Goal: Task Accomplishment & Management: Use online tool/utility

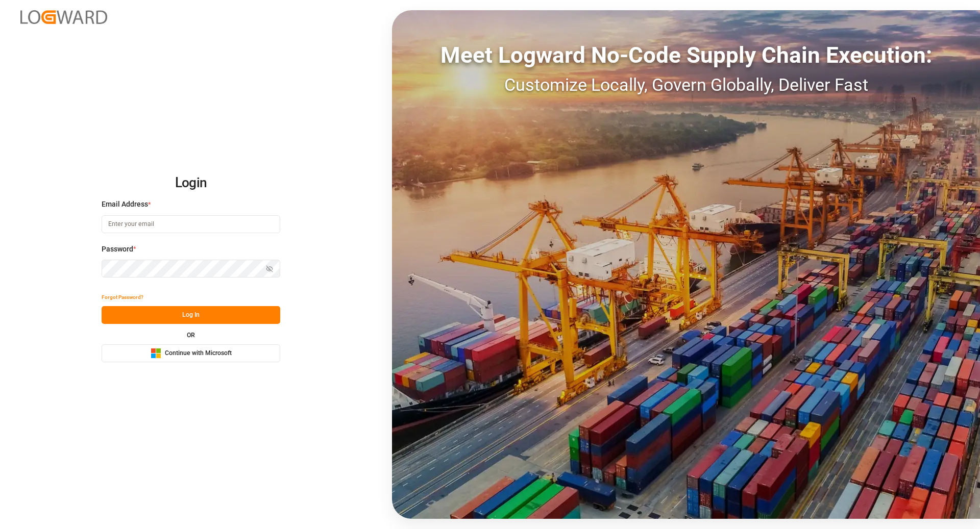
click at [227, 350] on span "Continue with Microsoft" at bounding box center [198, 353] width 67 height 9
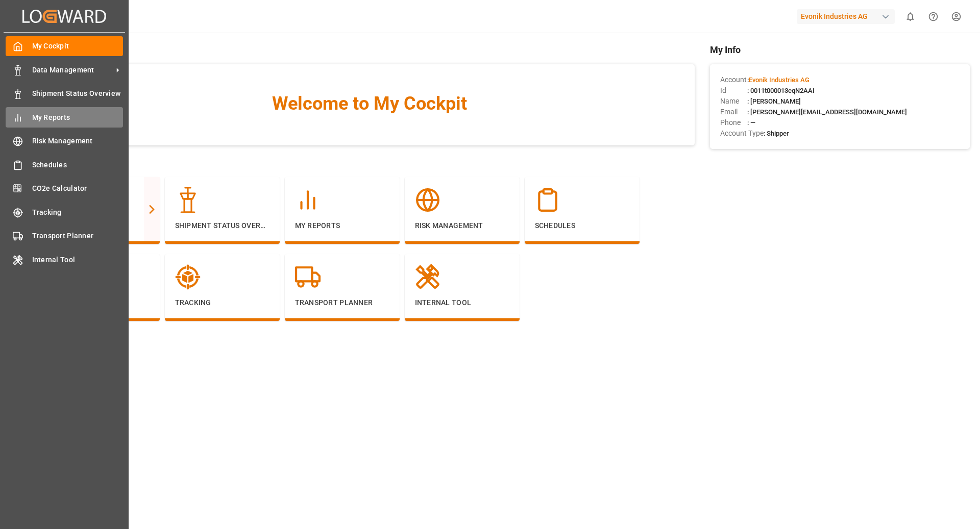
click at [53, 114] on span "My Reports" at bounding box center [77, 117] width 91 height 11
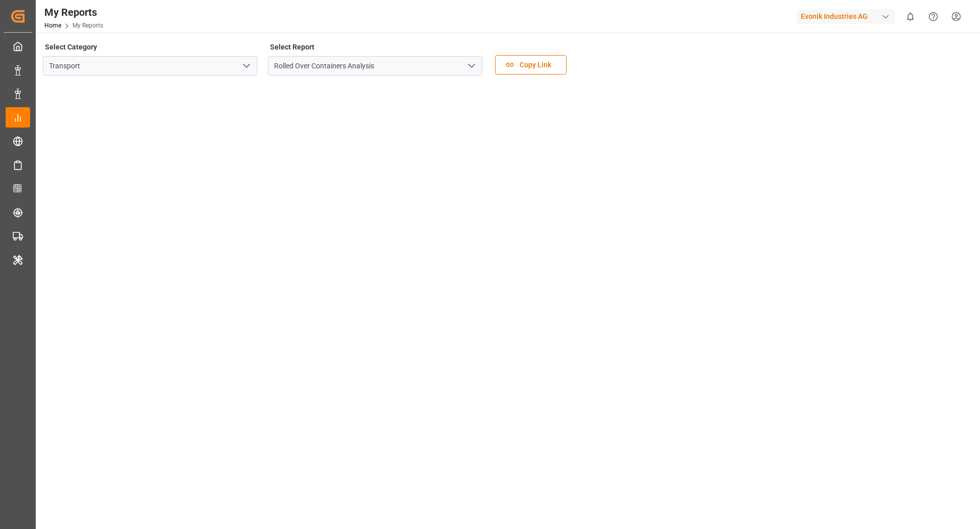
click at [241, 64] on icon "open menu" at bounding box center [246, 66] width 12 height 12
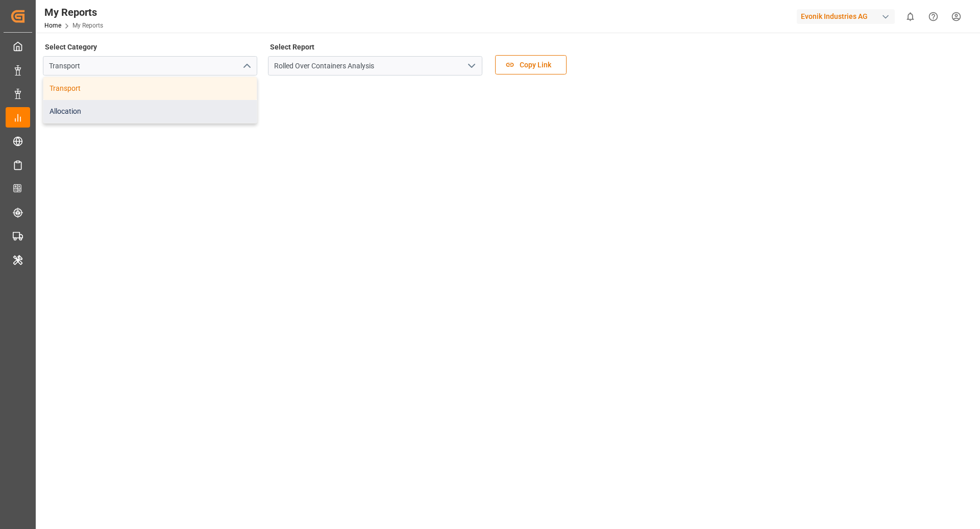
click at [119, 113] on div "Allocation" at bounding box center [149, 111] width 213 height 23
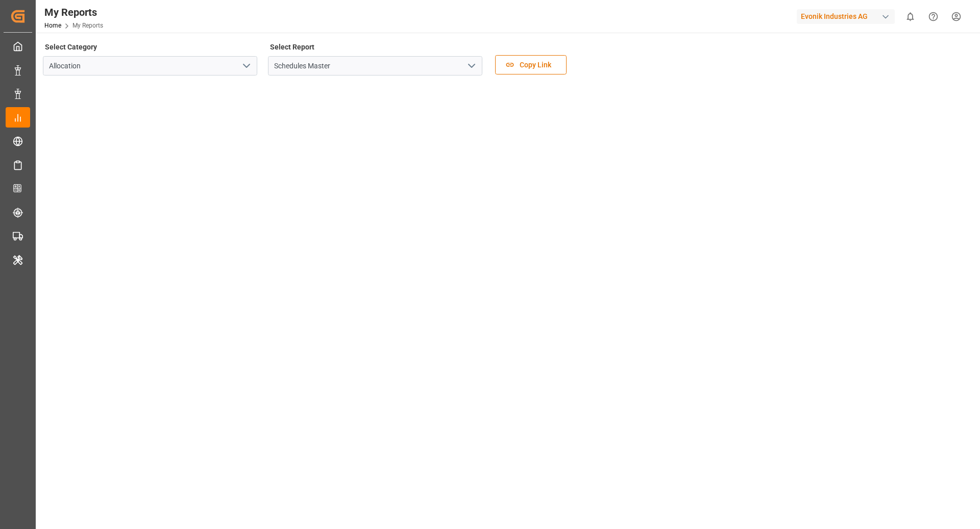
click at [477, 67] on icon "open menu" at bounding box center [472, 66] width 12 height 12
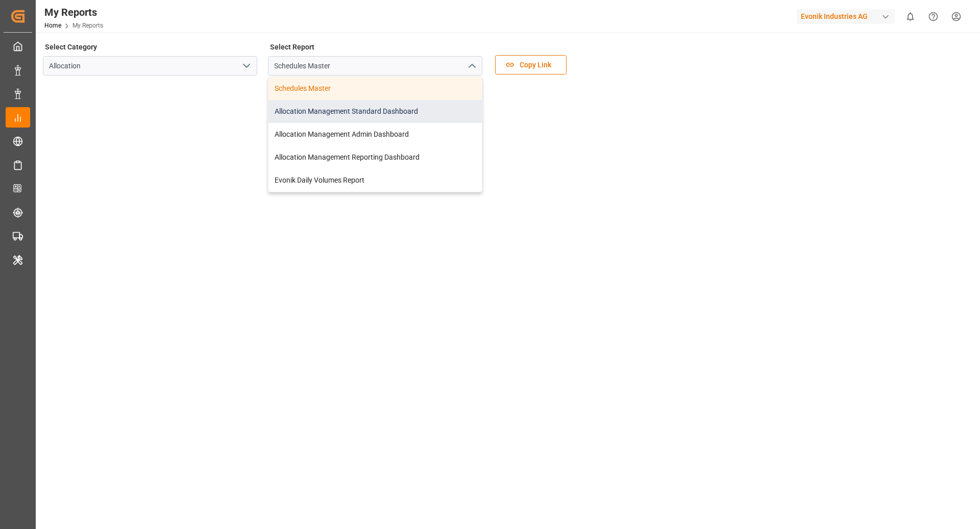
click at [403, 118] on div "Allocation Management Standard Dashboard" at bounding box center [375, 111] width 213 height 23
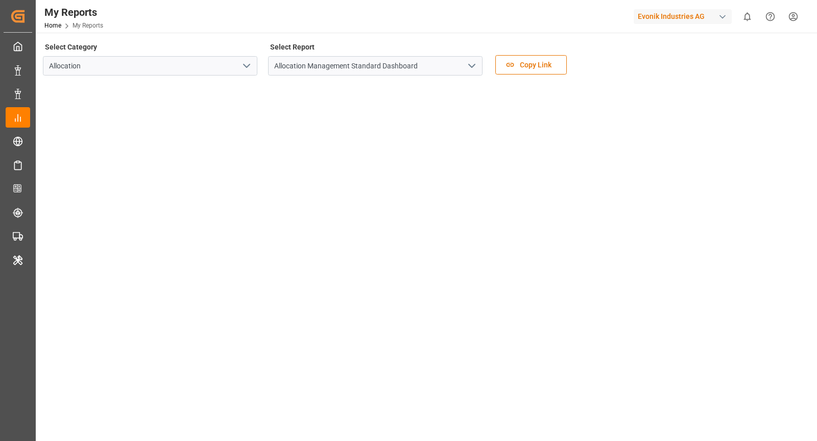
click at [476, 67] on icon "open menu" at bounding box center [472, 66] width 12 height 12
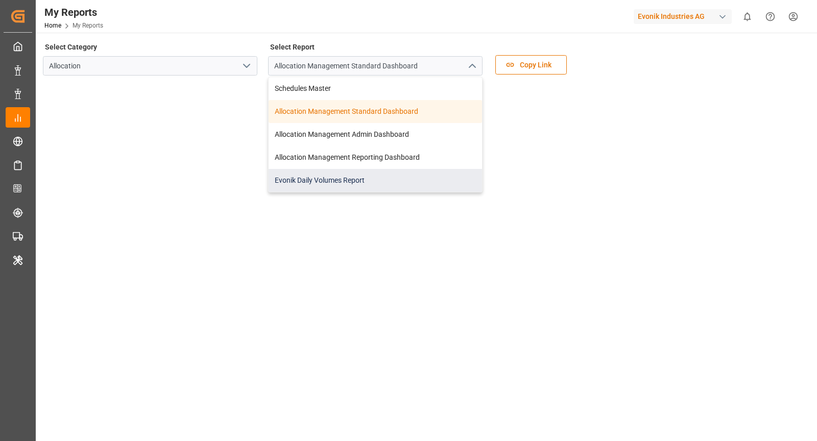
click at [429, 172] on div "Evonik Daily Volumes Report" at bounding box center [375, 180] width 213 height 23
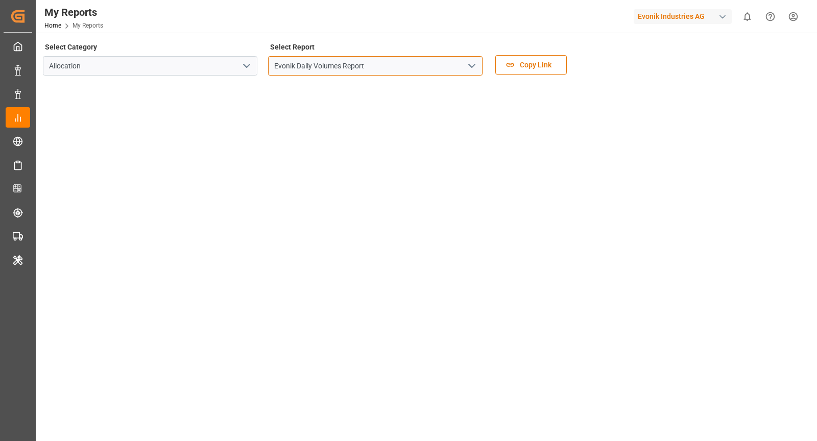
click at [391, 69] on input "Evonik Daily Volumes Report" at bounding box center [375, 65] width 214 height 19
click at [477, 66] on icon "open menu" at bounding box center [472, 66] width 12 height 12
click at [473, 70] on icon "open menu" at bounding box center [472, 66] width 12 height 12
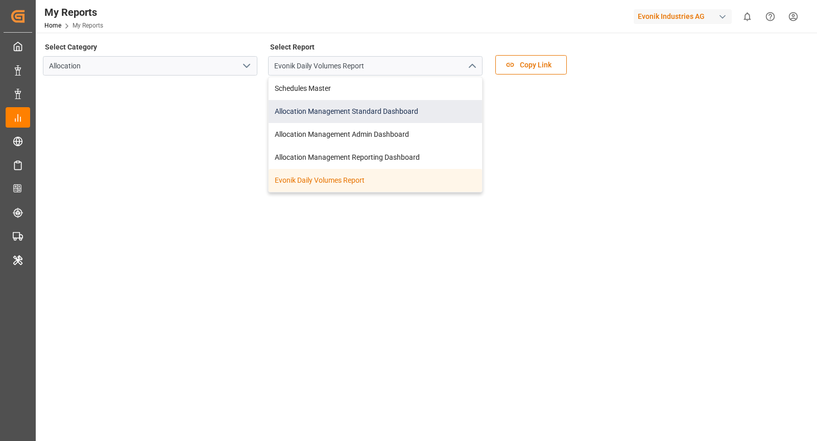
click at [348, 116] on div "Allocation Management Standard Dashboard" at bounding box center [375, 111] width 213 height 23
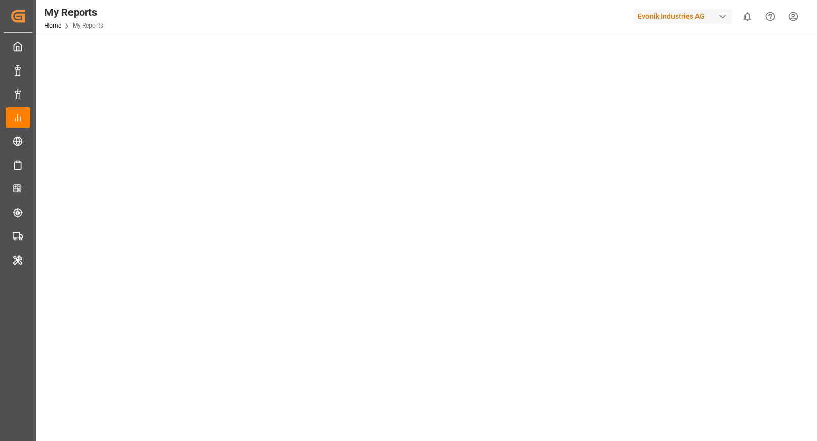
scroll to position [51, 0]
click at [679, 15] on div "Evonik Industries AG" at bounding box center [683, 16] width 98 height 15
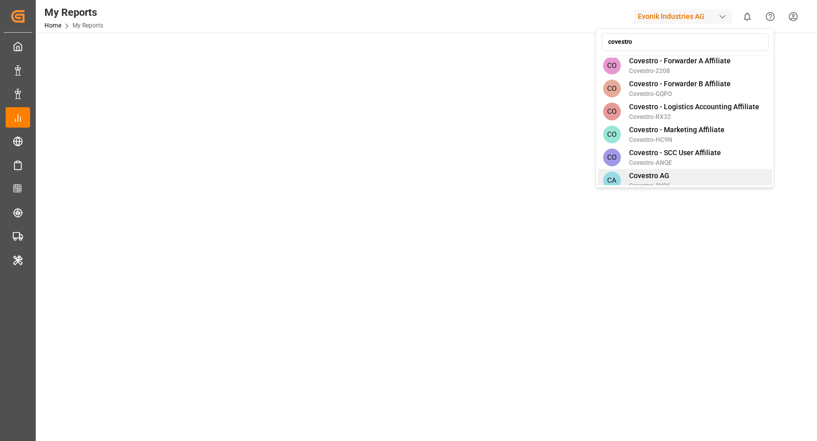
type input "covestro"
click at [673, 170] on div "CA Covestro AG Covestro-0V06" at bounding box center [685, 180] width 174 height 23
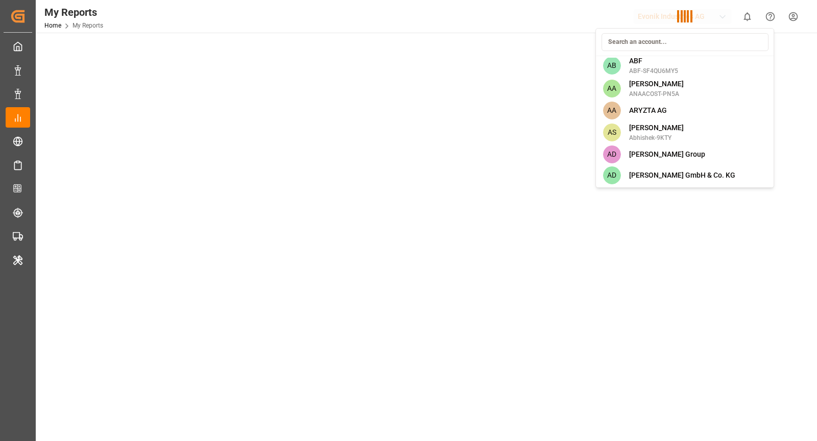
scroll to position [1554, 0]
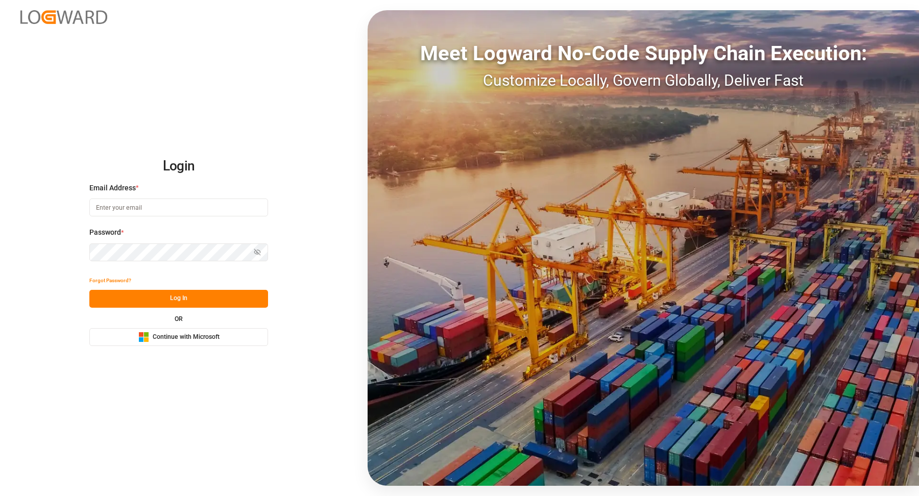
click at [233, 344] on button "Microsoft Logo Continue with Microsoft" at bounding box center [178, 337] width 179 height 18
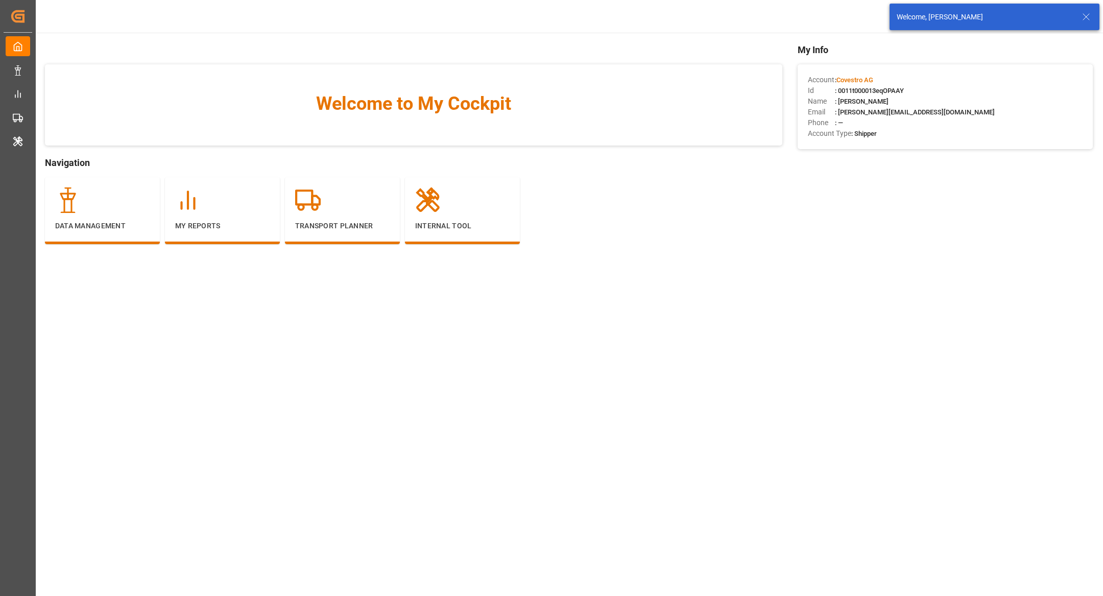
click at [918, 18] on icon at bounding box center [1086, 17] width 12 height 12
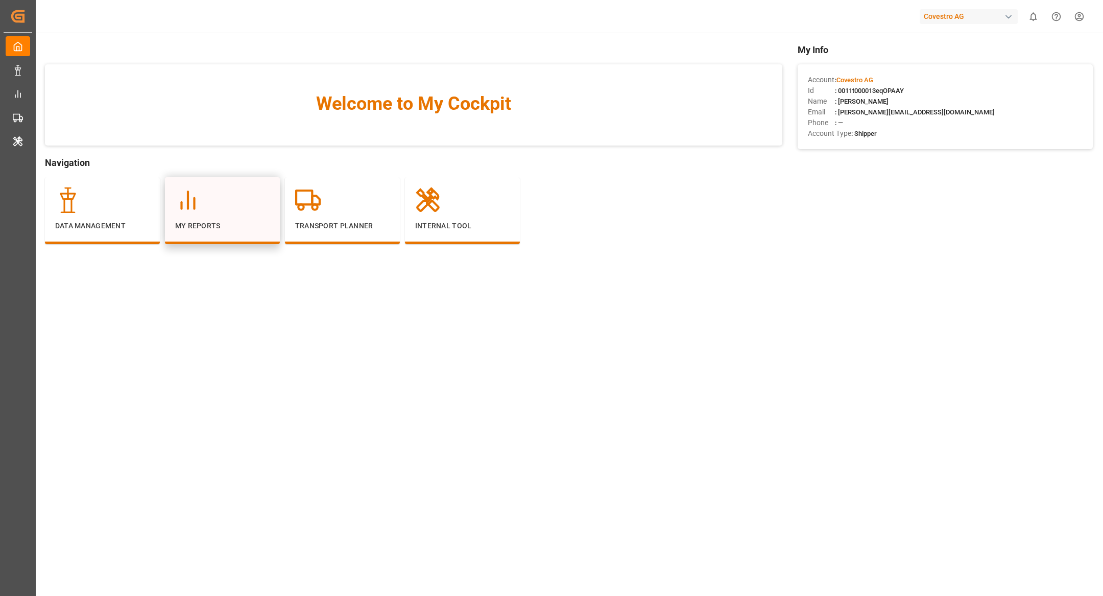
click at [211, 223] on p "My Reports" at bounding box center [222, 226] width 94 height 11
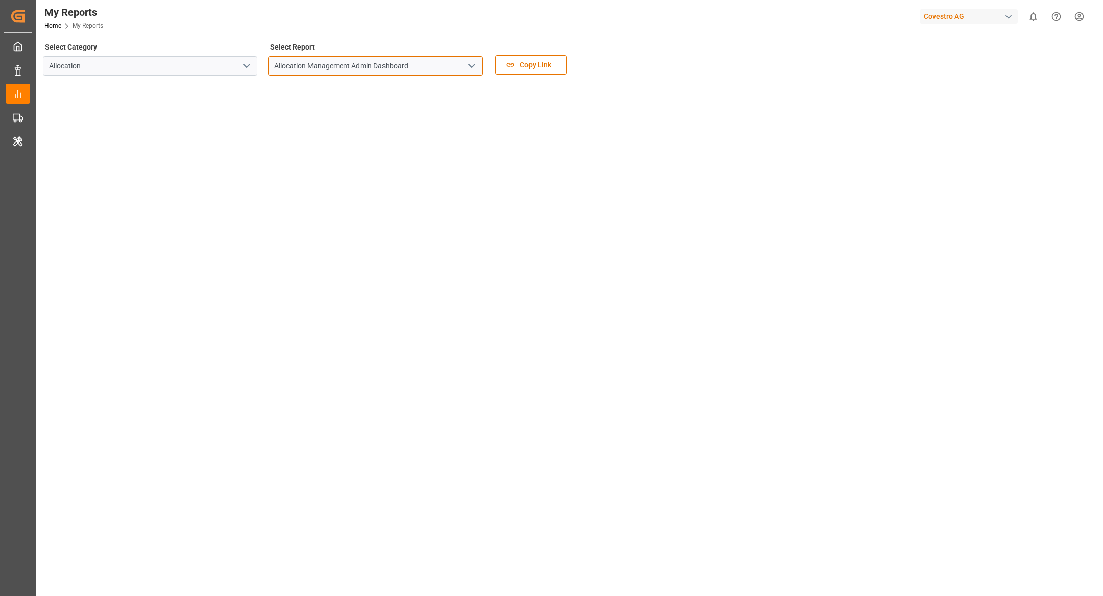
click at [399, 68] on input "Allocation Management Admin Dashboard" at bounding box center [375, 65] width 214 height 19
click at [468, 67] on icon "open menu" at bounding box center [472, 66] width 12 height 12
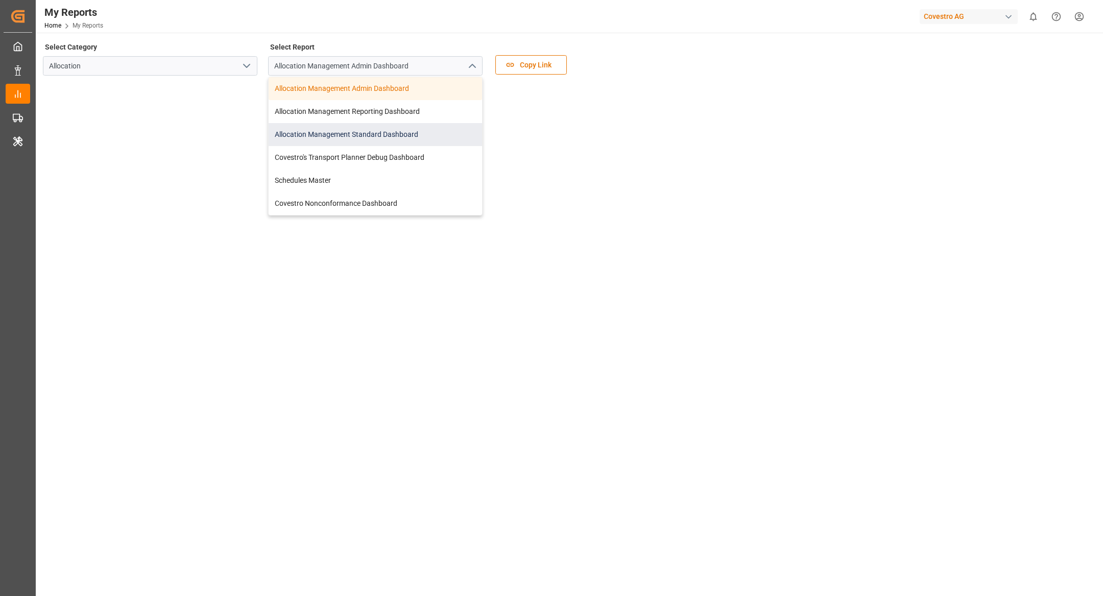
click at [411, 133] on div "Allocation Management Standard Dashboard" at bounding box center [375, 134] width 213 height 23
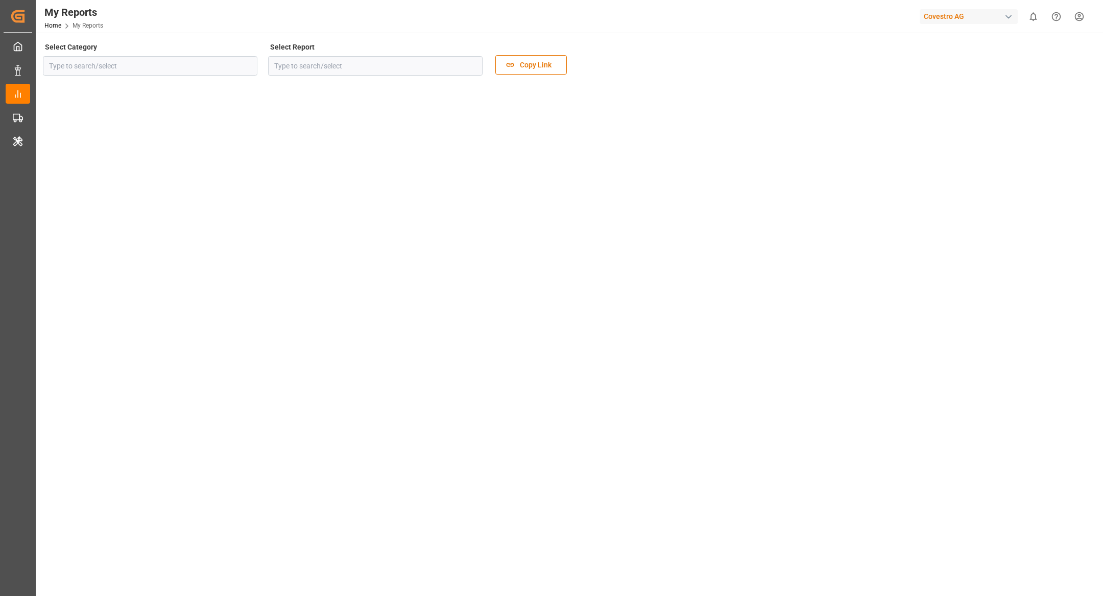
type input "Allocation"
type input "Allocation Management Standard Dashboard"
click at [861, 483] on main "Select Category Allocation Select Report Allocation Management Standard Dashboa…" at bounding box center [568, 319] width 1065 height 558
click at [994, 18] on div "Covestro AG" at bounding box center [968, 16] width 98 height 15
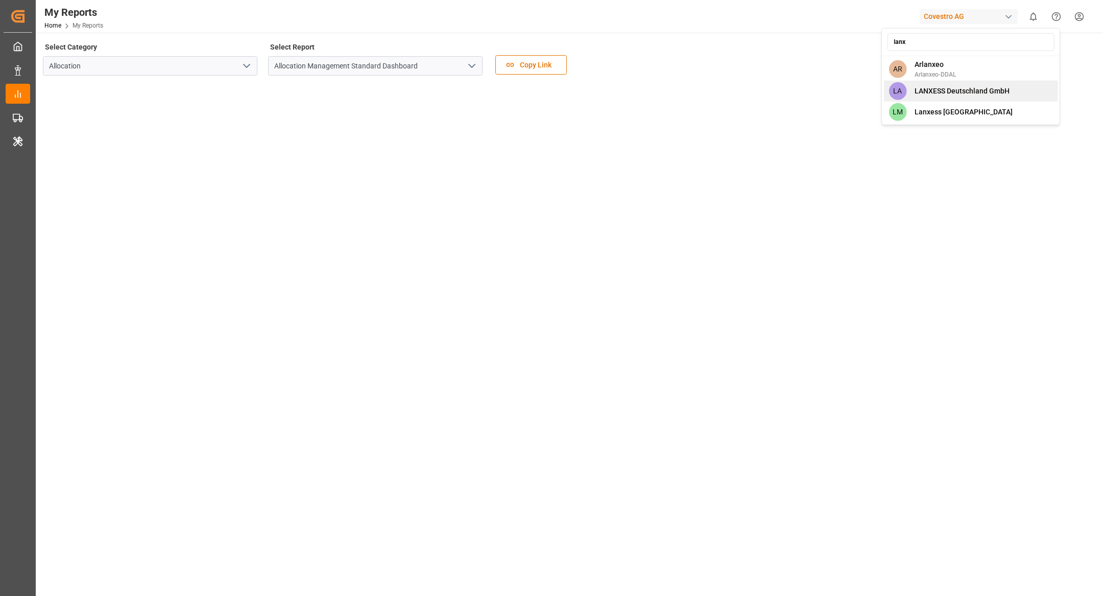
type input "lanx"
click at [993, 94] on span "LANXESS Deutschland GmbH" at bounding box center [961, 91] width 95 height 11
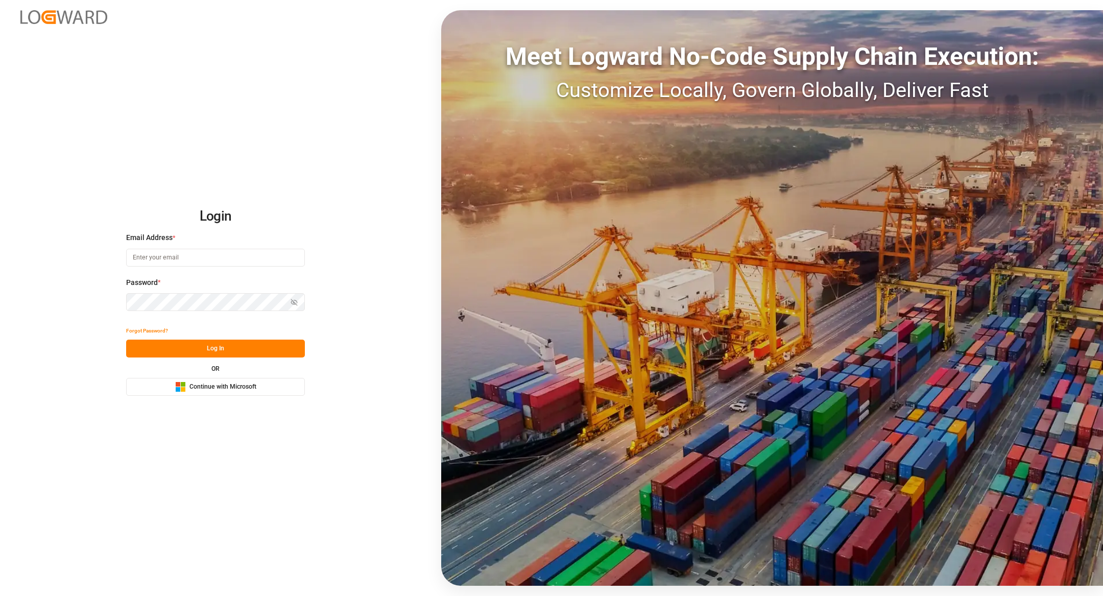
click at [222, 391] on div "Microsoft Logo Continue with Microsoft" at bounding box center [215, 386] width 81 height 11
click at [260, 388] on button "Microsoft Logo Continue with Microsoft" at bounding box center [215, 387] width 179 height 18
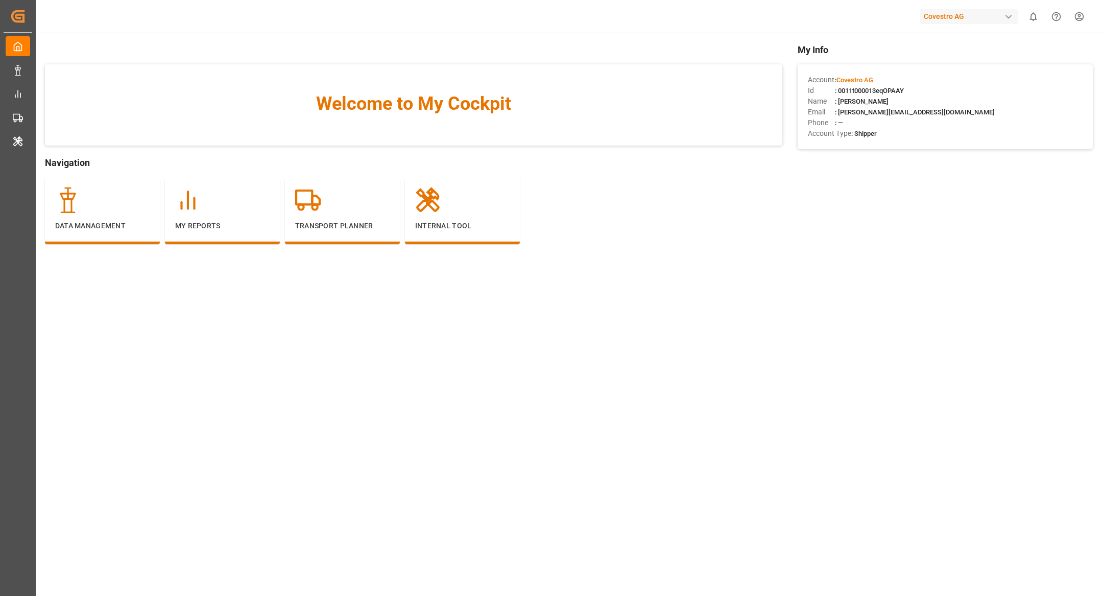
click at [904, 88] on span ": 0011t000013eqOPAAY" at bounding box center [869, 91] width 69 height 8
click at [888, 90] on span ": 0011t000013eqOPAAY" at bounding box center [869, 91] width 69 height 8
copy span "0011t000013eqOPAAY"
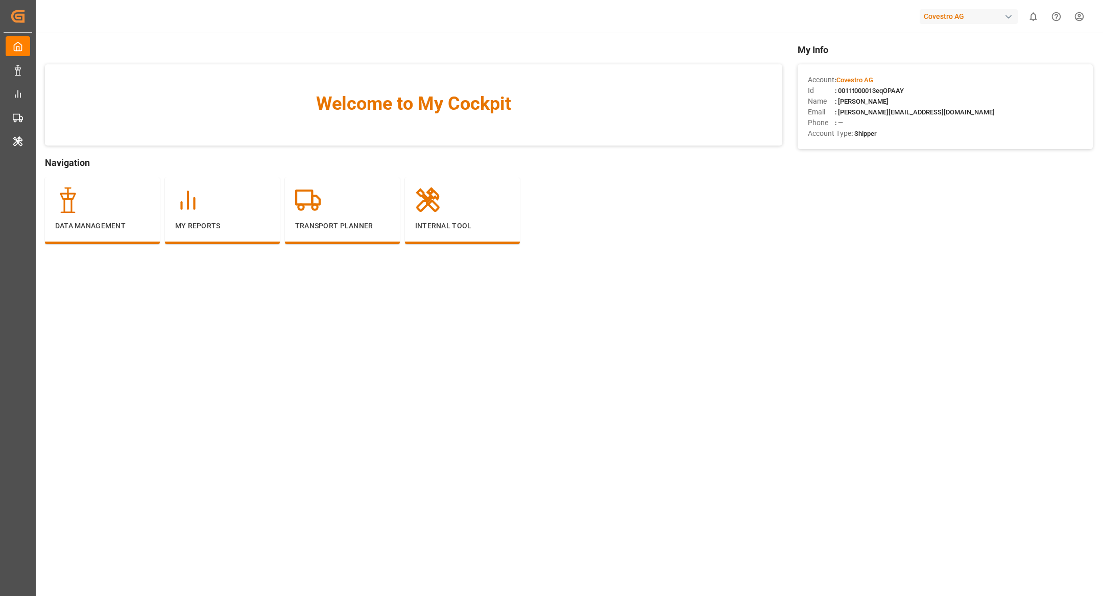
click at [897, 87] on span ": 0011t000013eqOPAAY" at bounding box center [869, 91] width 69 height 8
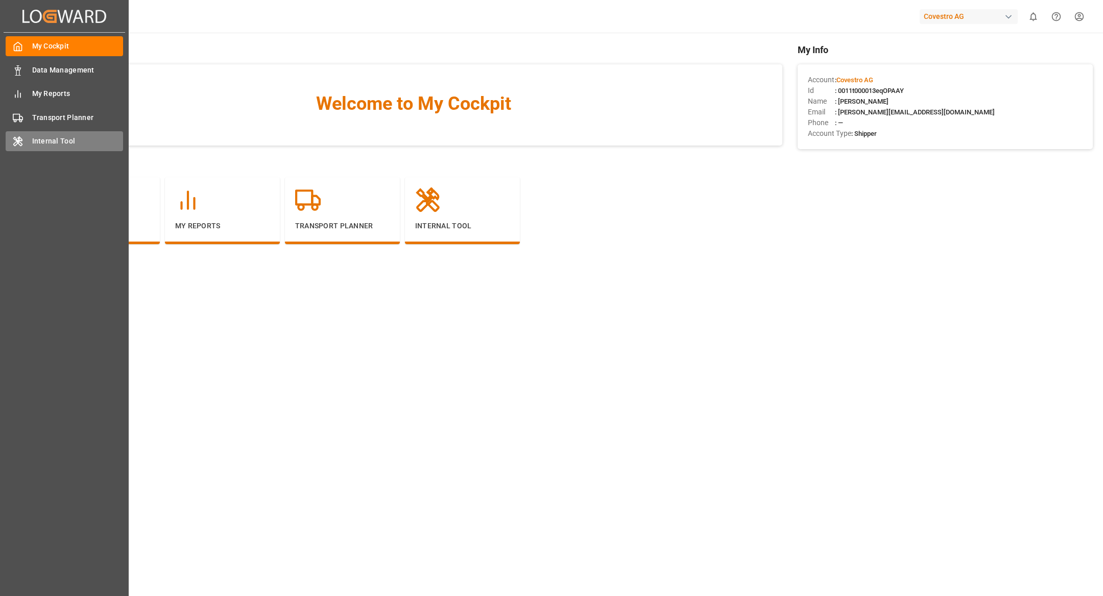
click at [40, 147] on div "Internal Tool Internal Tool" at bounding box center [64, 141] width 117 height 20
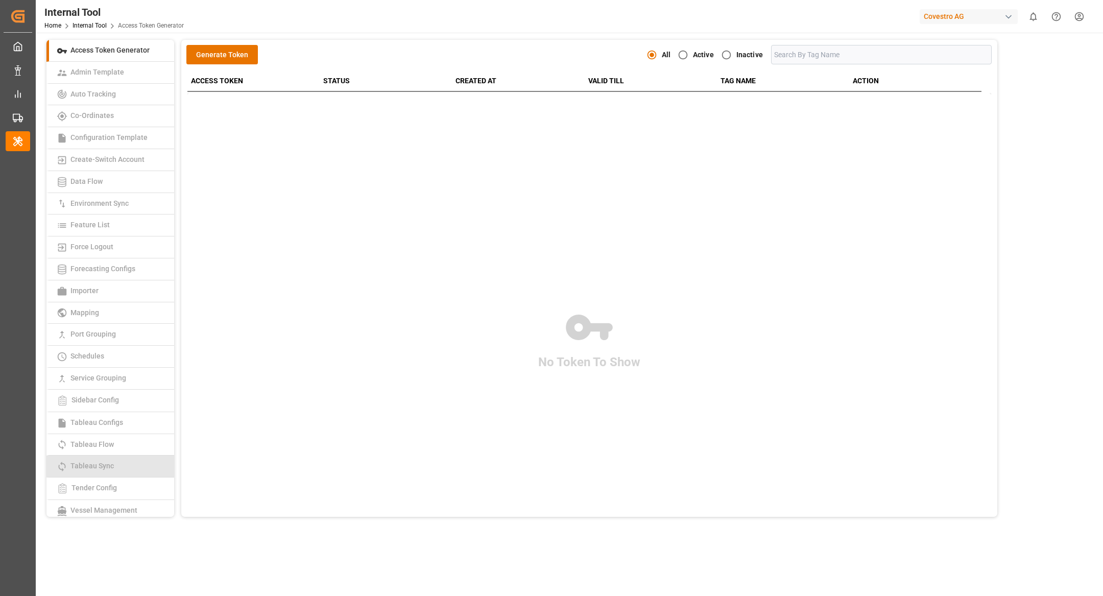
click at [150, 467] on link "Tableau Sync" at bounding box center [110, 466] width 128 height 22
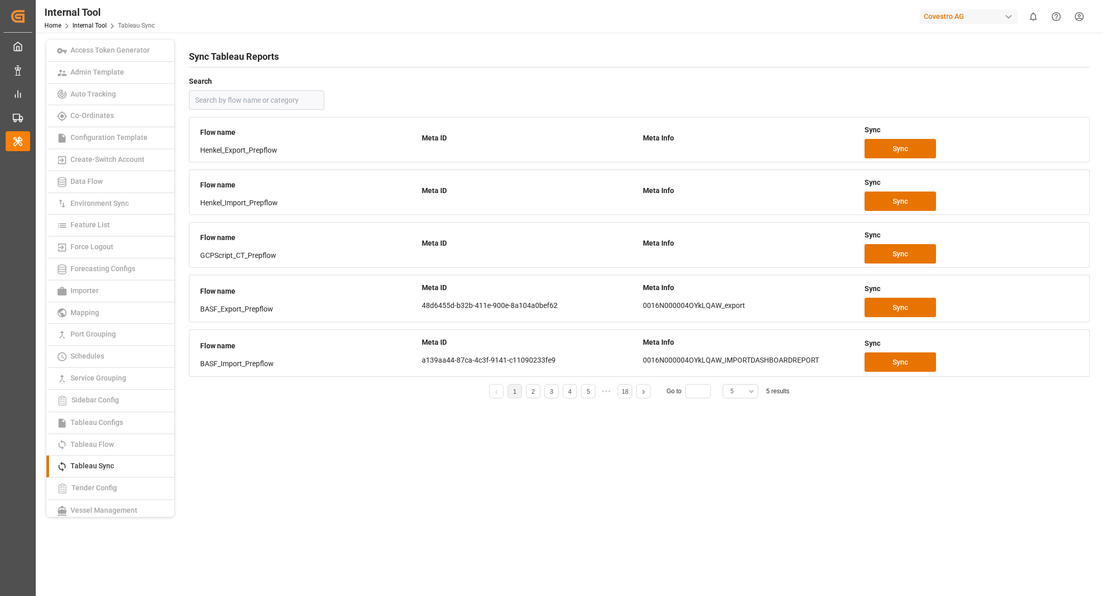
click at [742, 391] on button "5" at bounding box center [740, 391] width 36 height 14
click at [743, 530] on div "50" at bounding box center [740, 528] width 35 height 31
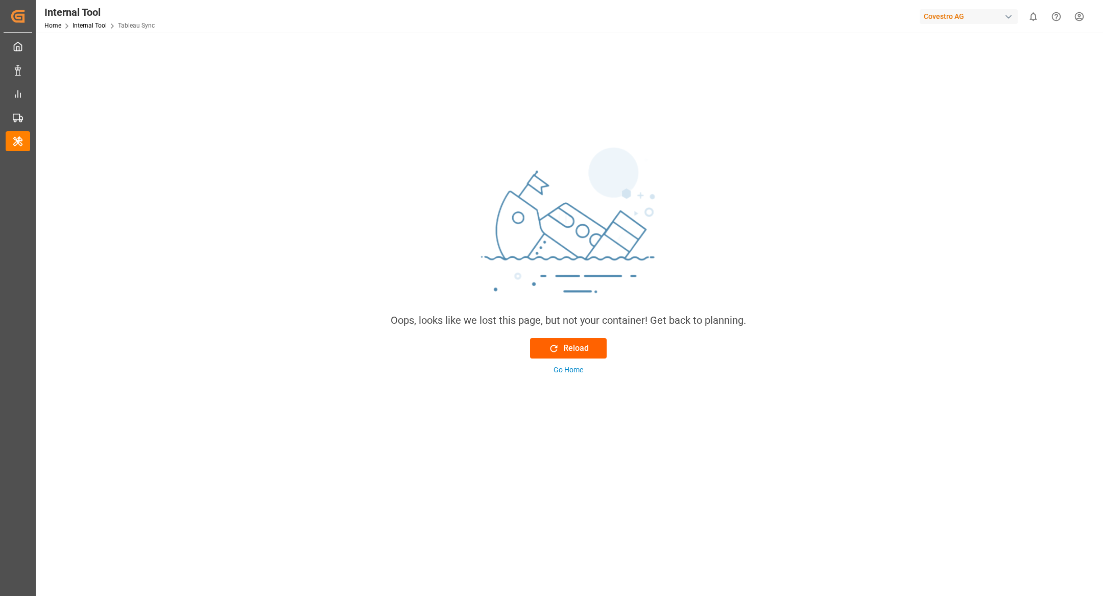
click at [586, 352] on div "Reload" at bounding box center [568, 348] width 40 height 12
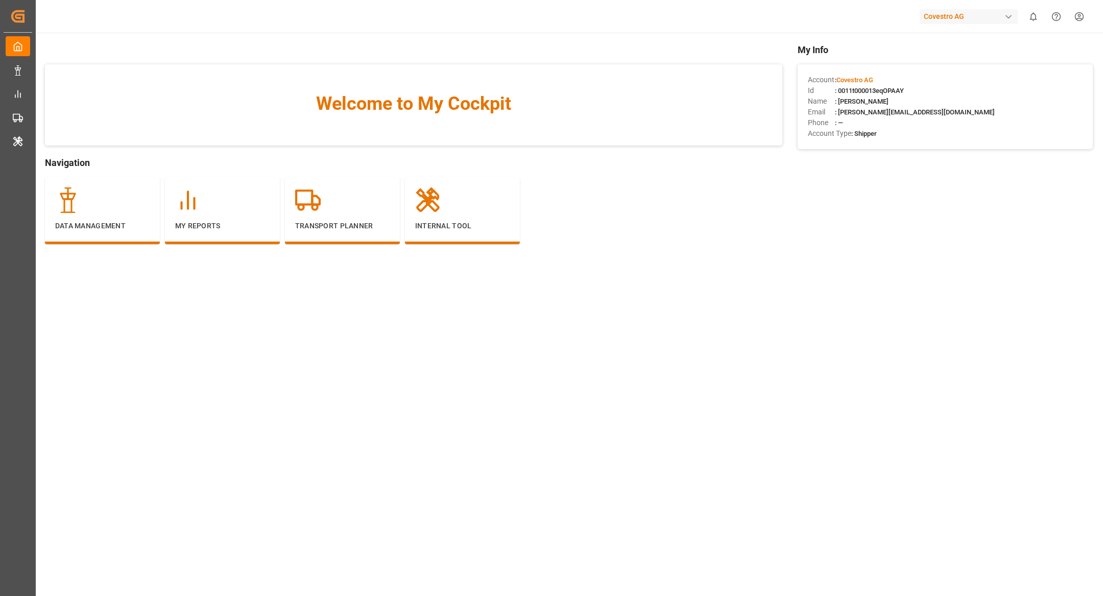
click at [881, 89] on span ": 0011t000013eqOPAAY" at bounding box center [869, 91] width 69 height 8
copy span "0011t000013eqOPAAY"
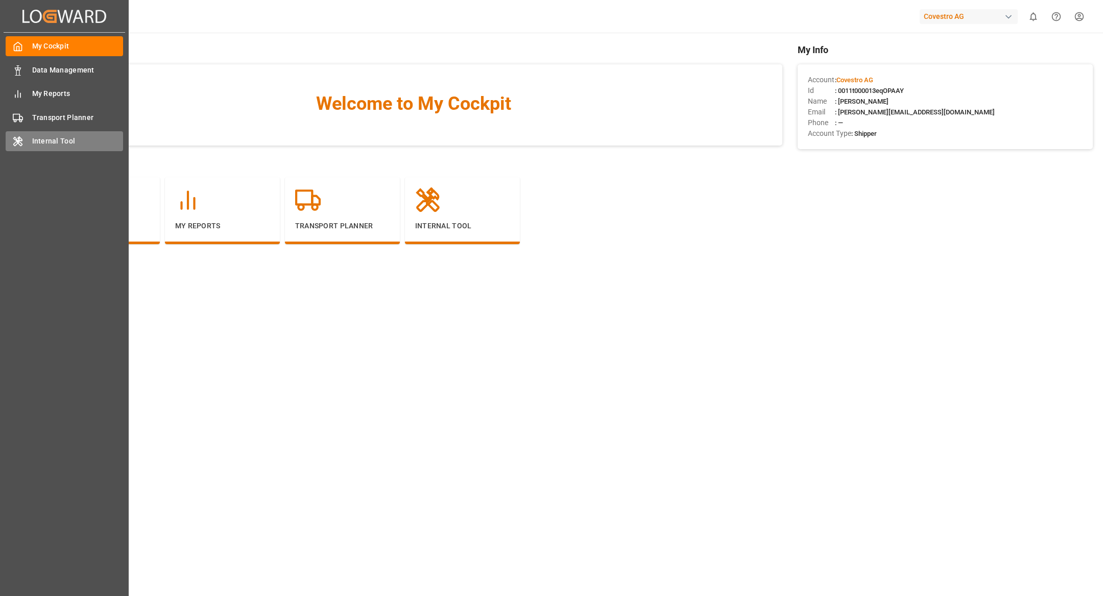
click at [39, 138] on span "Internal Tool" at bounding box center [77, 141] width 91 height 11
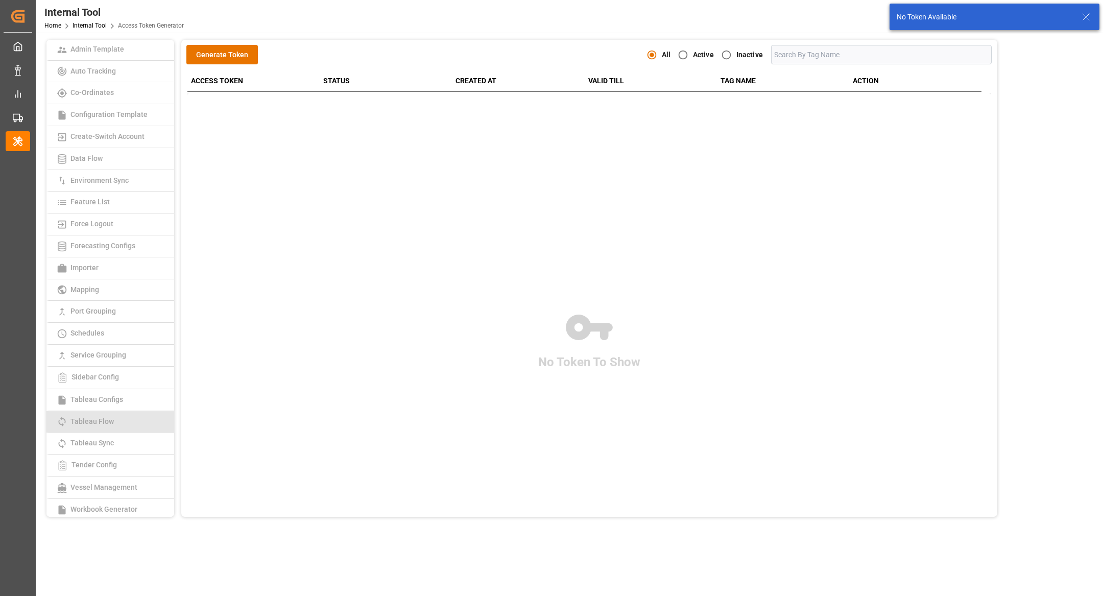
scroll to position [45, 0]
click at [127, 413] on link "Tableau Sync" at bounding box center [110, 421] width 128 height 22
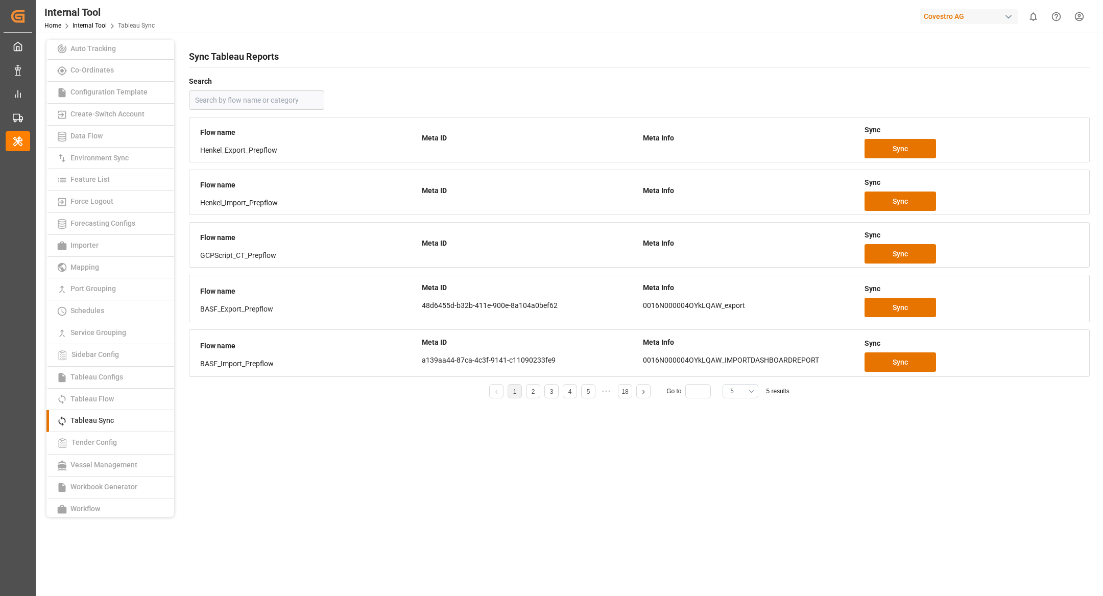
click at [747, 393] on button "5" at bounding box center [740, 391] width 36 height 14
click at [734, 506] on div "25" at bounding box center [740, 504] width 35 height 31
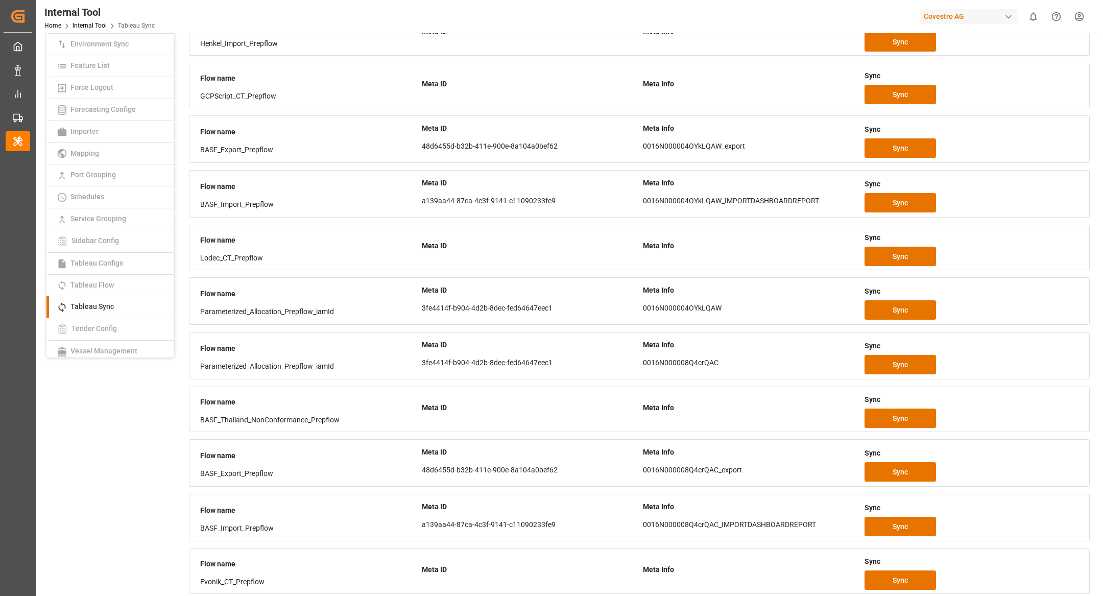
scroll to position [0, 0]
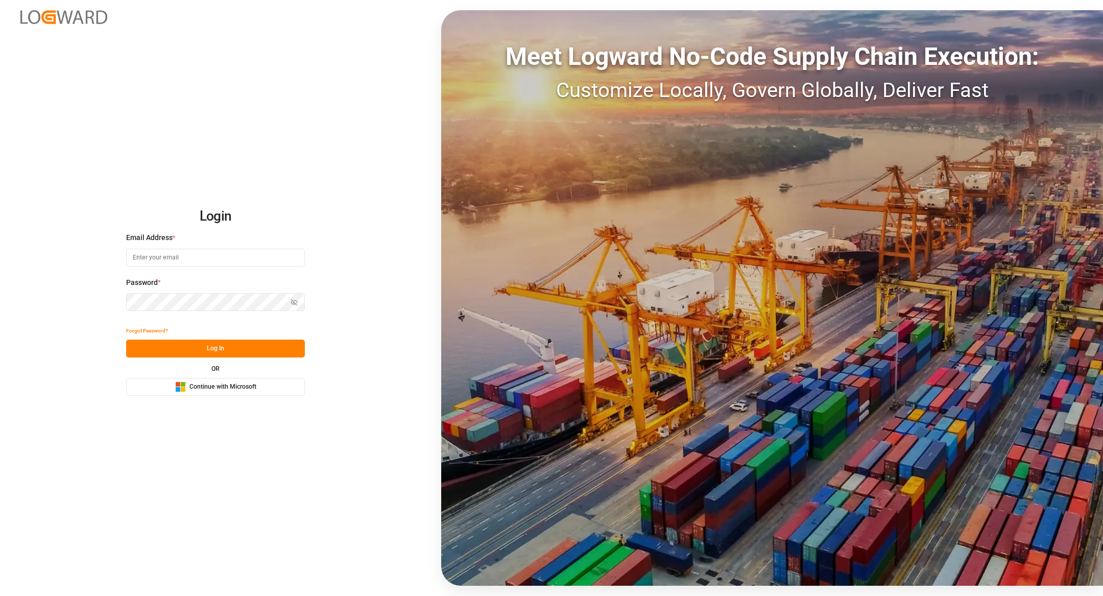
click at [261, 392] on button "Microsoft Logo Continue with Microsoft" at bounding box center [215, 387] width 179 height 18
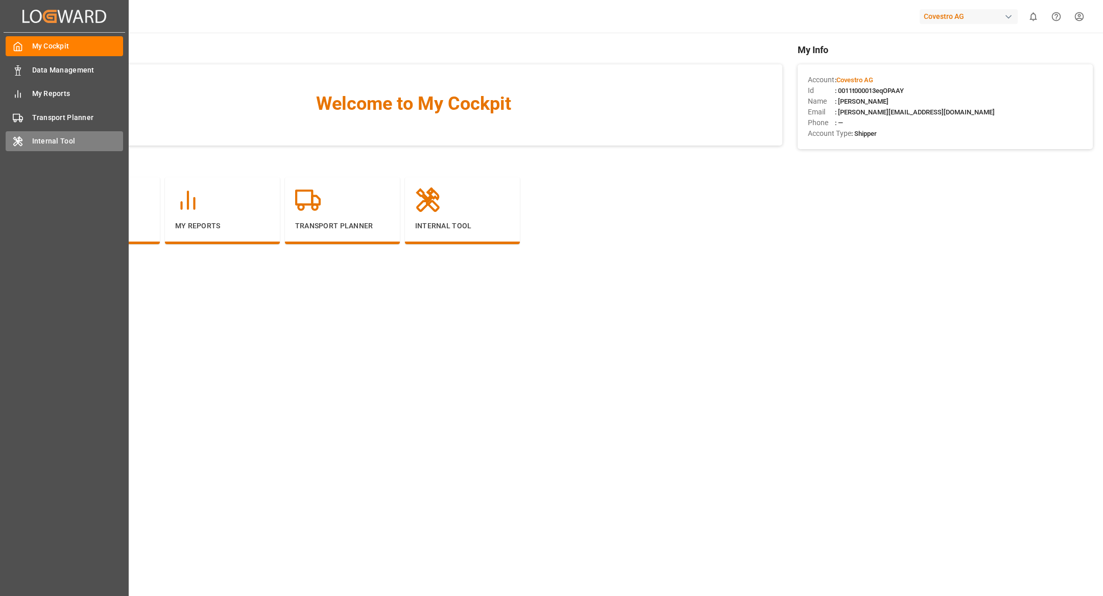
click at [58, 143] on span "Internal Tool" at bounding box center [77, 141] width 91 height 11
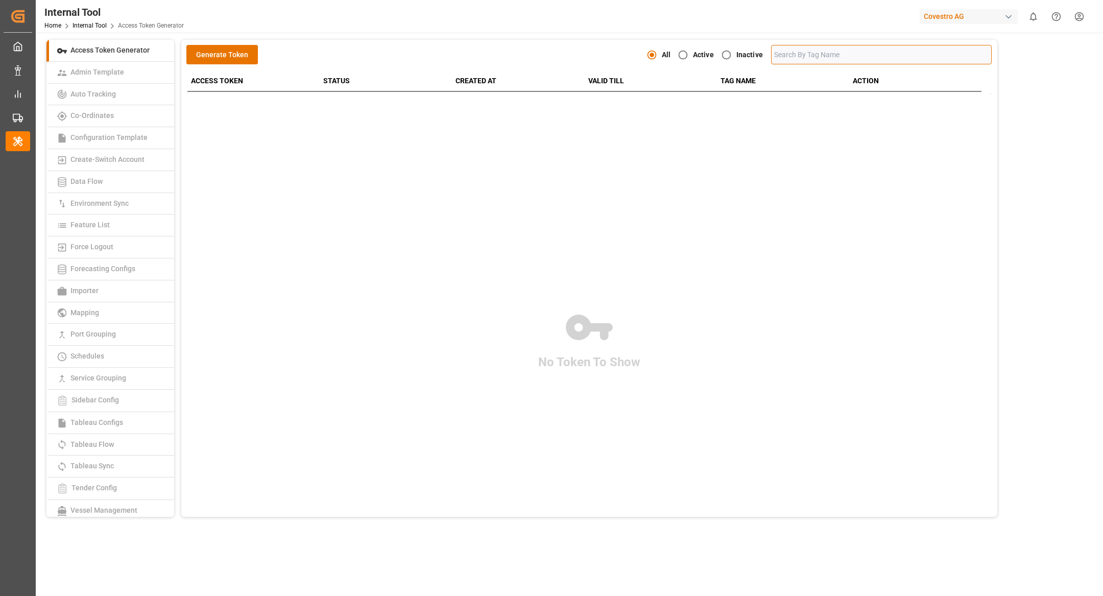
click at [822, 57] on input "text" at bounding box center [881, 54] width 221 height 19
paste input "0011t000013eqOPAAY"
type input "0011t000013eqOPAAY"
click at [130, 413] on link "Tableau Sync" at bounding box center [110, 421] width 128 height 22
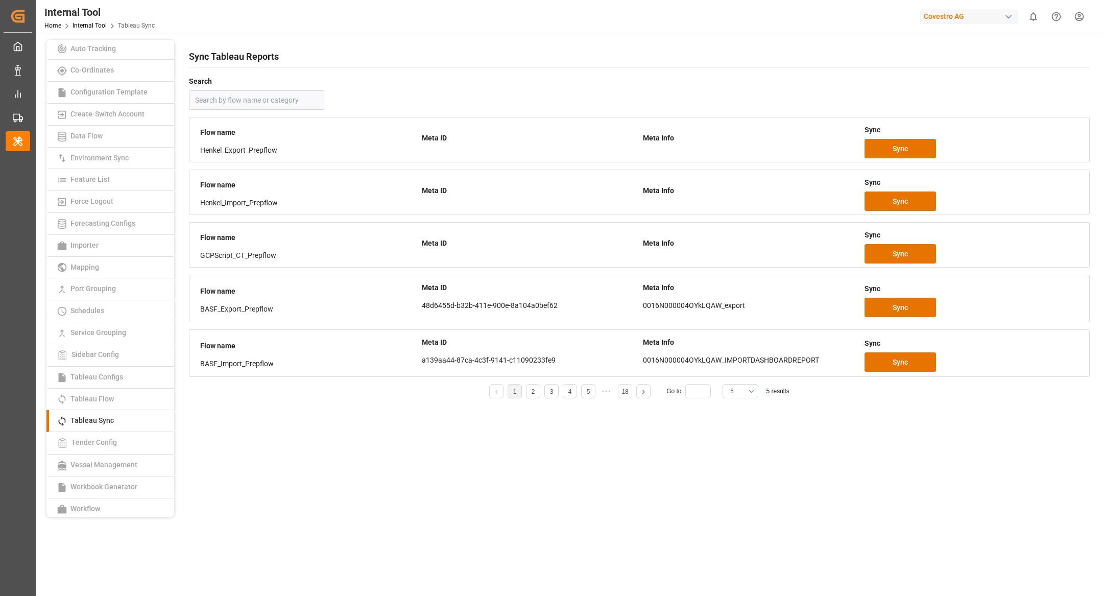
click at [288, 91] on input "text" at bounding box center [256, 99] width 135 height 19
paste input "0011t000013eqOPAAY"
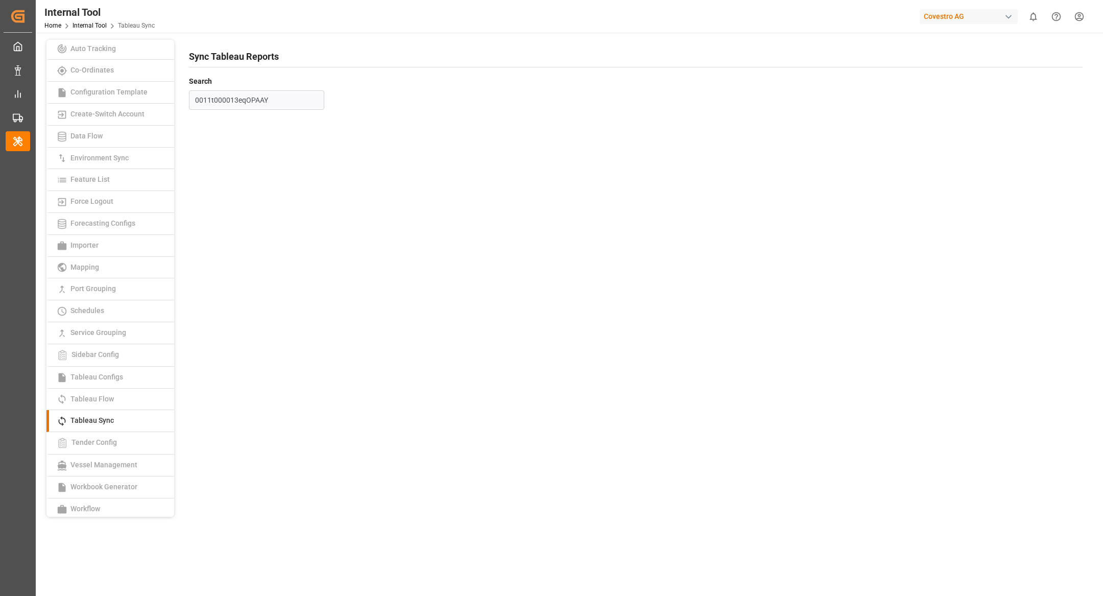
click at [296, 96] on input "0011t000013eqOPAAY" at bounding box center [256, 99] width 135 height 19
paste input "a016N000000CPUeQAO"
drag, startPoint x: 294, startPoint y: 104, endPoint x: 232, endPoint y: 104, distance: 61.8
click at [232, 104] on input "a016N000000CPUeQAO" at bounding box center [256, 99] width 135 height 19
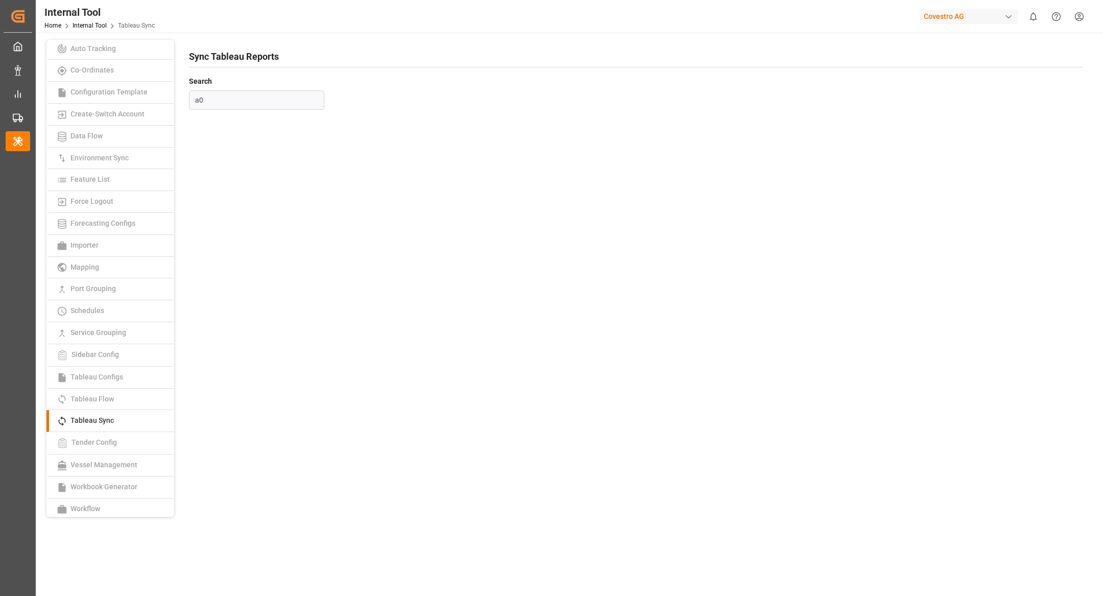
type input "a"
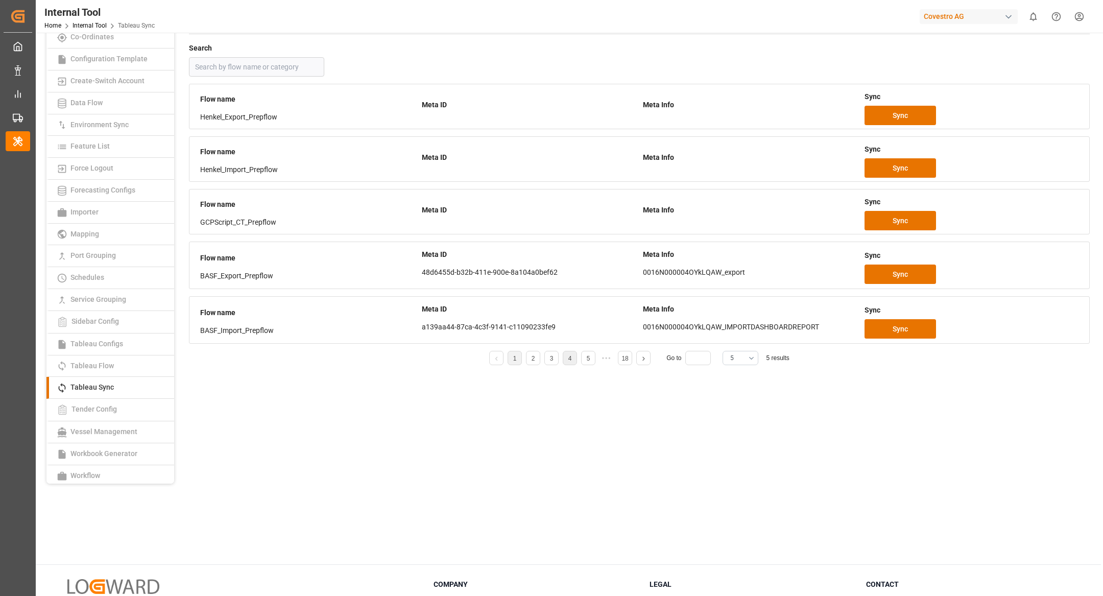
scroll to position [34, 0]
click at [748, 358] on button "5" at bounding box center [740, 357] width 36 height 14
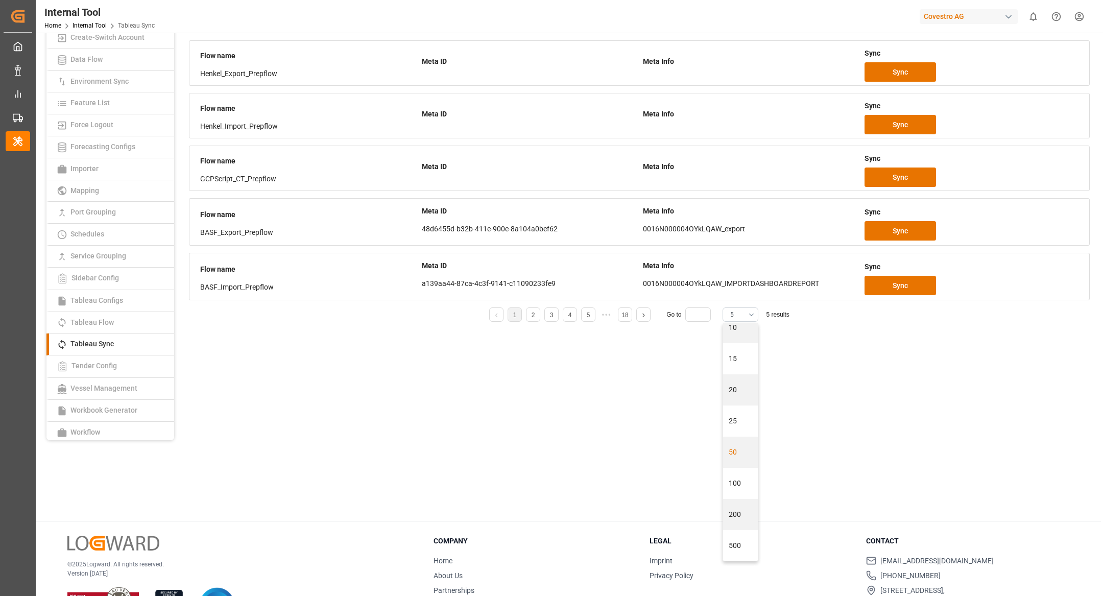
scroll to position [117, 0]
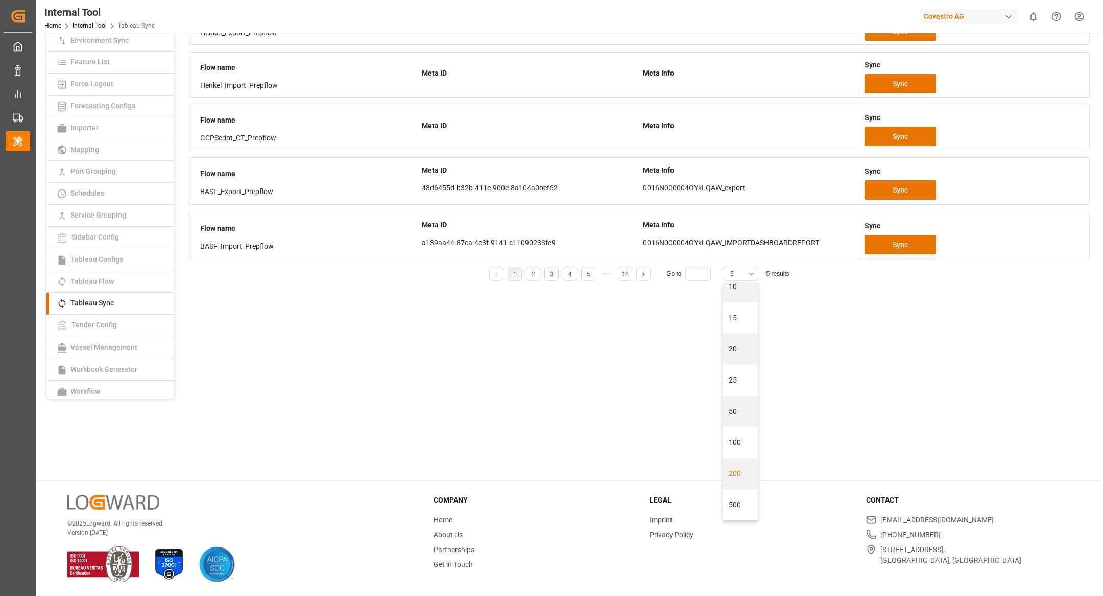
click at [736, 475] on div "200" at bounding box center [740, 473] width 35 height 31
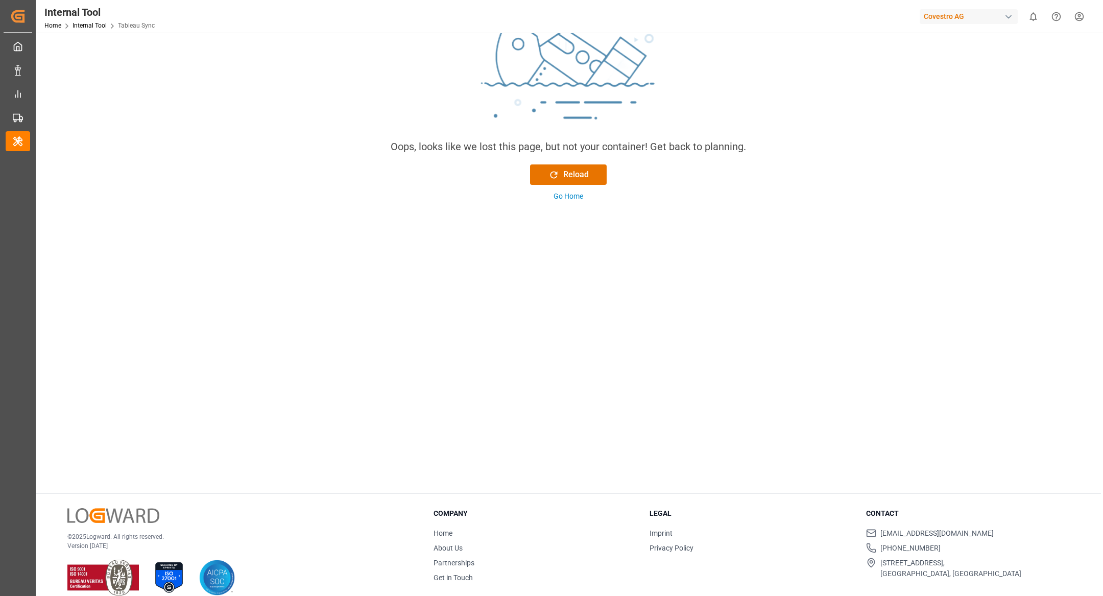
scroll to position [82, 0]
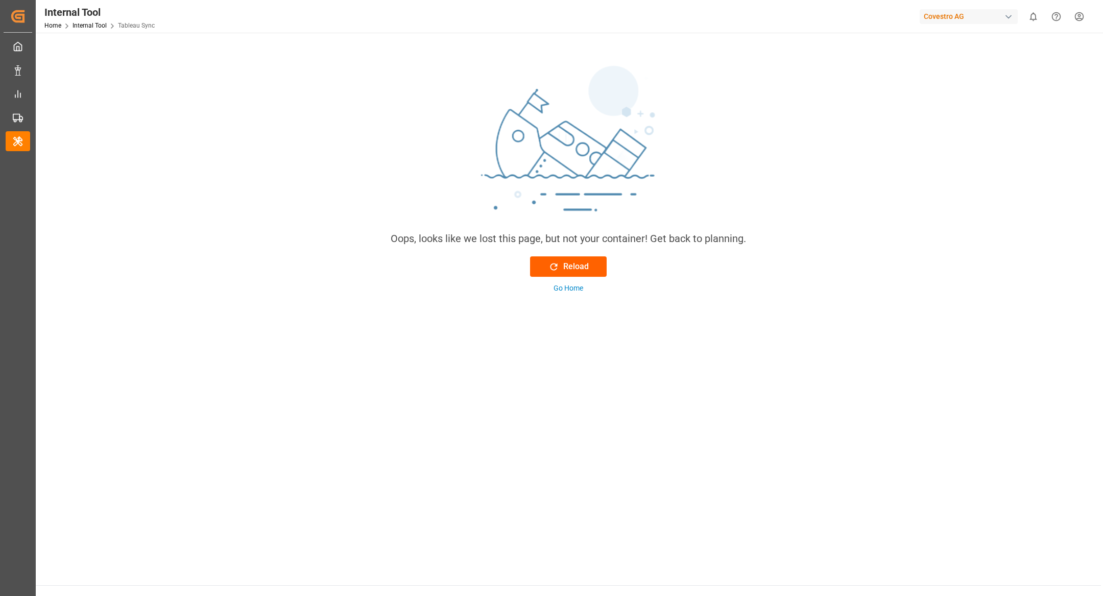
click at [572, 266] on div "Reload" at bounding box center [568, 266] width 40 height 12
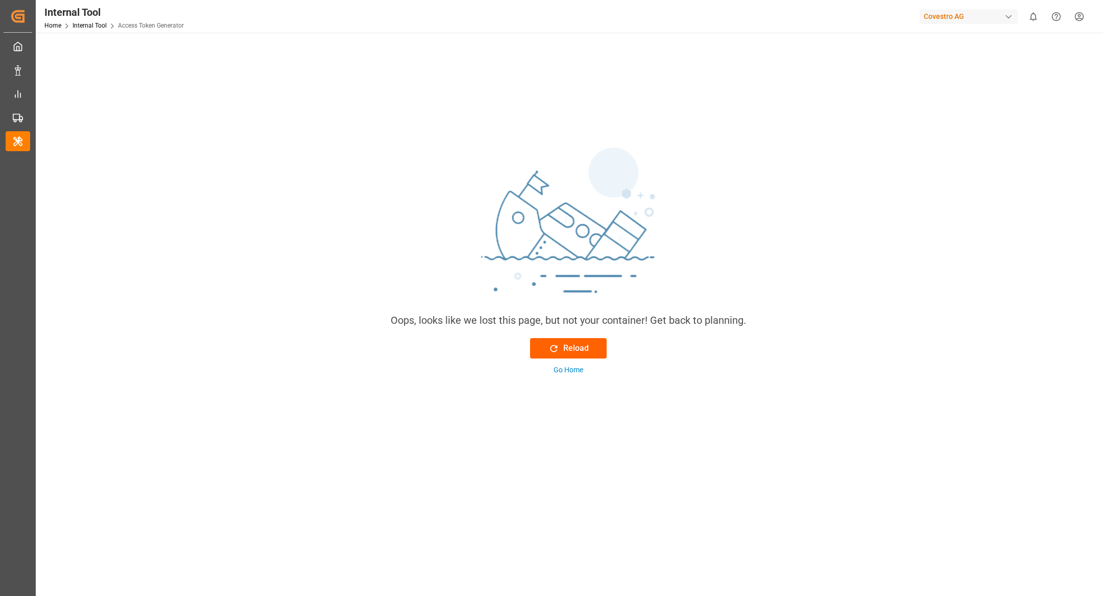
click at [558, 347] on icon at bounding box center [553, 348] width 11 height 11
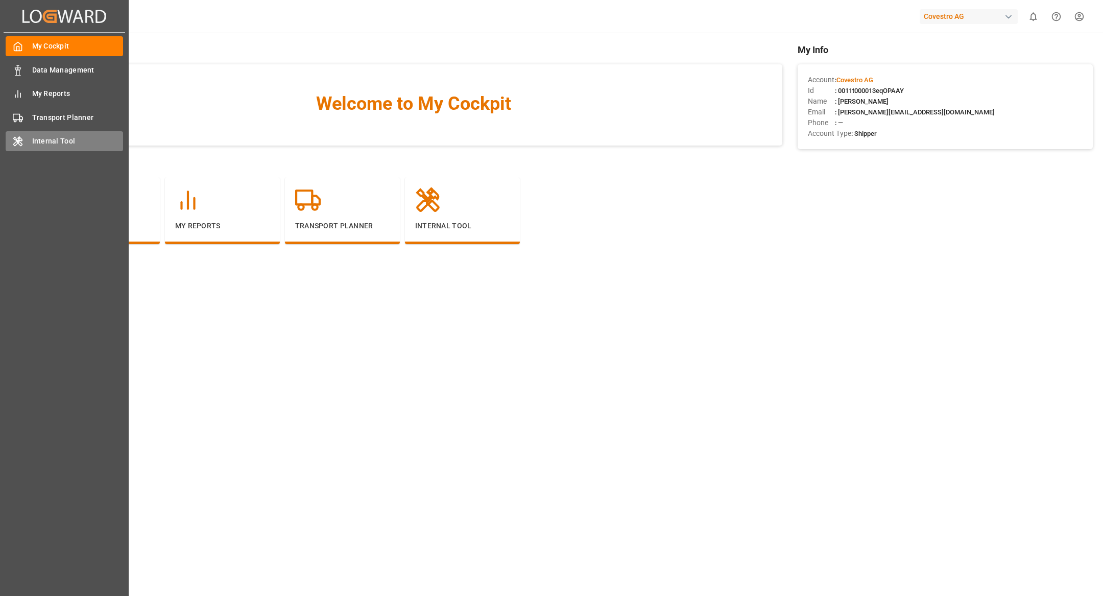
click at [66, 136] on span "Internal Tool" at bounding box center [77, 141] width 91 height 11
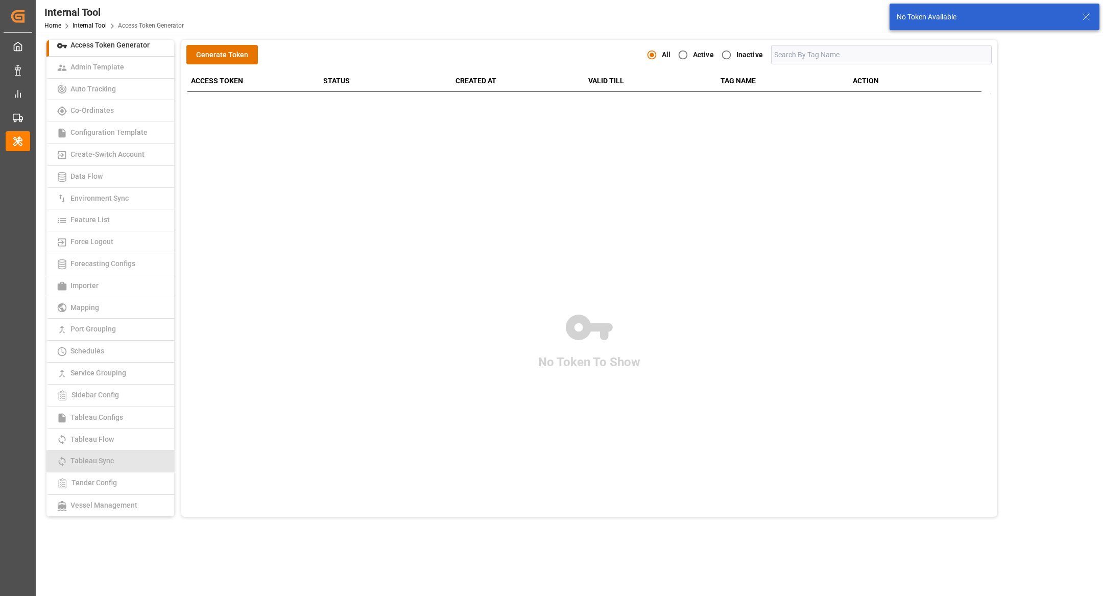
scroll to position [6, 0]
click at [146, 459] on link "Tableau Sync" at bounding box center [110, 460] width 128 height 22
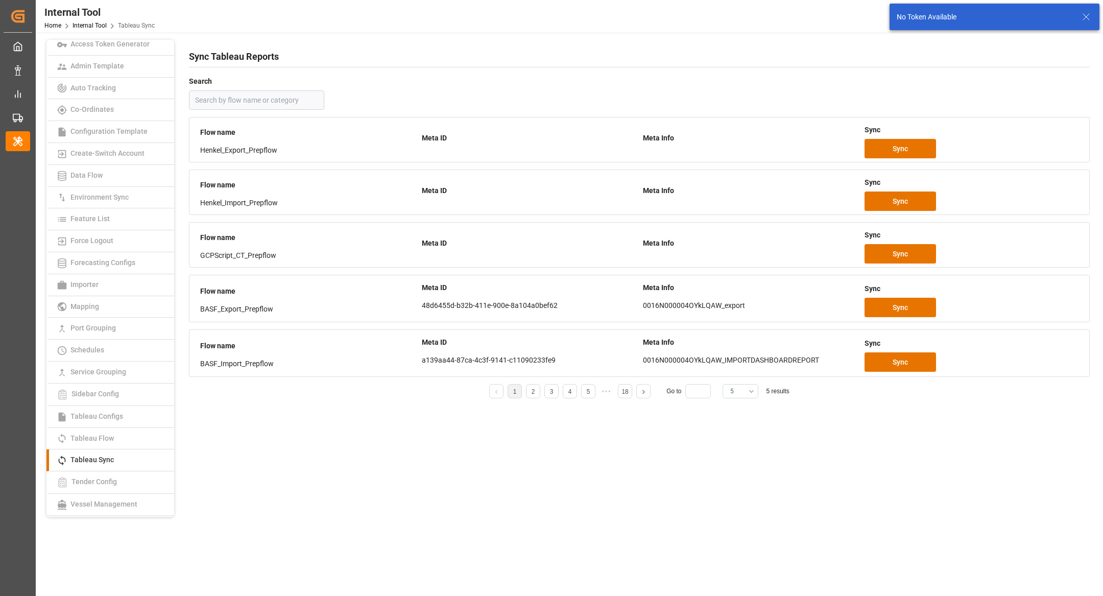
click at [743, 389] on button "5" at bounding box center [740, 391] width 36 height 14
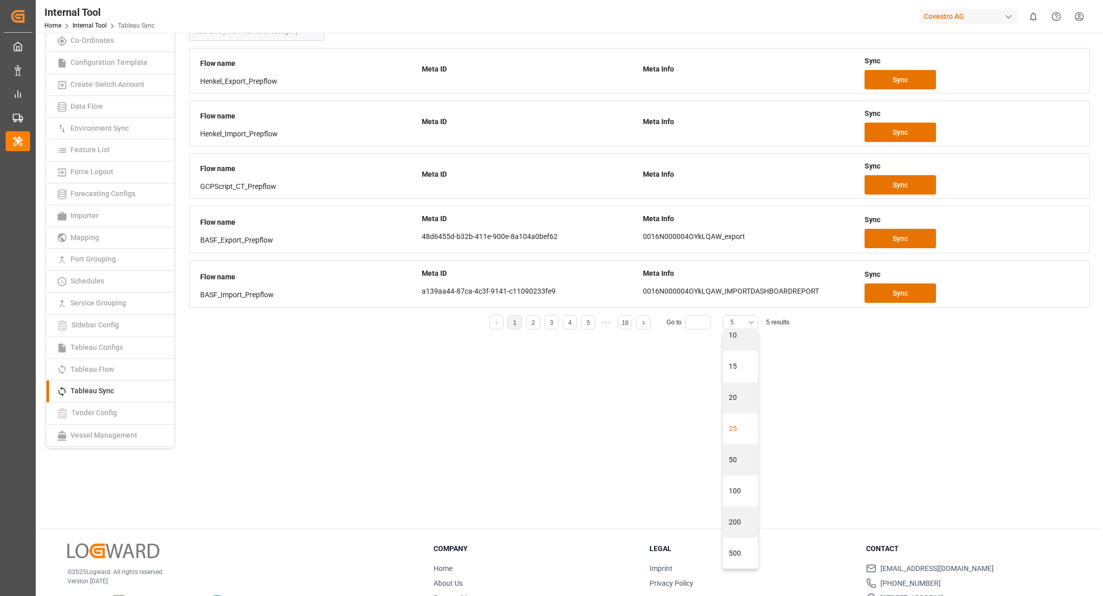
scroll to position [117, 0]
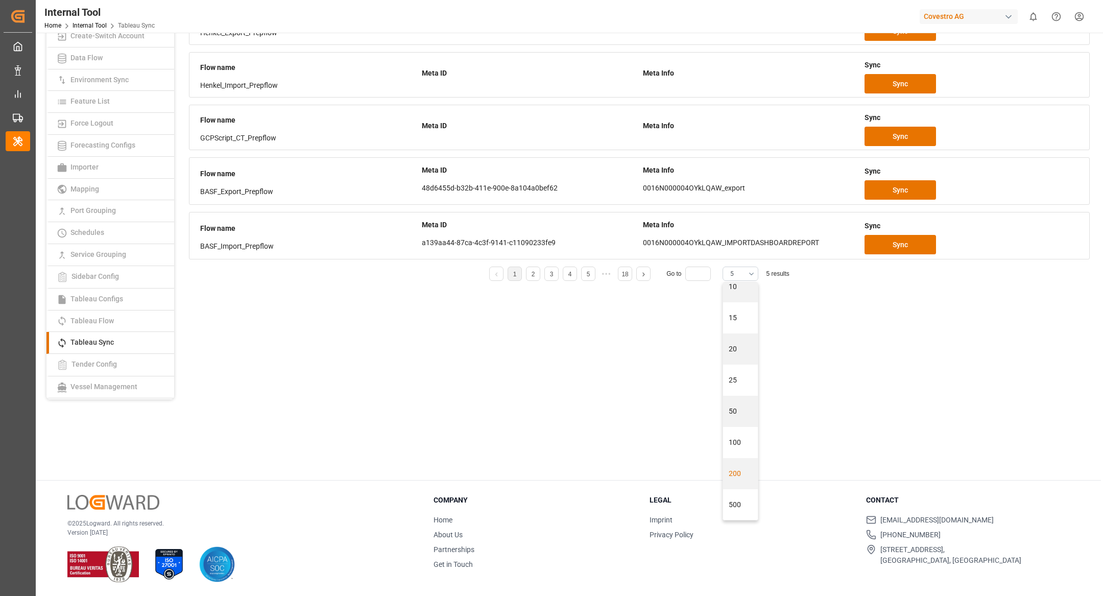
click at [730, 476] on div "200" at bounding box center [740, 473] width 35 height 31
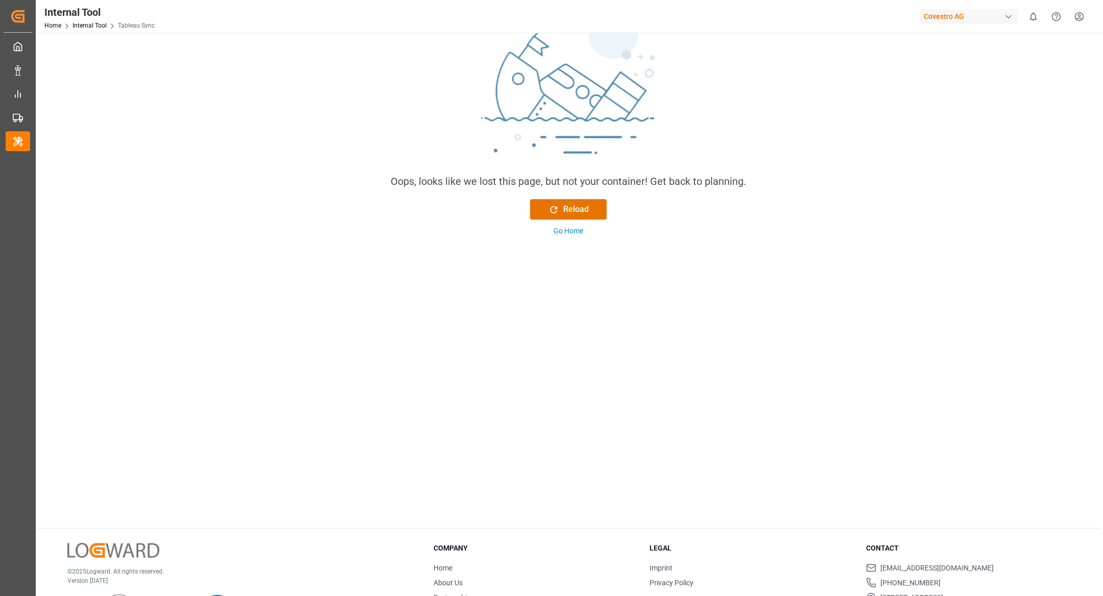
scroll to position [116, 0]
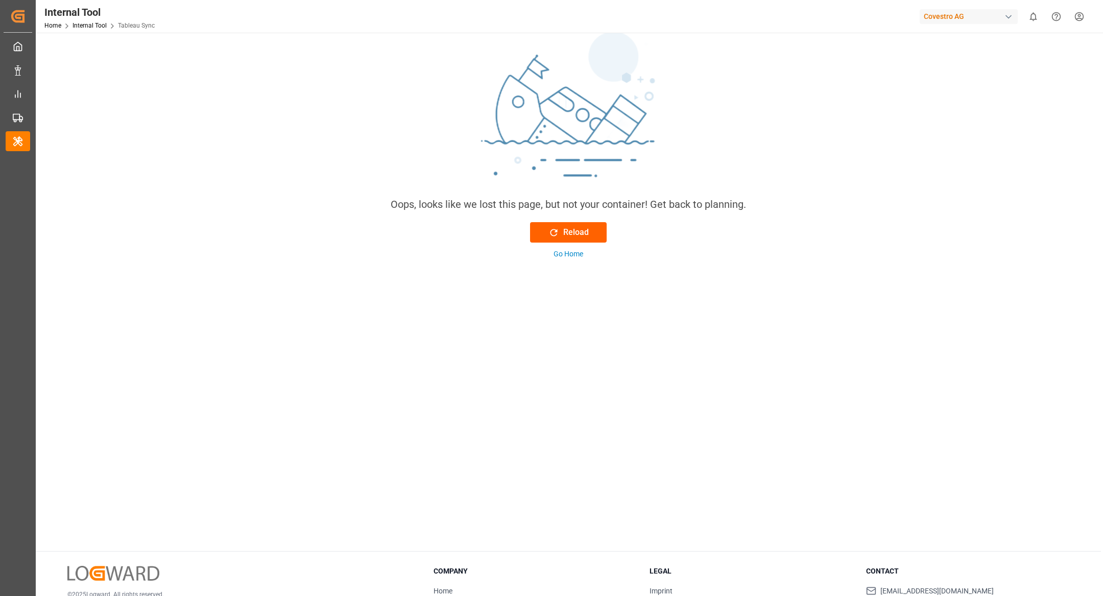
click at [579, 228] on div "Reload" at bounding box center [568, 232] width 40 height 12
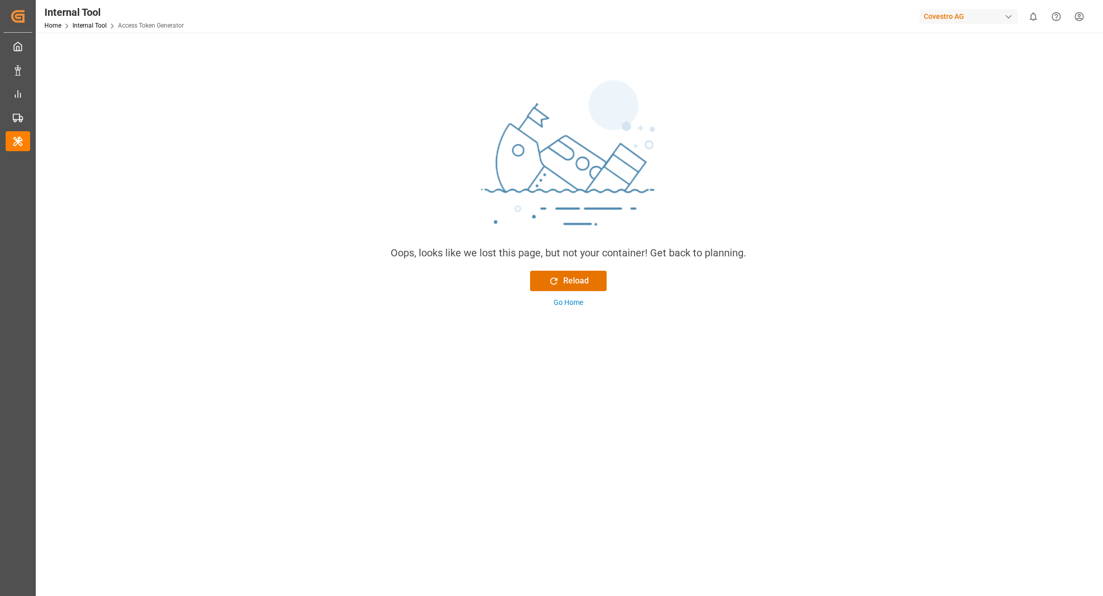
scroll to position [3, 0]
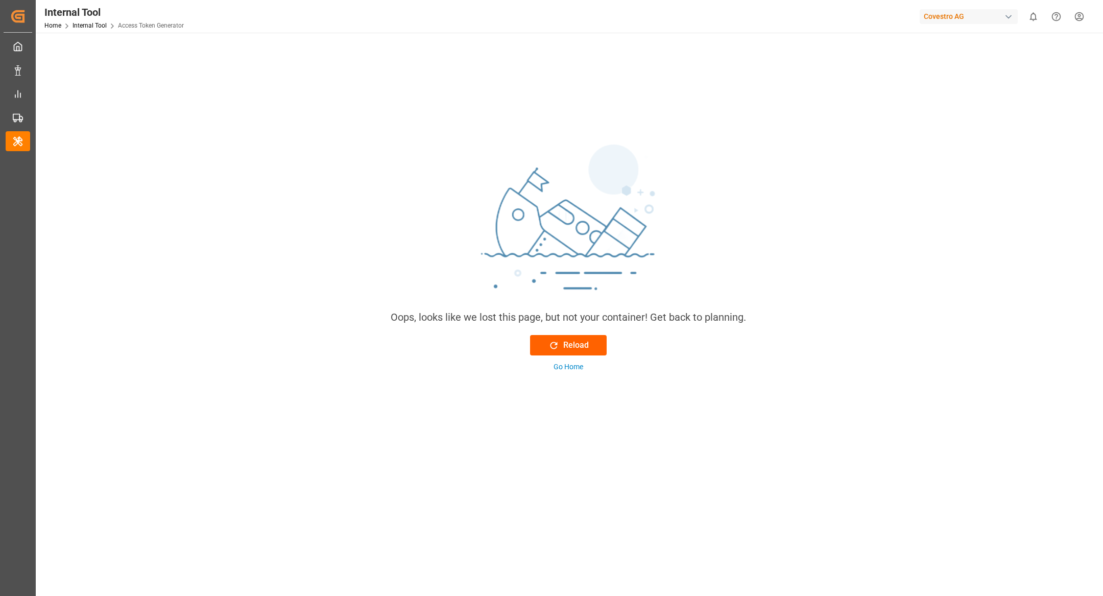
click at [571, 342] on div "Reload" at bounding box center [568, 345] width 40 height 12
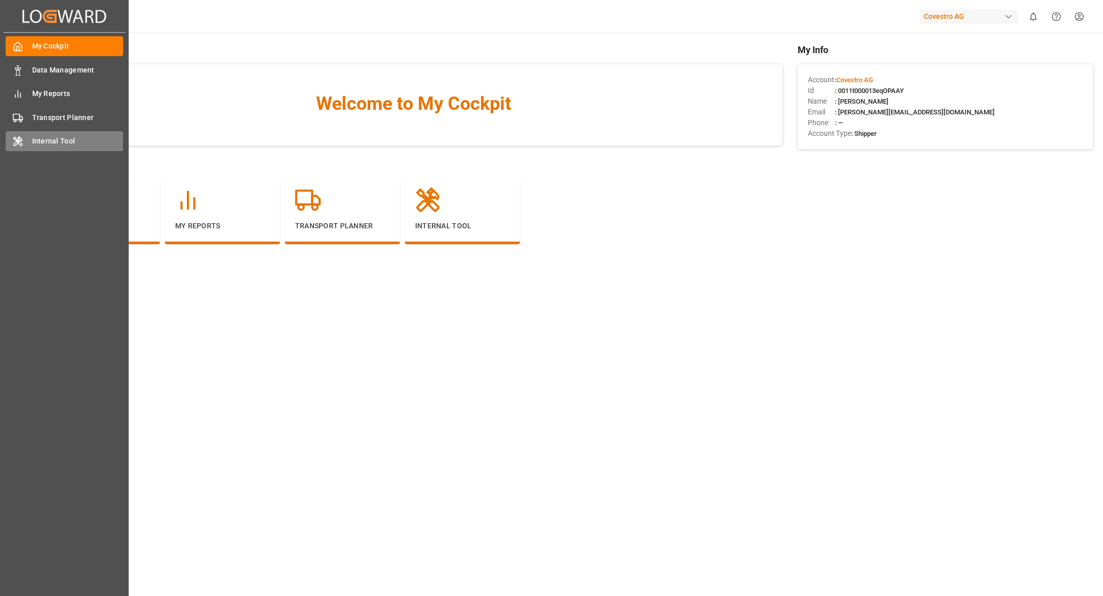
click at [66, 140] on span "Internal Tool" at bounding box center [77, 141] width 91 height 11
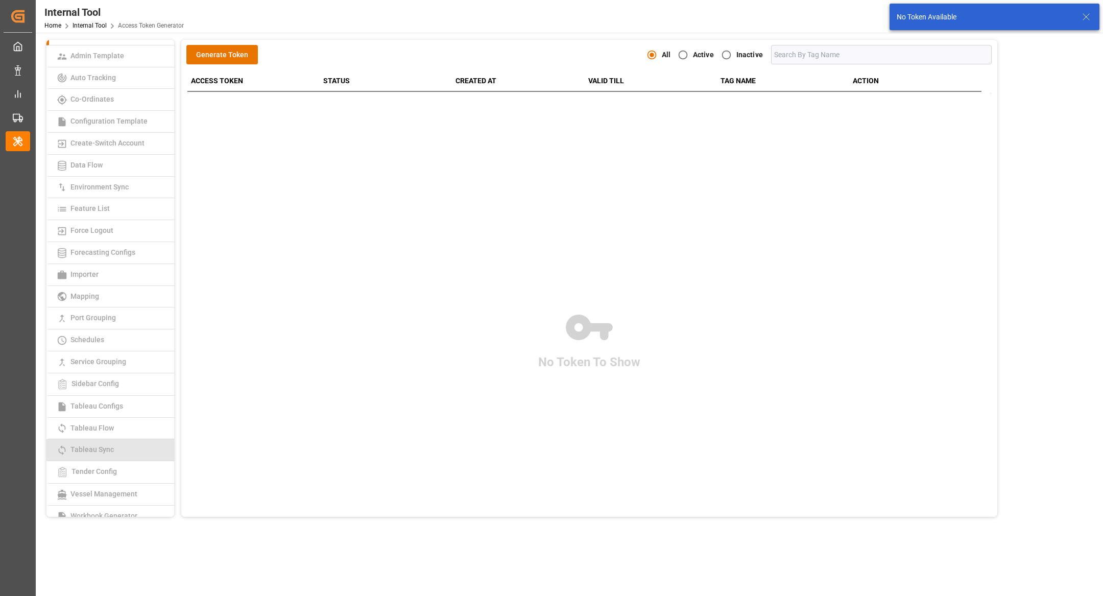
scroll to position [45, 0]
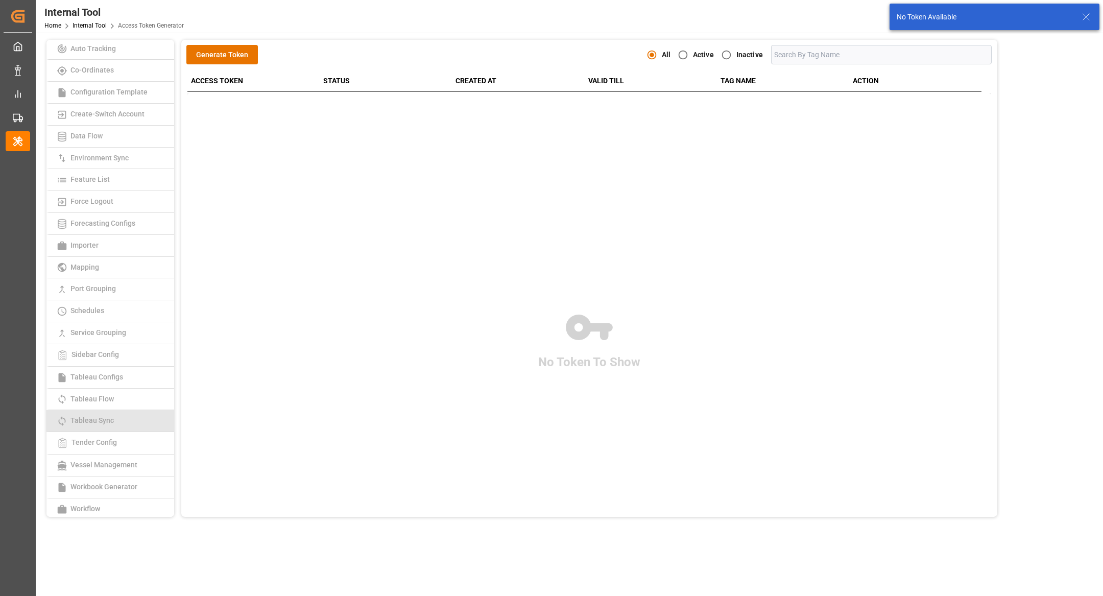
click at [113, 416] on span "Tableau Sync" at bounding box center [92, 420] width 50 height 8
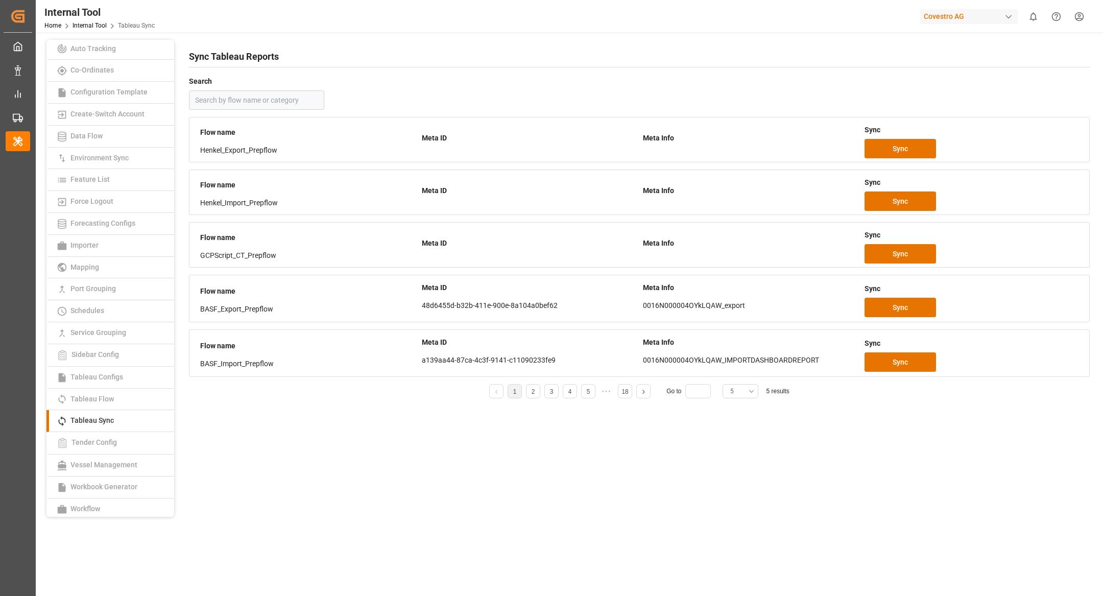
click at [746, 390] on button "5" at bounding box center [740, 391] width 36 height 14
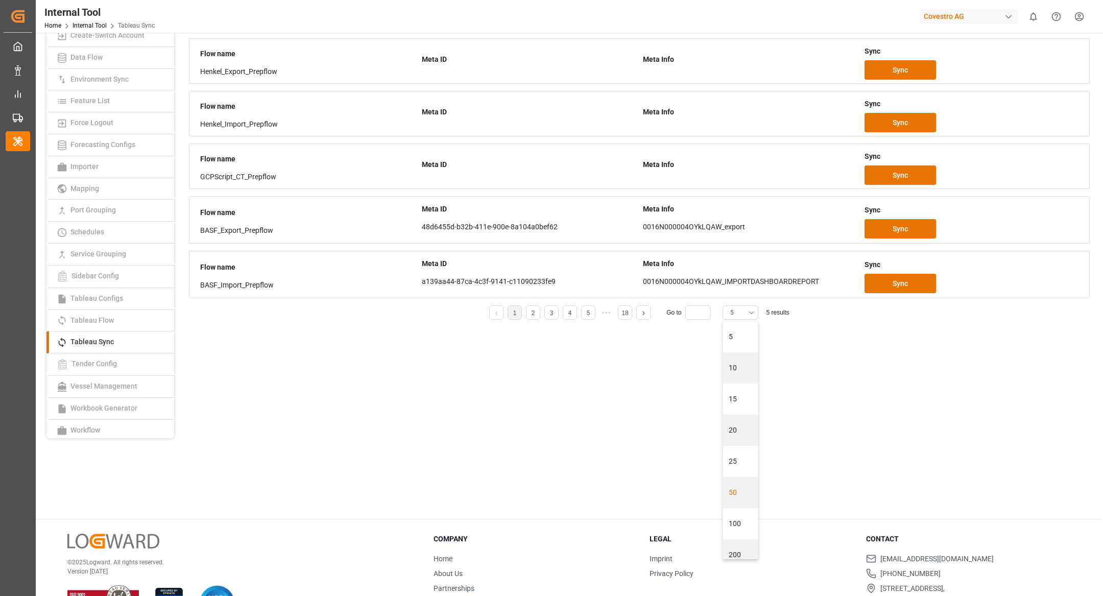
scroll to position [117, 0]
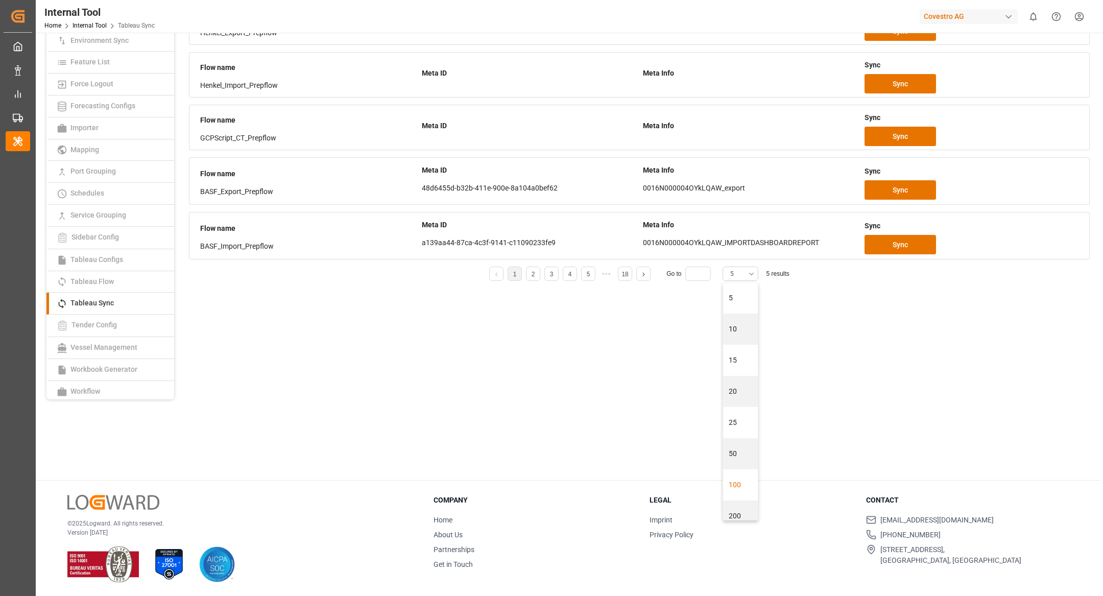
click at [737, 480] on div "100" at bounding box center [740, 484] width 35 height 31
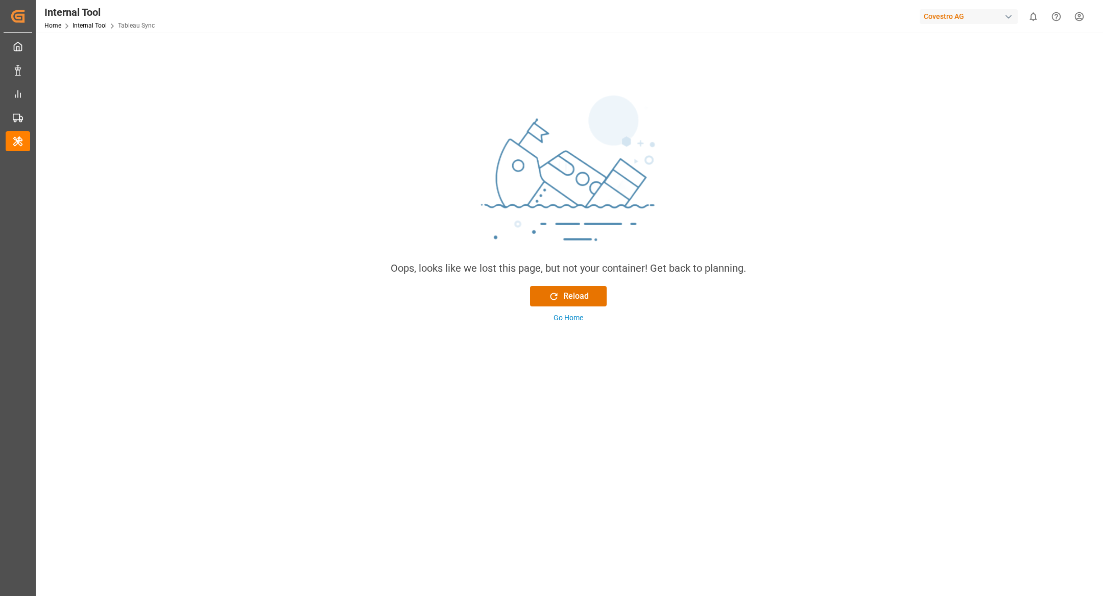
scroll to position [0, 0]
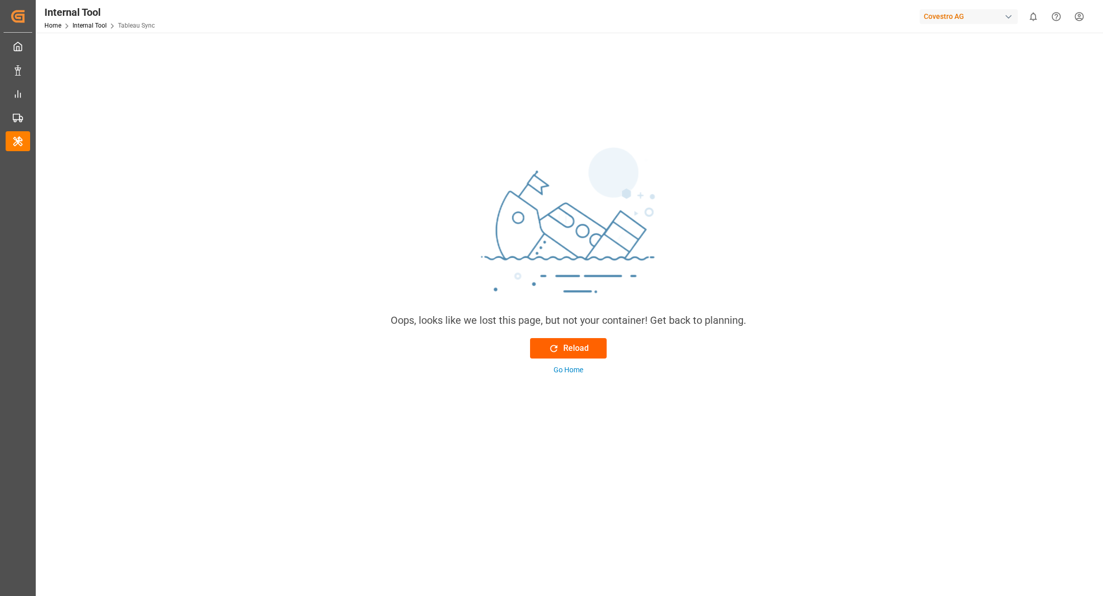
click at [562, 345] on div "Reload" at bounding box center [568, 348] width 40 height 12
click at [575, 343] on div "Reload" at bounding box center [568, 348] width 40 height 12
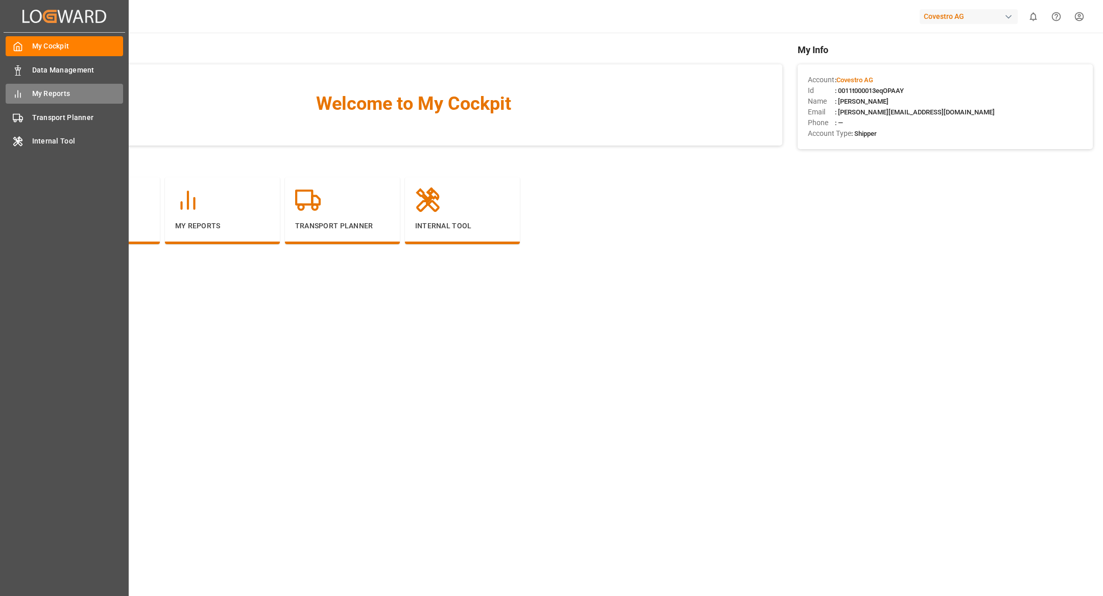
click at [64, 96] on span "My Reports" at bounding box center [77, 93] width 91 height 11
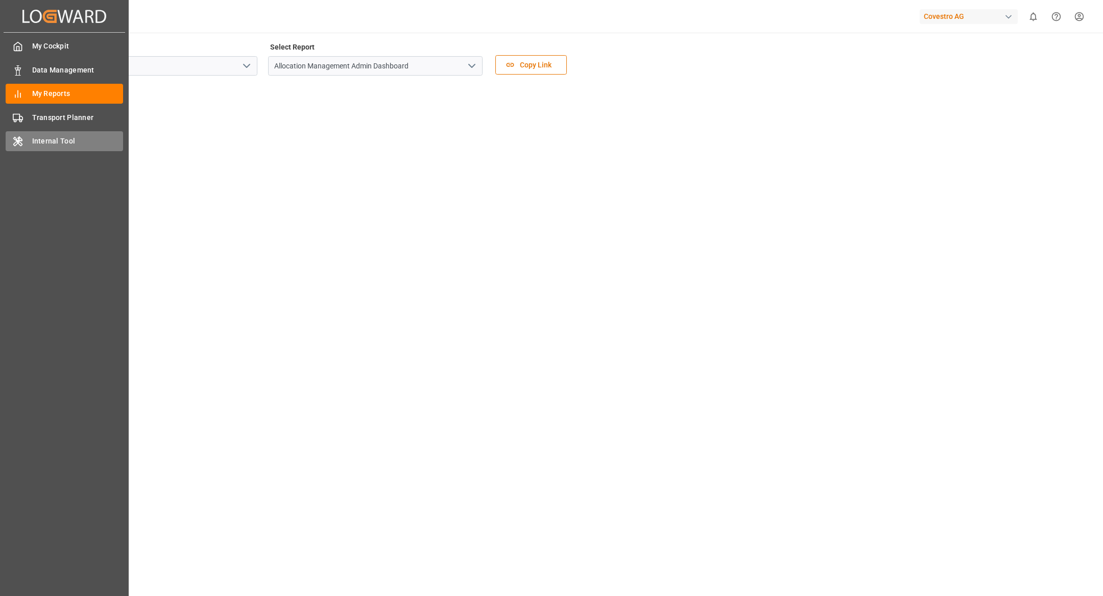
click at [75, 138] on span "Internal Tool" at bounding box center [77, 141] width 91 height 11
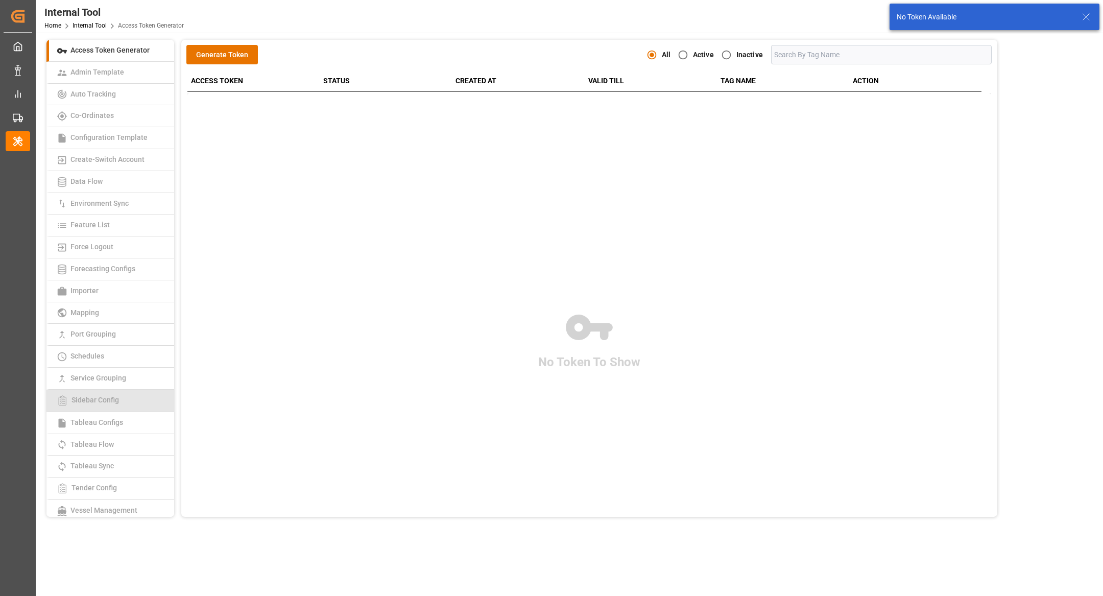
scroll to position [45, 0]
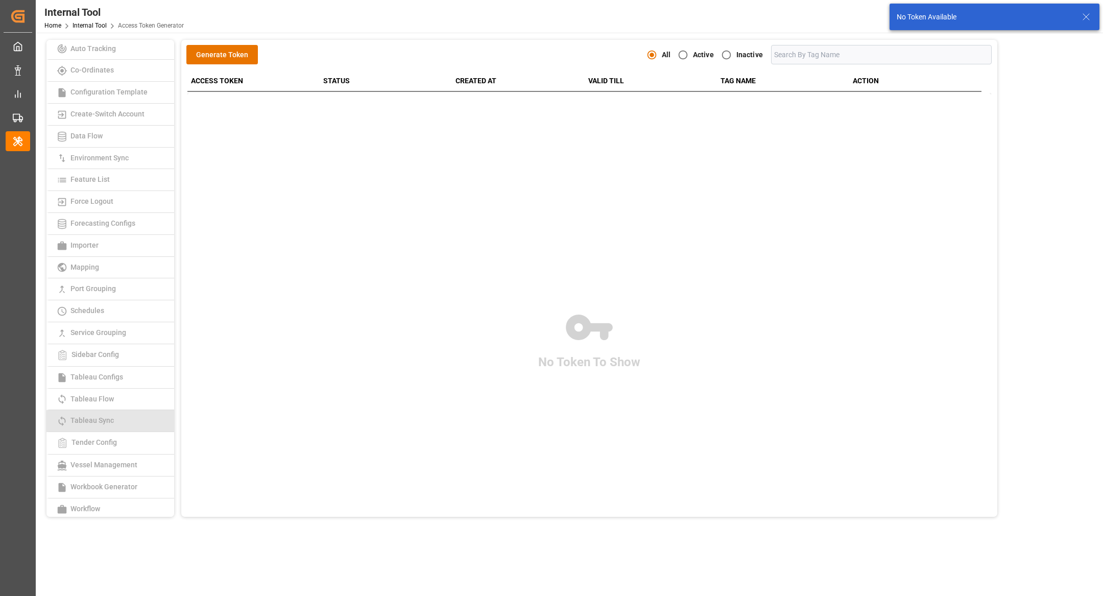
click at [127, 412] on link "Tableau Sync" at bounding box center [110, 421] width 128 height 22
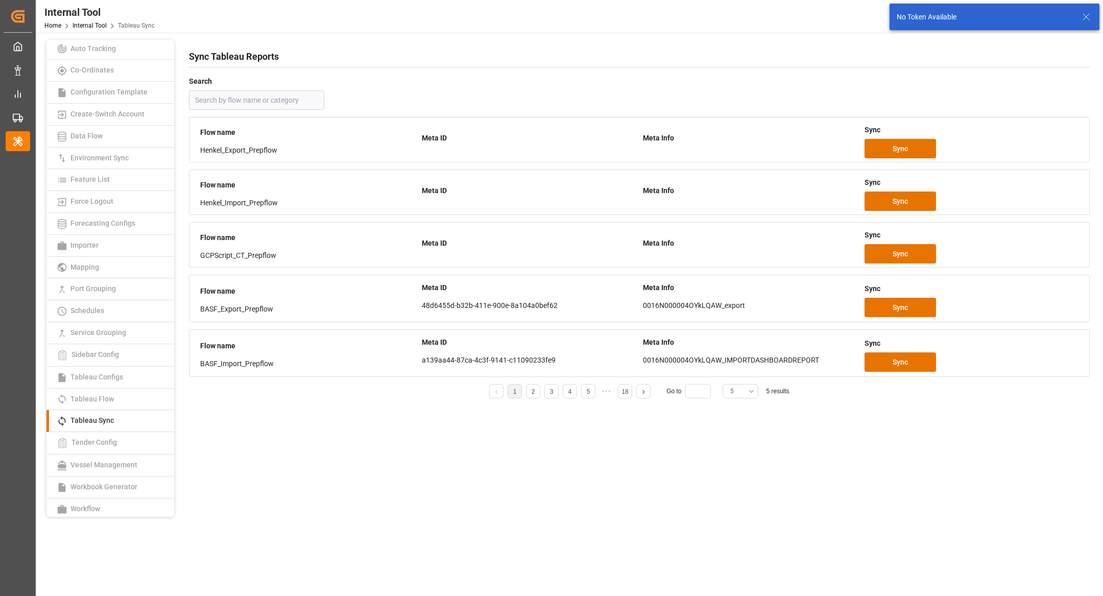
click at [754, 390] on button "5" at bounding box center [740, 391] width 36 height 14
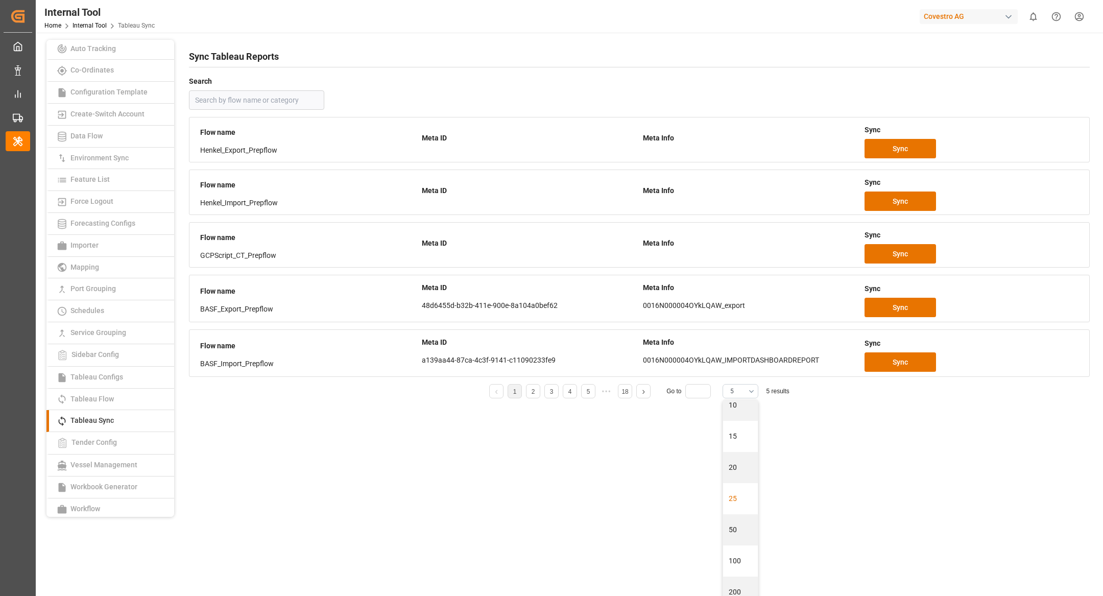
scroll to position [42, 0]
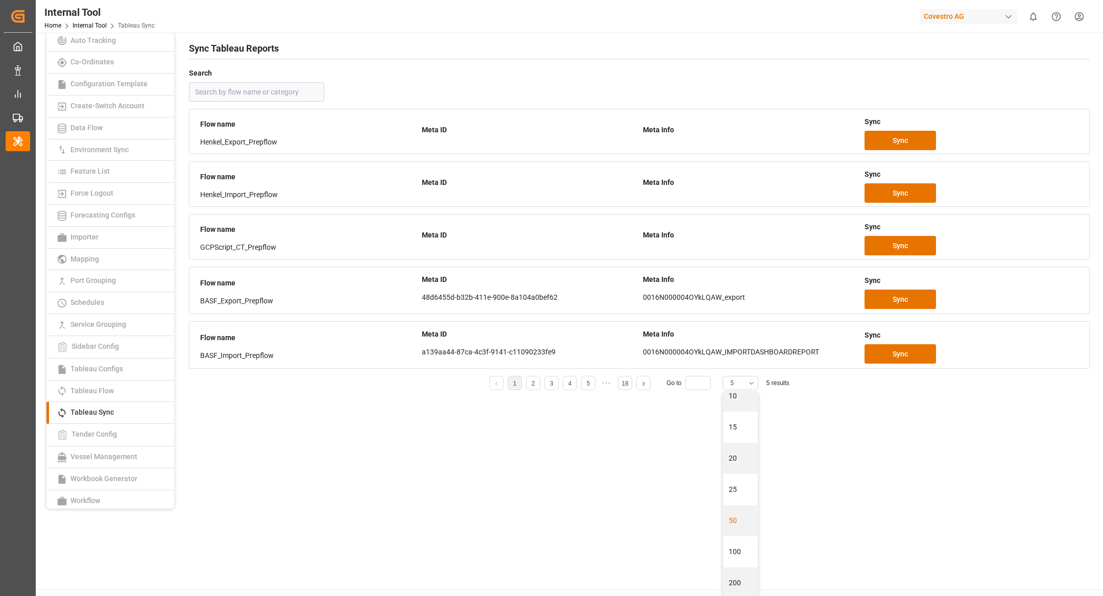
click at [734, 518] on div "50" at bounding box center [740, 520] width 35 height 31
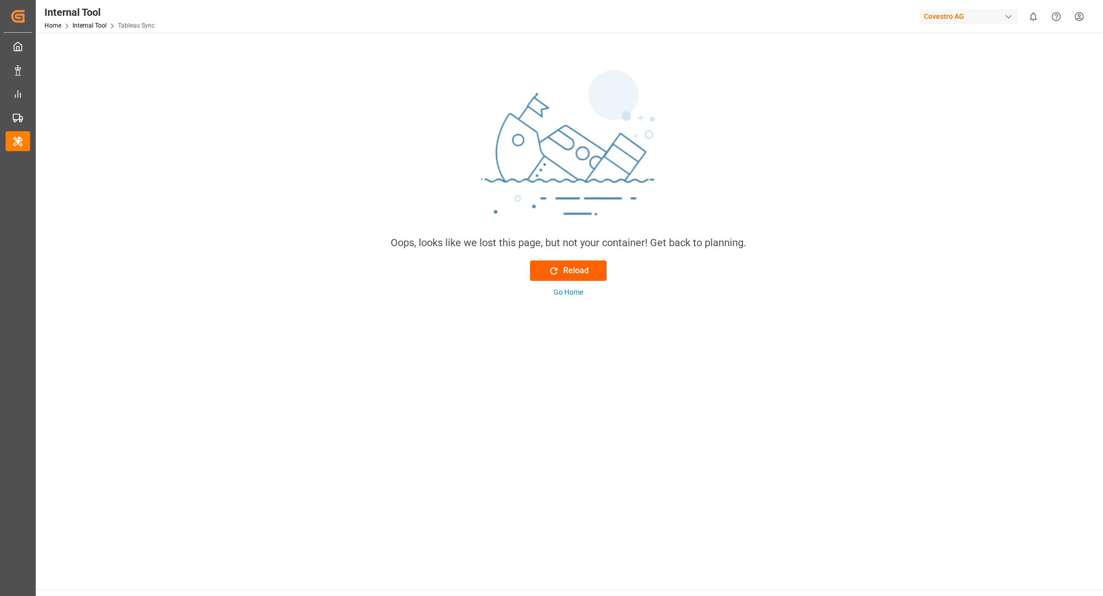
click at [580, 271] on div "Reload" at bounding box center [568, 270] width 40 height 12
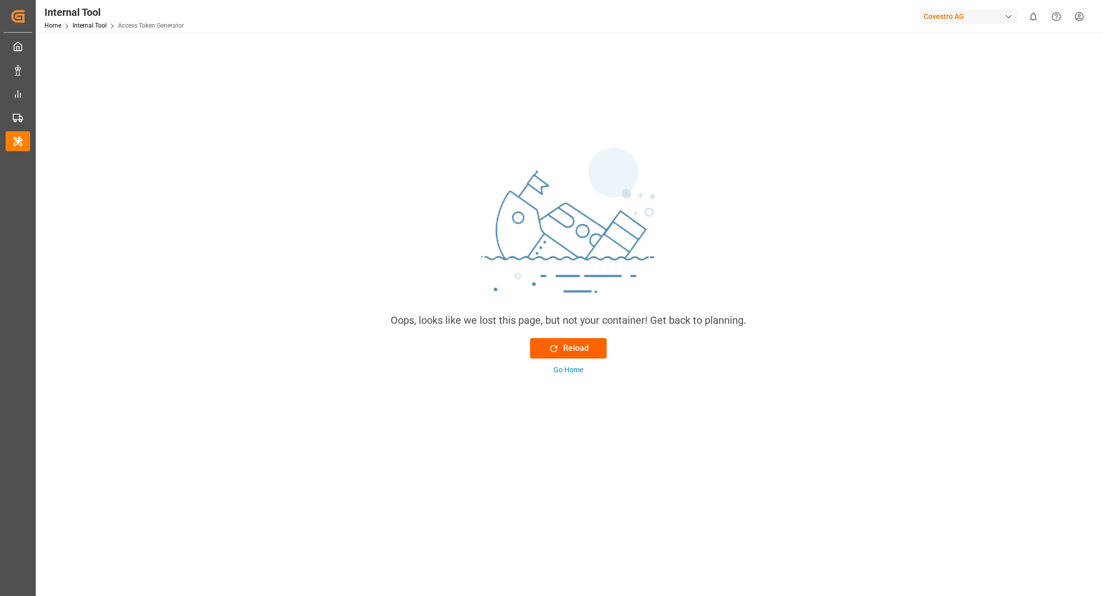
click at [585, 343] on div "Reload" at bounding box center [568, 348] width 40 height 12
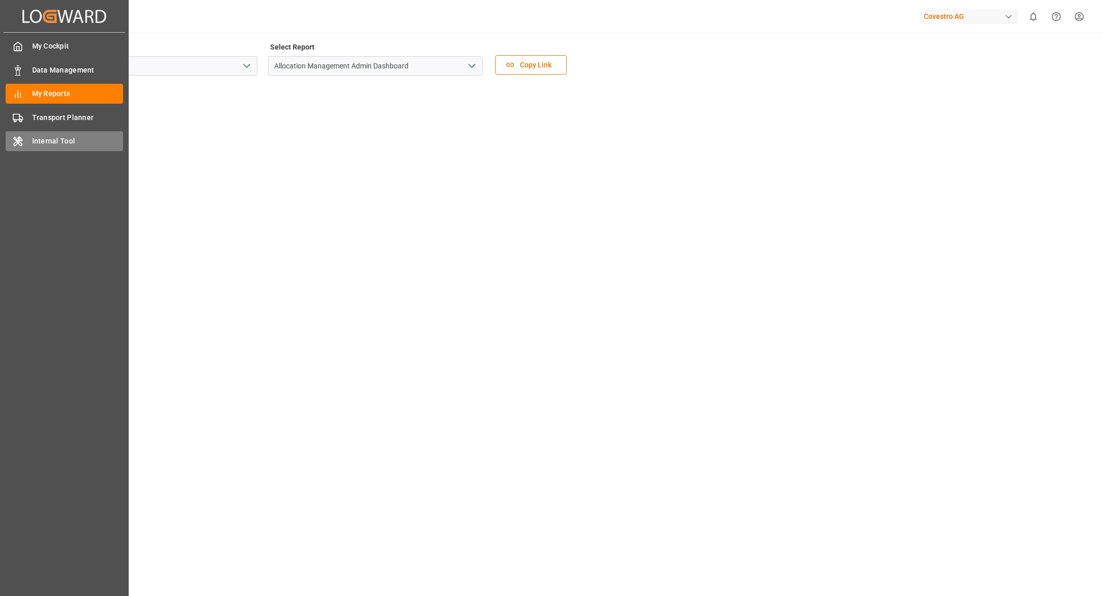
click at [43, 149] on div "Internal Tool Internal Tool" at bounding box center [64, 141] width 117 height 20
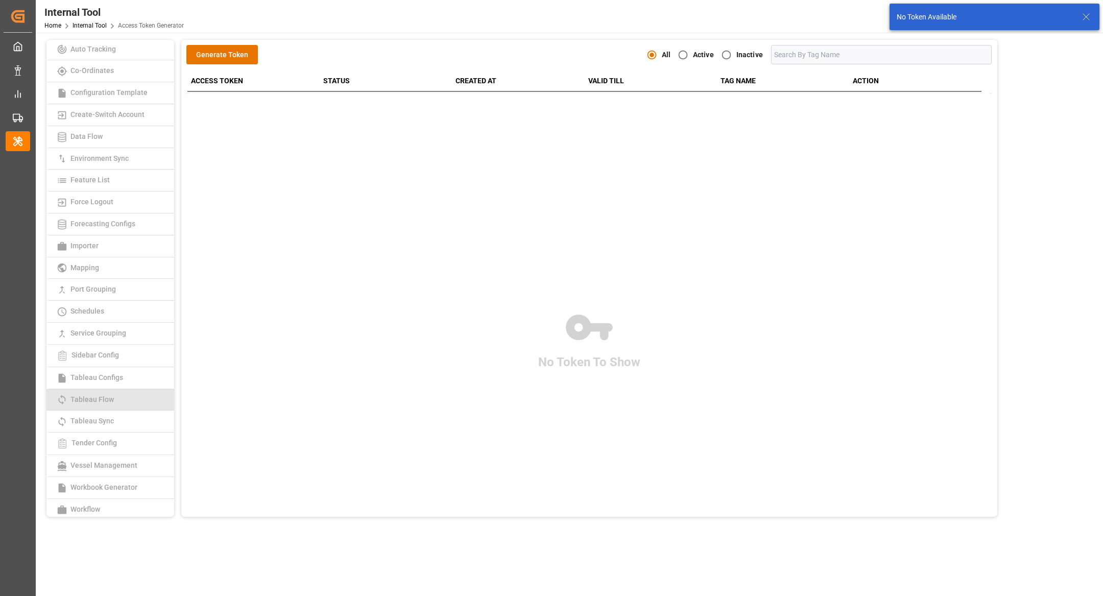
scroll to position [45, 0]
click at [134, 418] on link "Tableau Sync" at bounding box center [110, 421] width 128 height 22
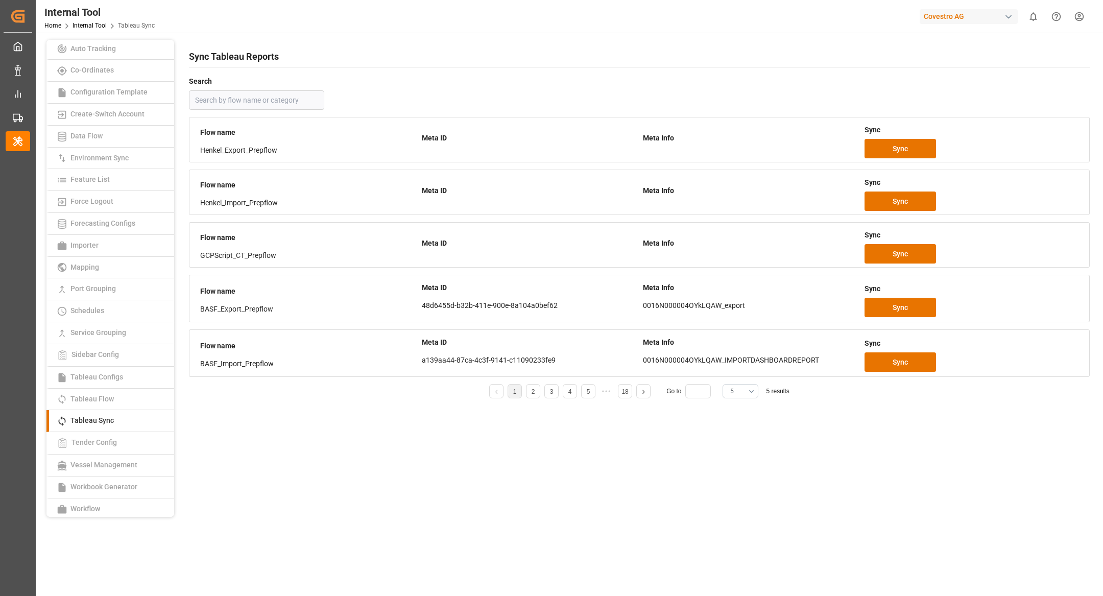
click at [647, 392] on link at bounding box center [643, 391] width 13 height 14
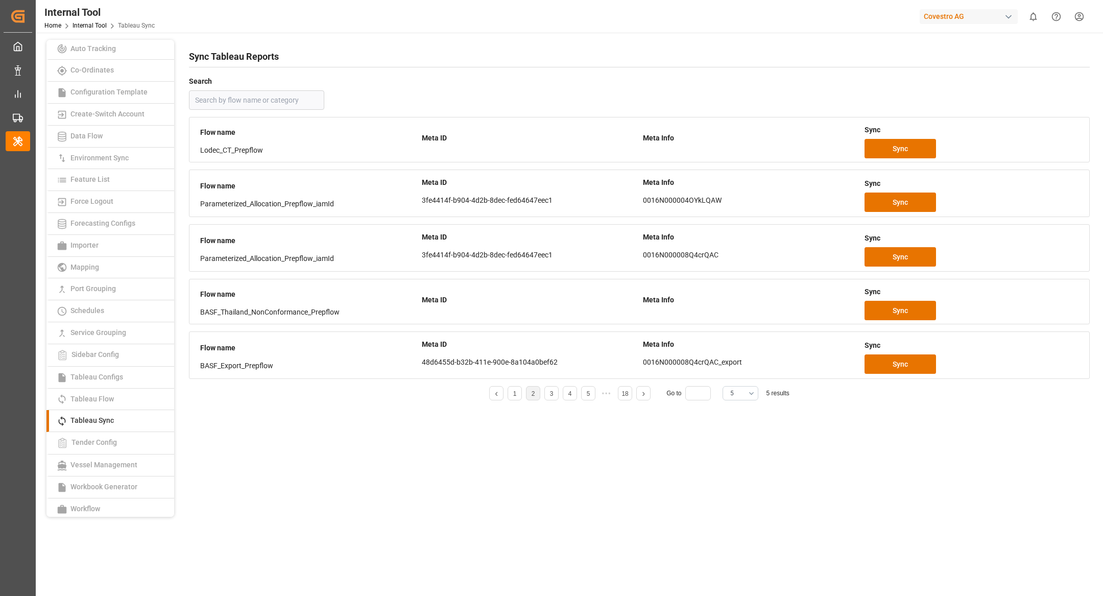
click at [647, 392] on link at bounding box center [643, 393] width 13 height 14
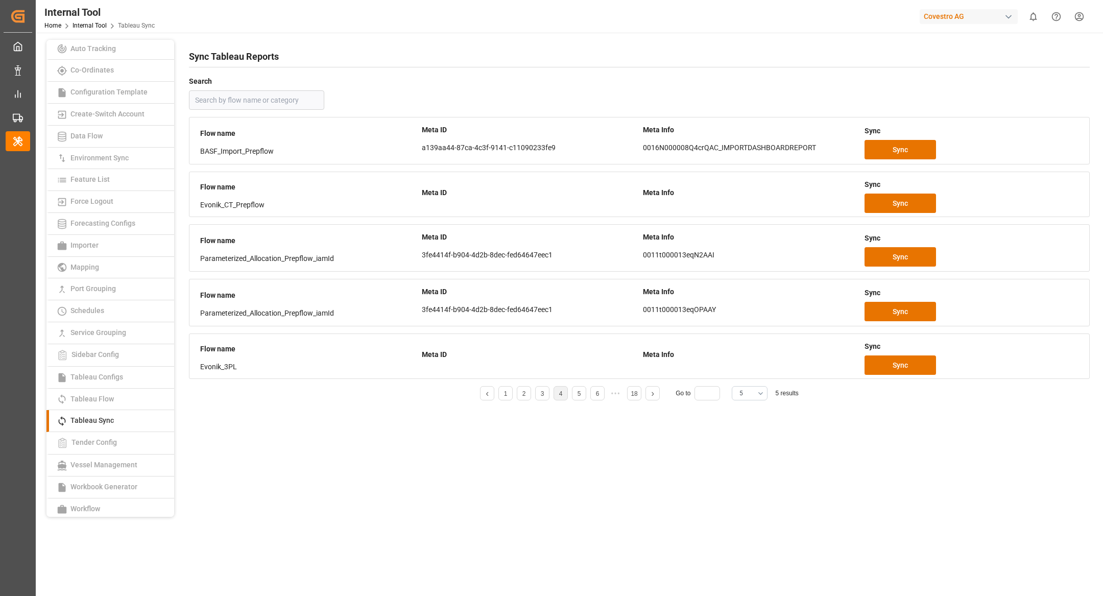
click at [647, 392] on link at bounding box center [652, 393] width 13 height 14
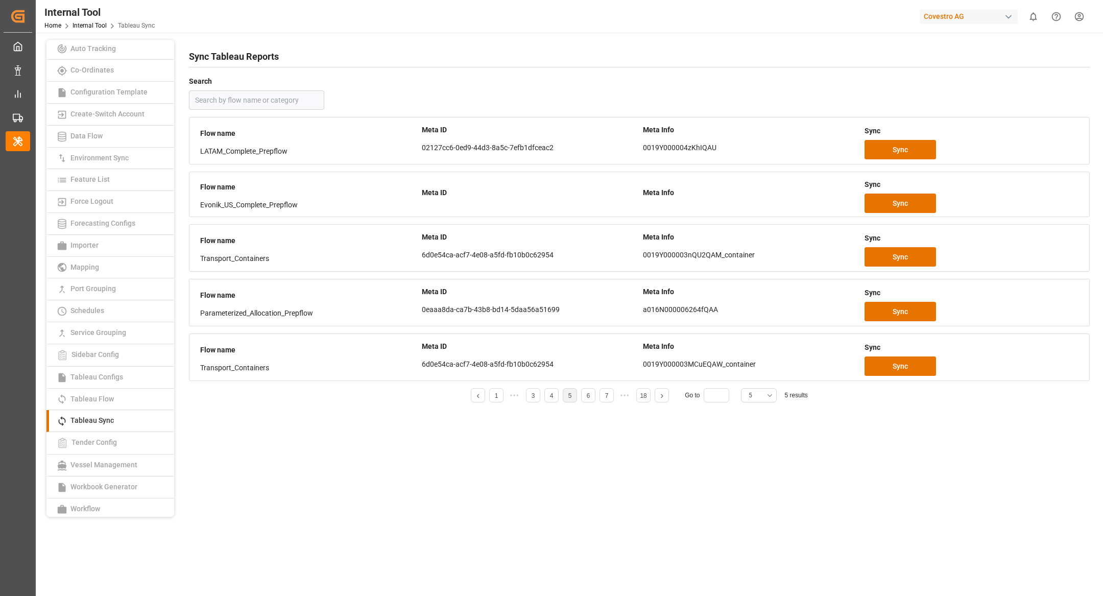
click at [662, 399] on link at bounding box center [661, 395] width 13 height 14
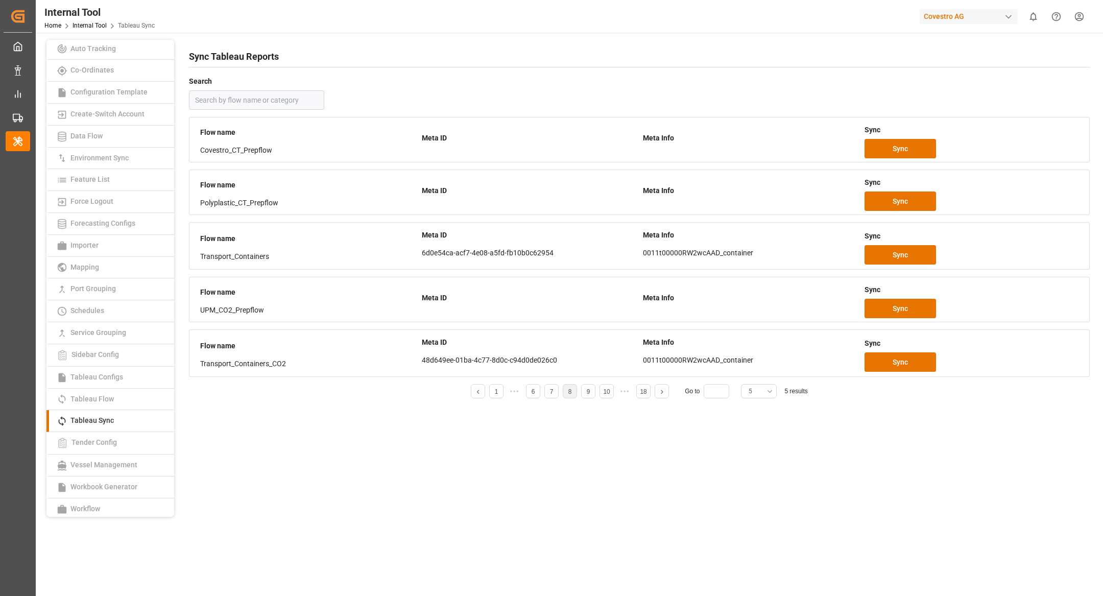
click at [761, 393] on button "5" at bounding box center [759, 391] width 36 height 14
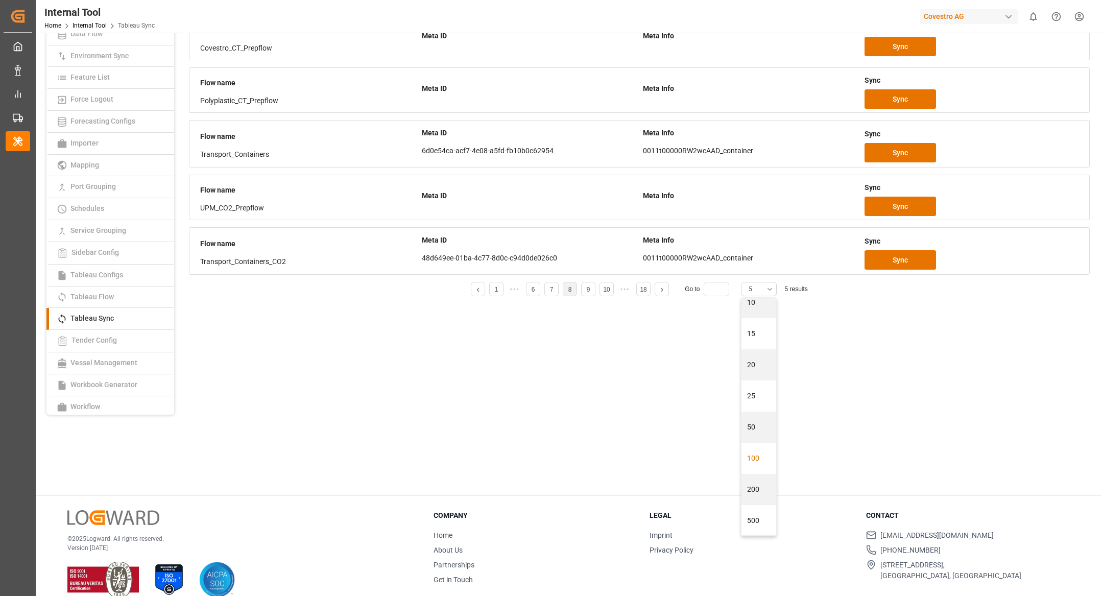
scroll to position [42, 0]
click at [759, 488] on div "200" at bounding box center [758, 488] width 35 height 31
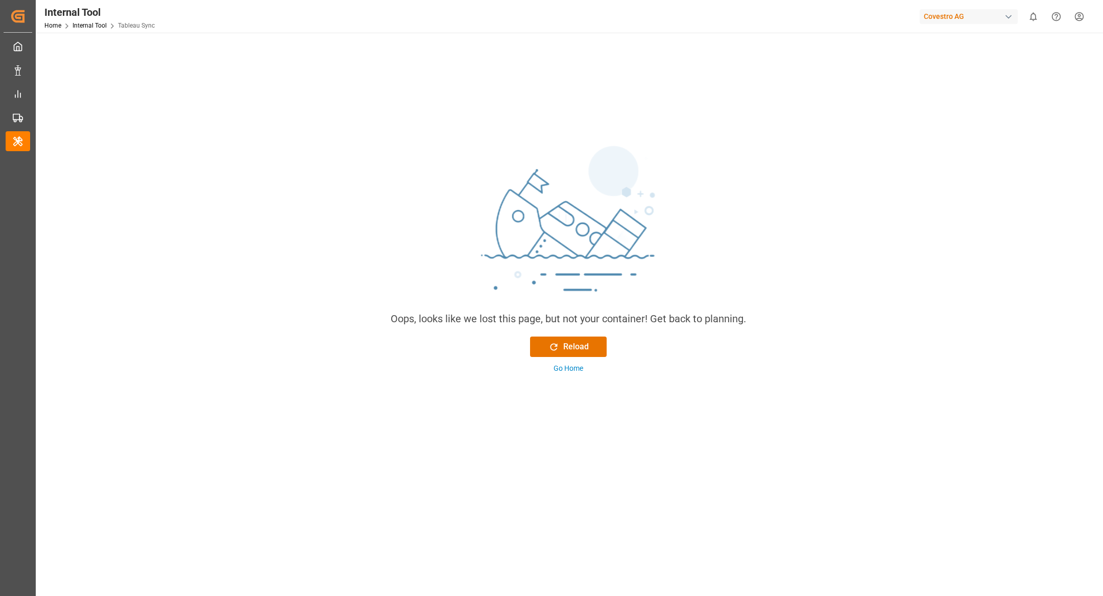
scroll to position [0, 0]
click at [575, 346] on div "Reload" at bounding box center [568, 348] width 40 height 12
click at [585, 345] on div "Reload" at bounding box center [568, 348] width 40 height 12
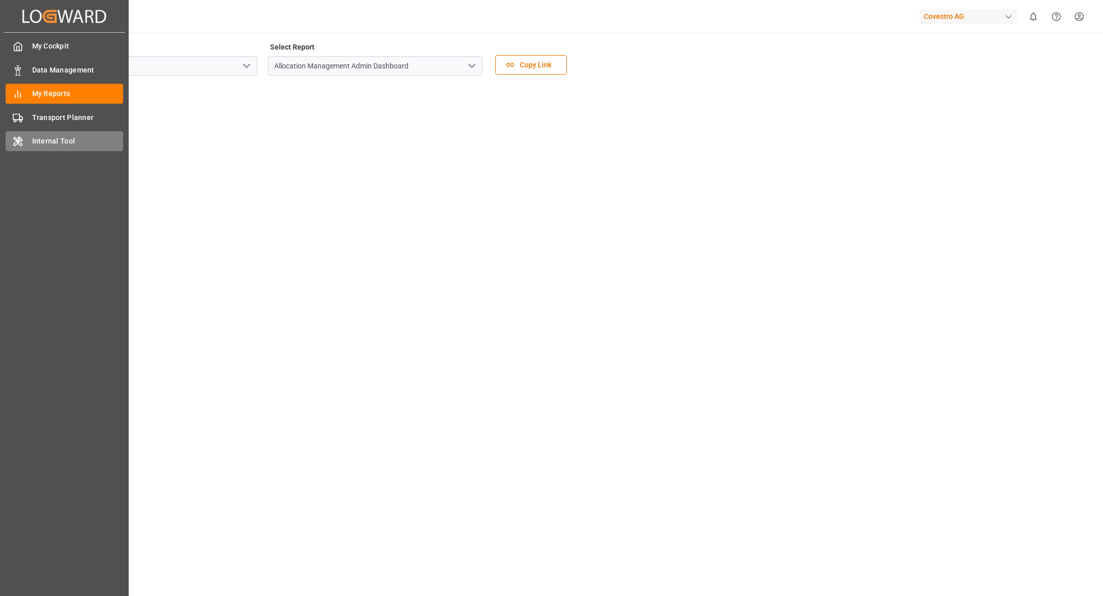
click at [43, 150] on div "Internal Tool Internal Tool" at bounding box center [64, 141] width 117 height 20
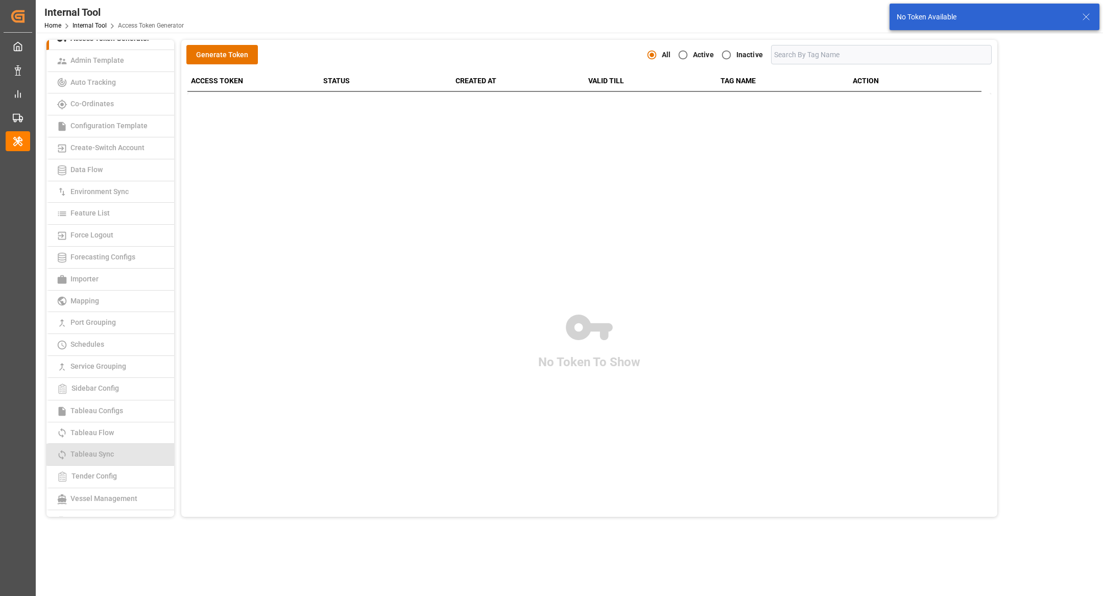
scroll to position [29, 0]
click at [125, 433] on link "Tableau Sync" at bounding box center [110, 438] width 128 height 22
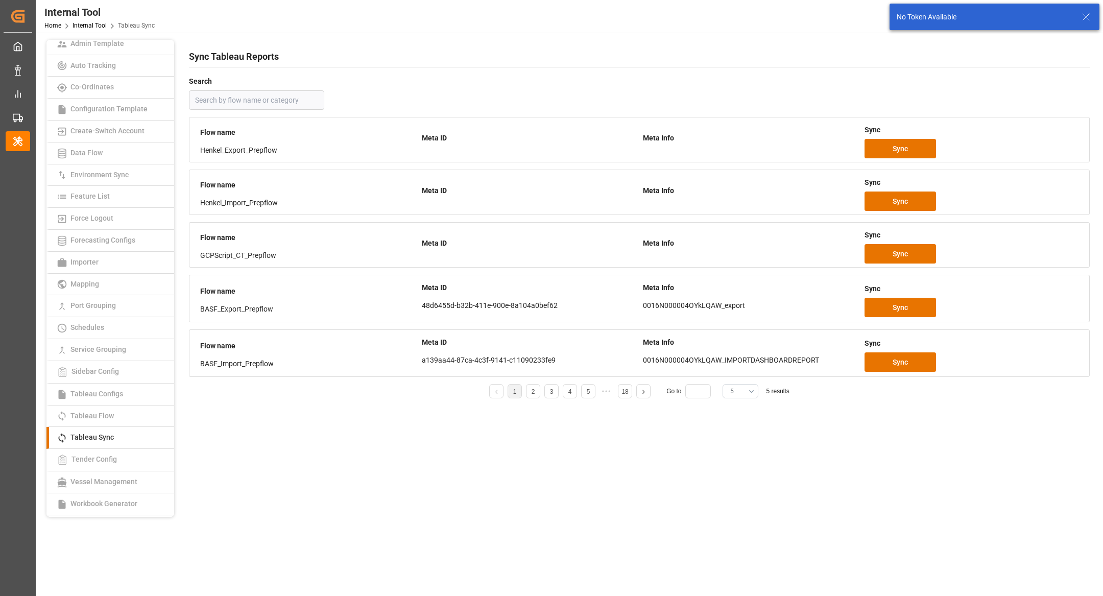
click at [747, 388] on button "5" at bounding box center [740, 391] width 36 height 14
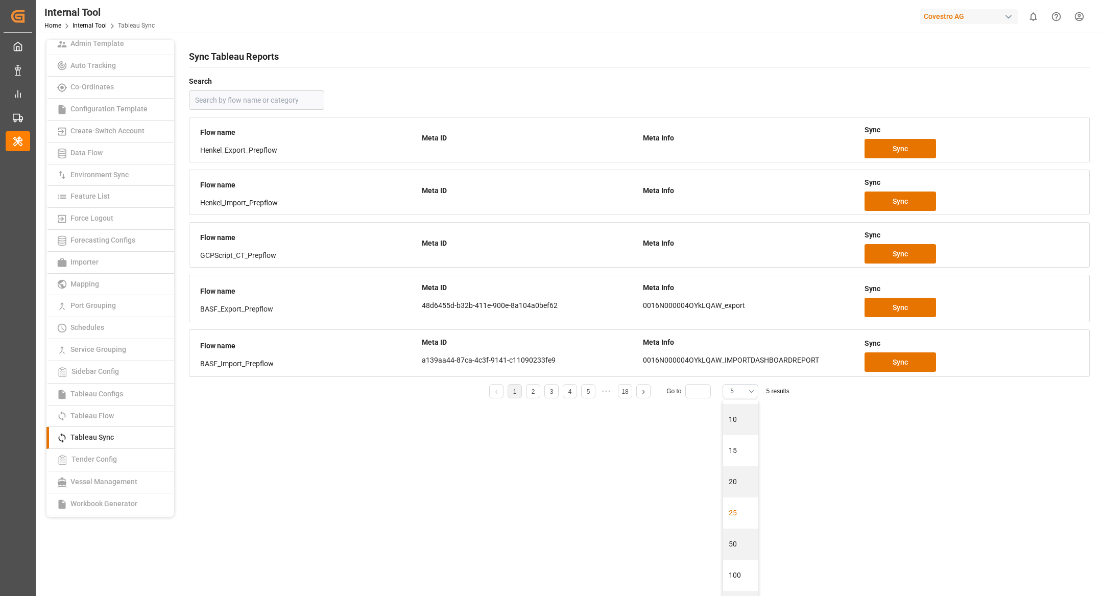
scroll to position [28, 0]
click at [740, 541] on div "50" at bounding box center [740, 542] width 35 height 31
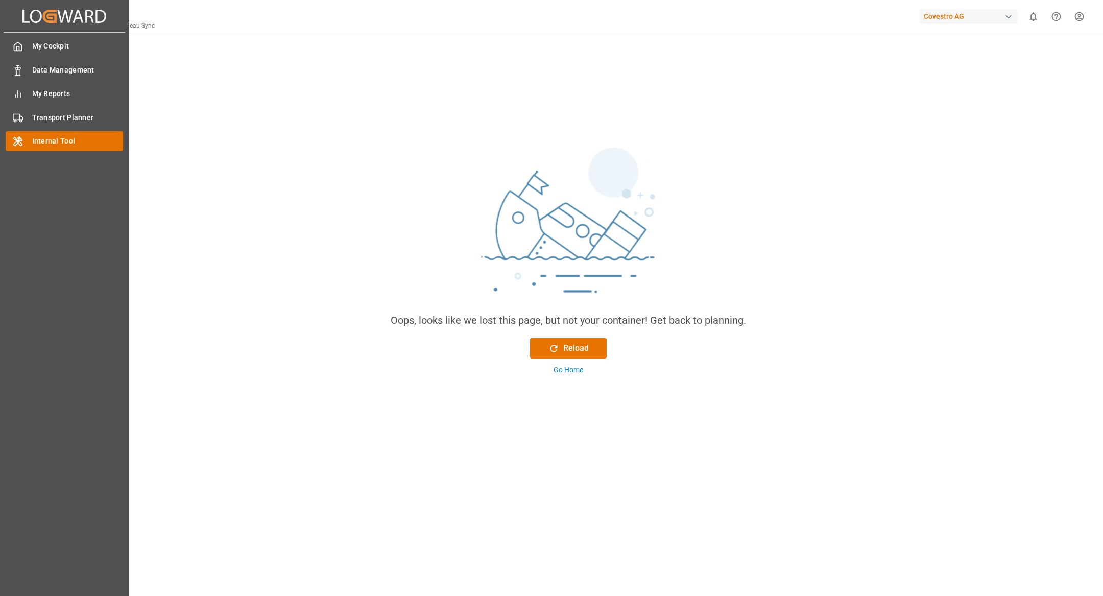
click at [26, 146] on div "Internal Tool Internal Tool" at bounding box center [64, 141] width 117 height 20
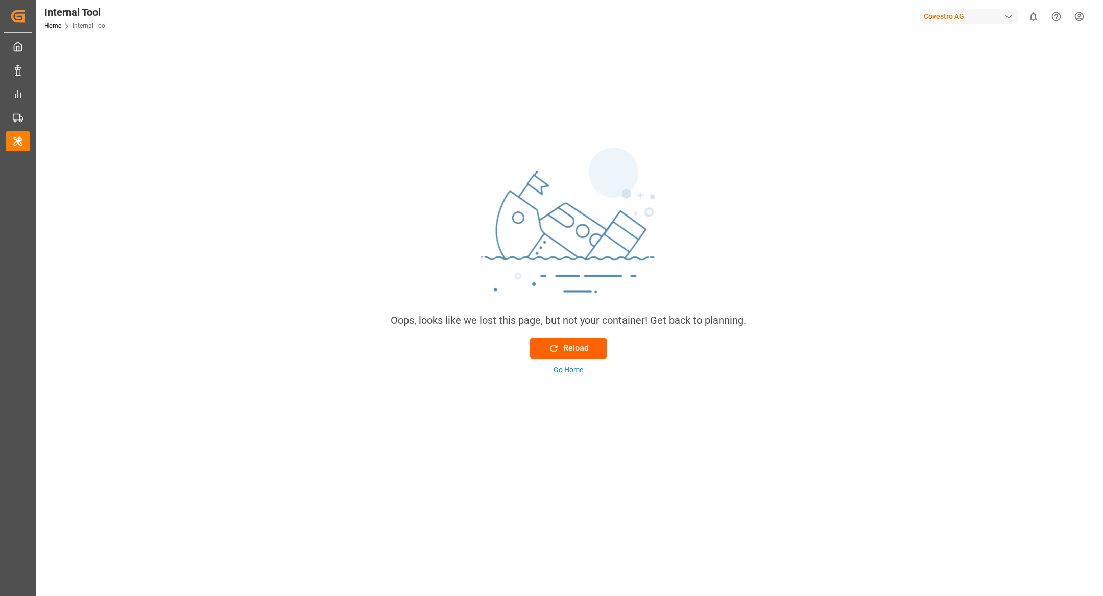
click at [565, 351] on div "Reload" at bounding box center [568, 348] width 40 height 12
click at [566, 349] on div "Reload" at bounding box center [568, 348] width 40 height 12
click at [574, 341] on button "Reload" at bounding box center [568, 348] width 77 height 20
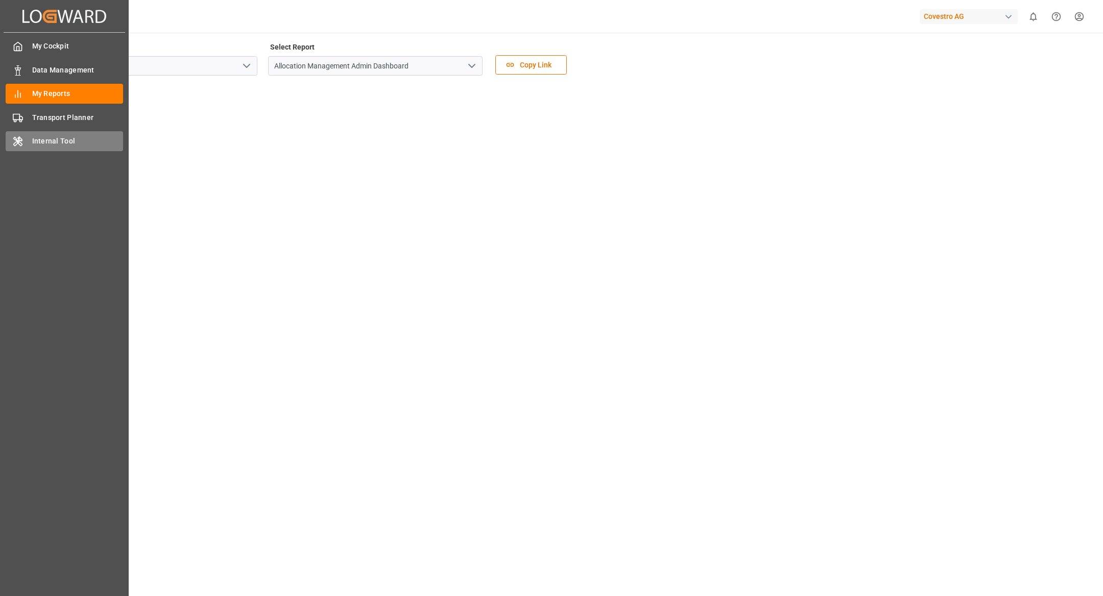
click at [49, 141] on span "Internal Tool" at bounding box center [77, 141] width 91 height 11
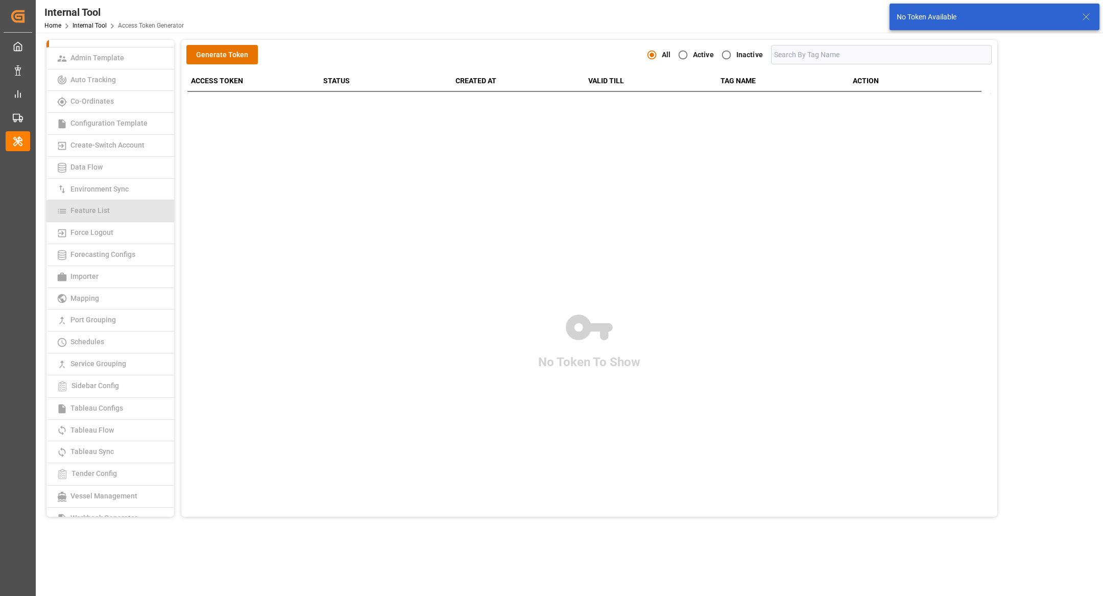
scroll to position [17, 0]
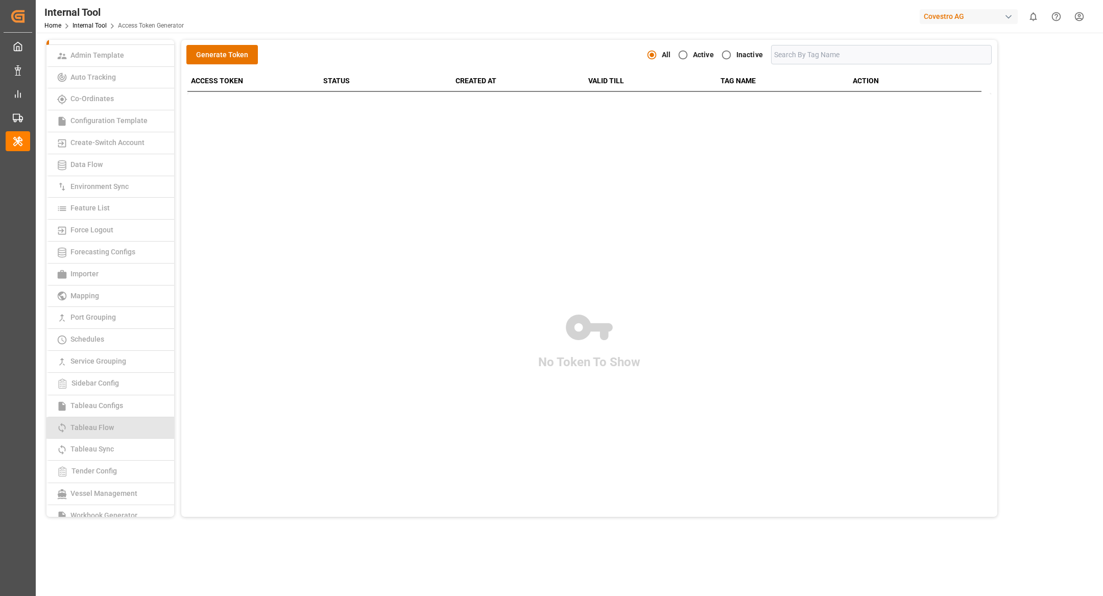
click at [125, 426] on link "Tableau Flow" at bounding box center [110, 428] width 128 height 22
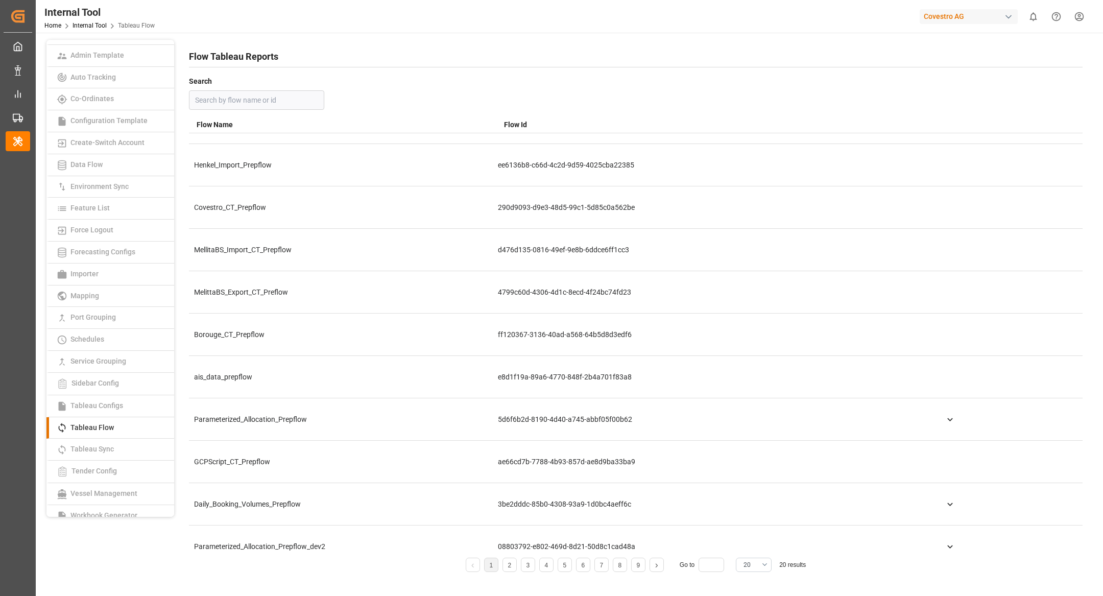
scroll to position [112, 0]
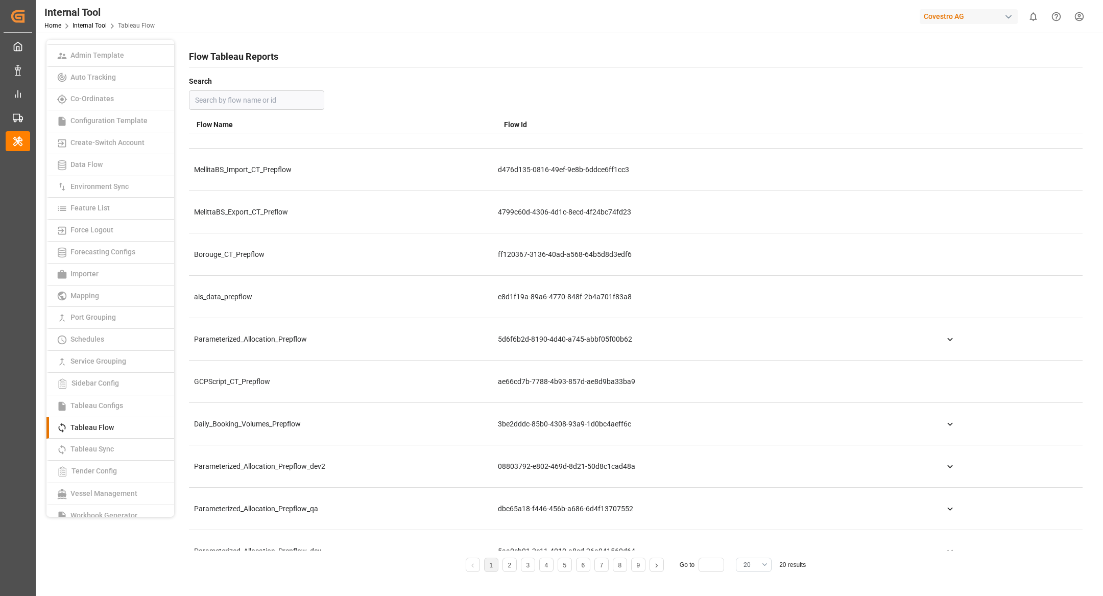
click at [767, 564] on button "20" at bounding box center [754, 565] width 36 height 14
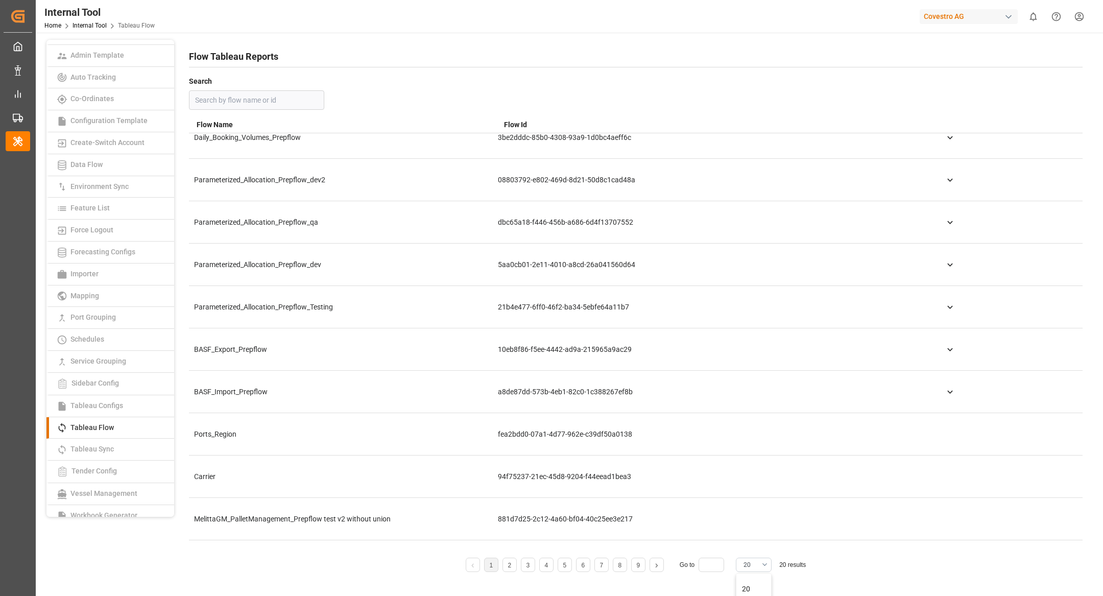
scroll to position [401, 0]
click at [948, 389] on icon at bounding box center [950, 389] width 11 height 11
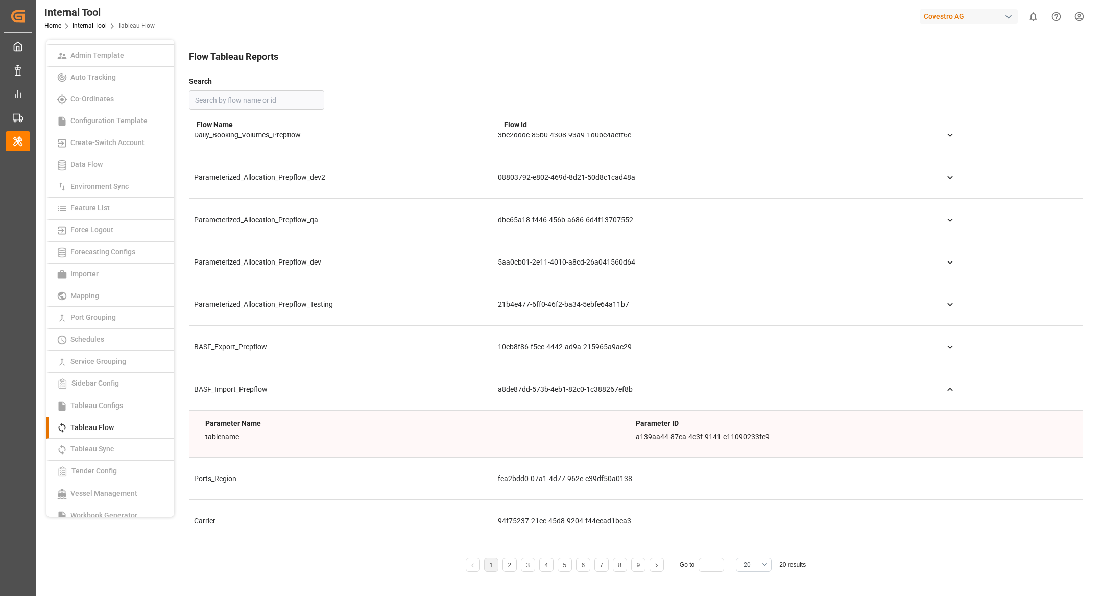
click at [695, 588] on main "Access Token Generator Admin Template Auto Tracking Co-Ordinates Configuration …" at bounding box center [568, 319] width 1065 height 558
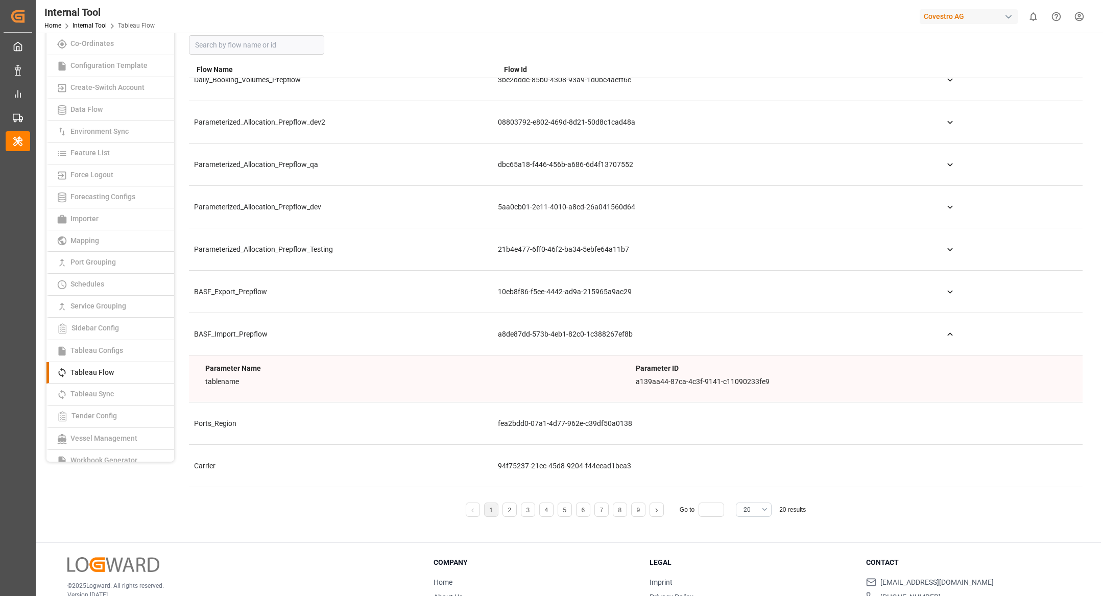
scroll to position [117, 0]
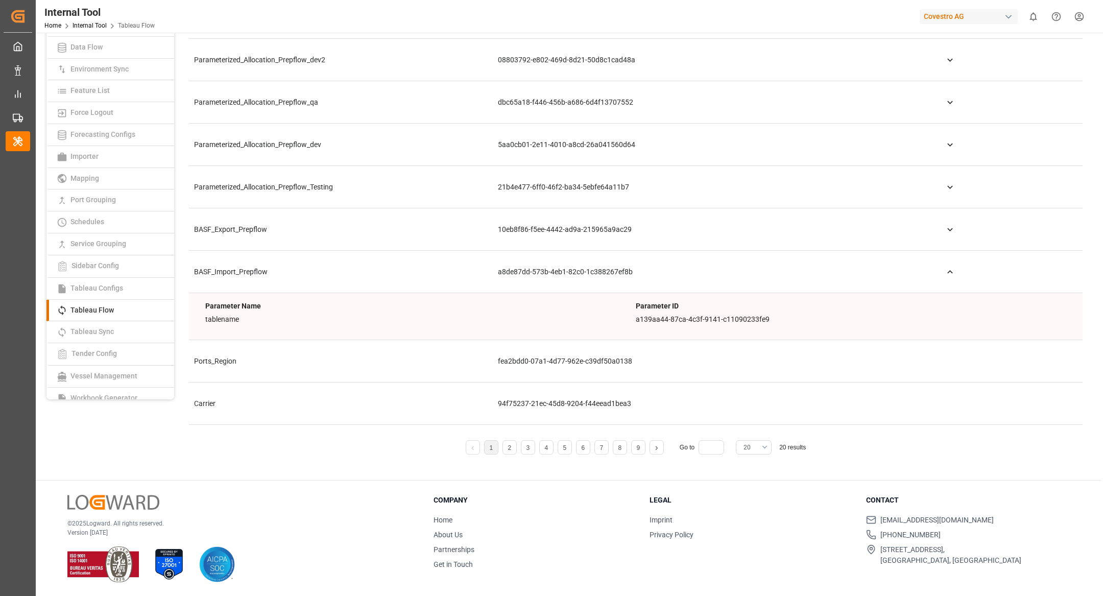
click at [759, 448] on button "20" at bounding box center [754, 447] width 36 height 14
click at [753, 506] on div "100" at bounding box center [753, 502] width 35 height 31
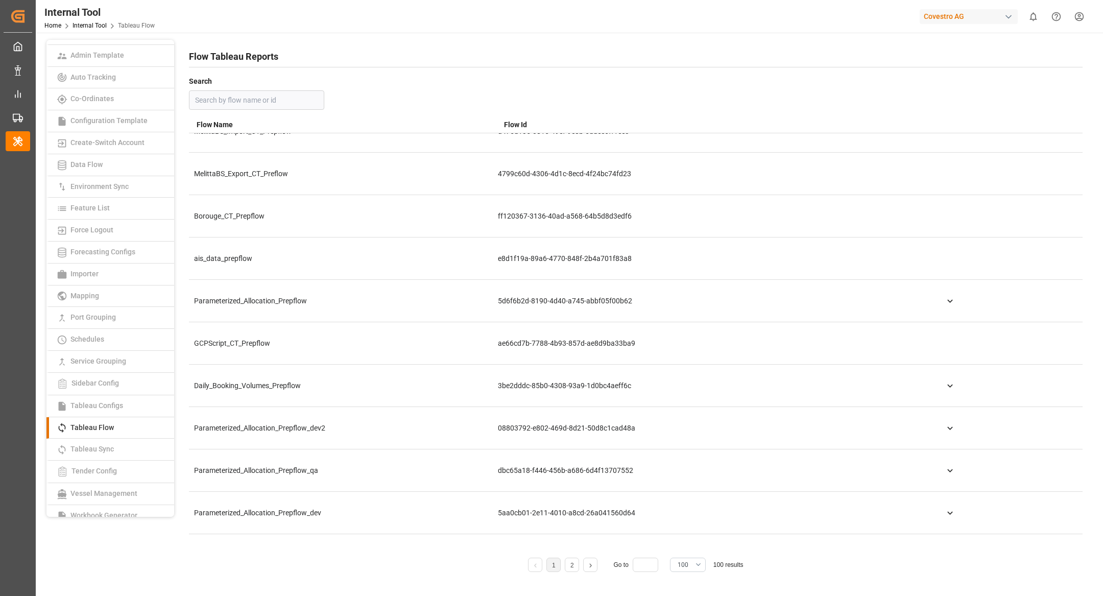
scroll to position [1, 0]
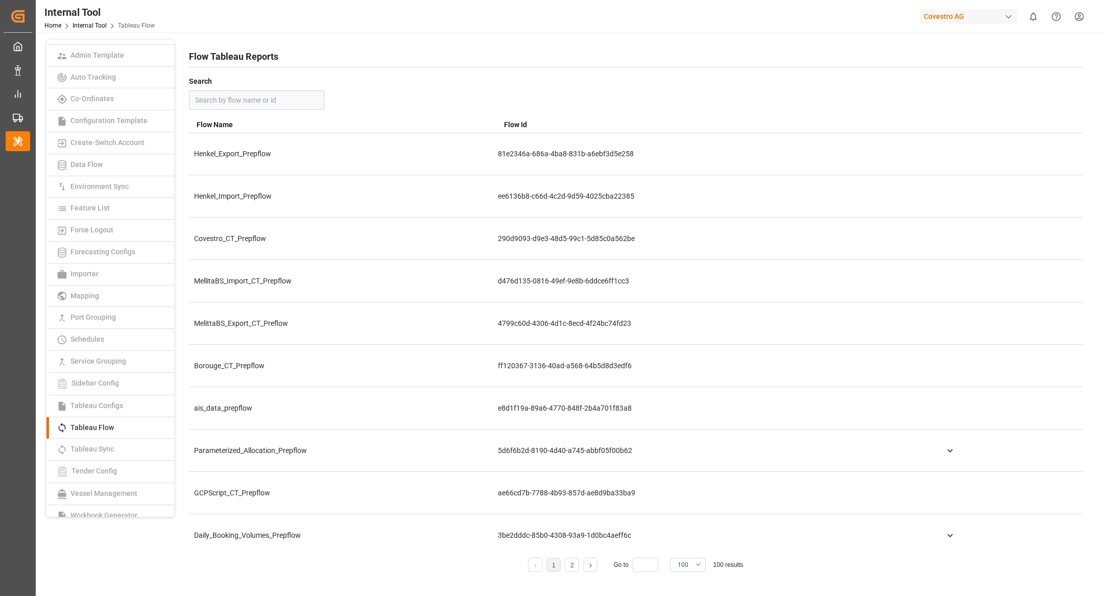
click at [260, 100] on input "text" at bounding box center [256, 99] width 135 height 19
paste input "a016N000000CPUeQAO"
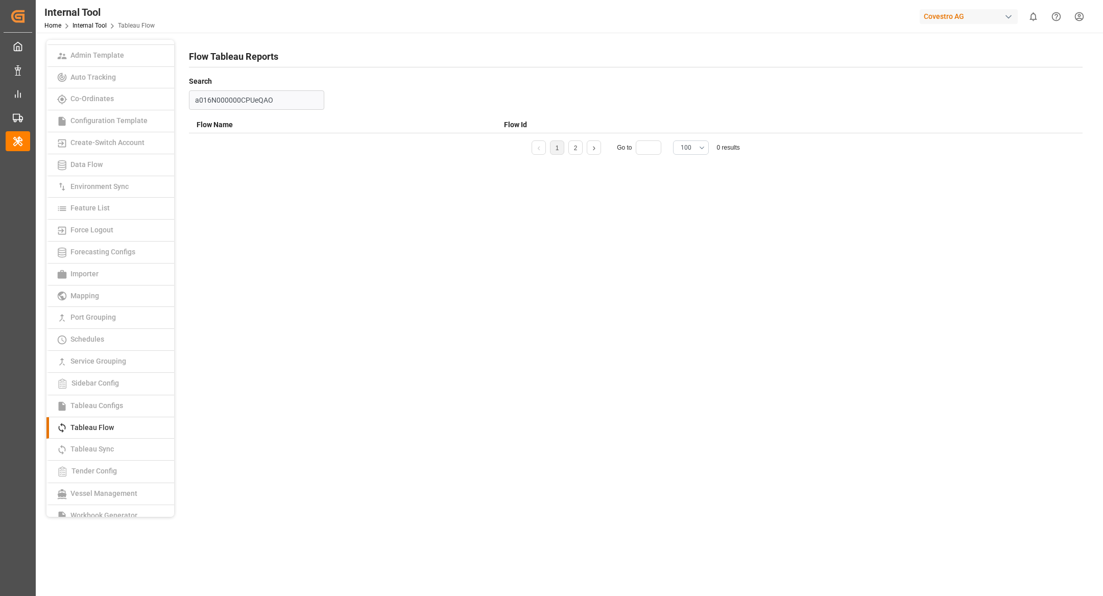
click at [295, 101] on input "a016N000000CPUeQAO" at bounding box center [256, 99] width 135 height 19
paste input "0011t000013eqOPAAY"
type input "0"
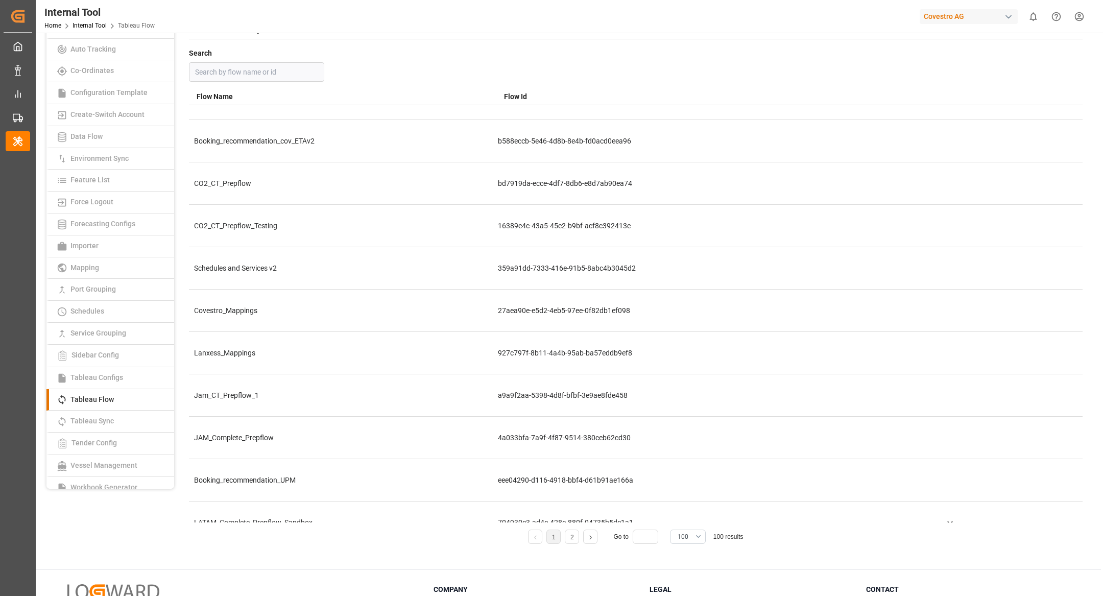
scroll to position [2536, 0]
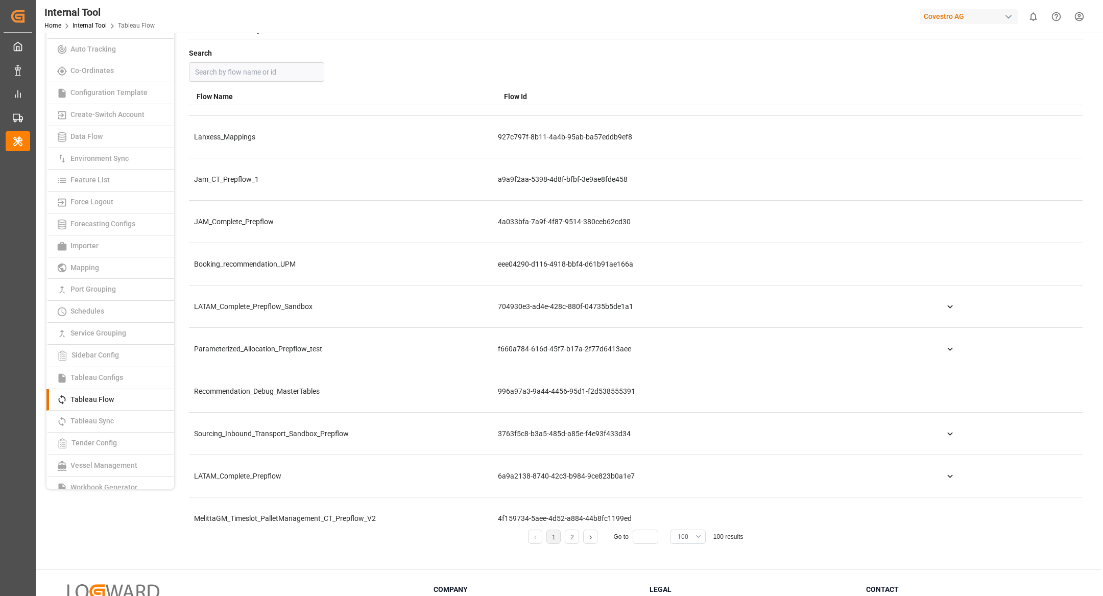
click at [692, 538] on button "100" at bounding box center [688, 536] width 36 height 14
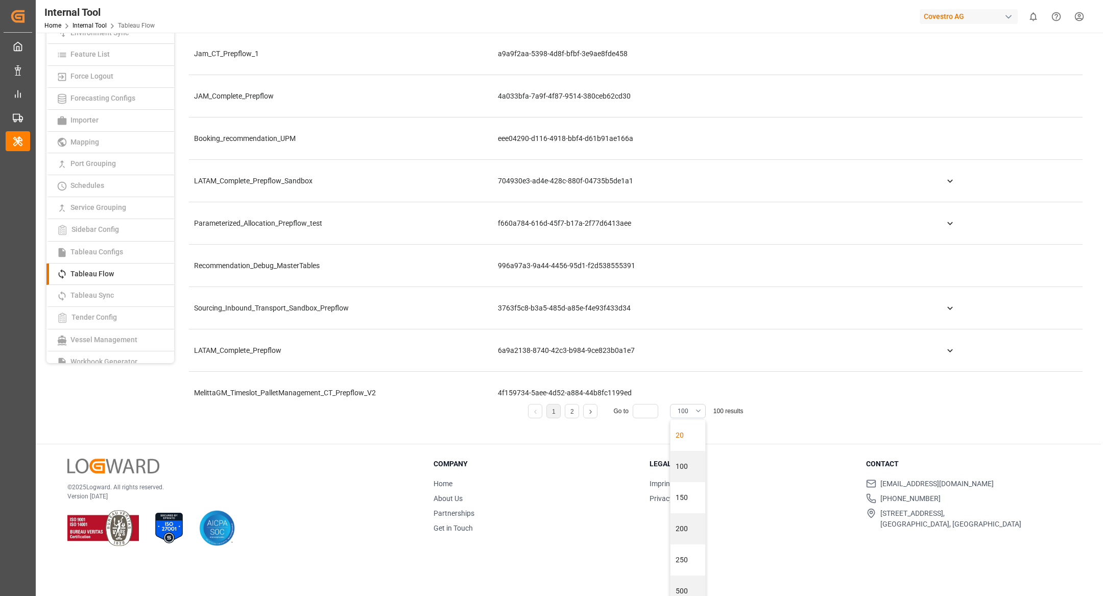
scroll to position [117, 0]
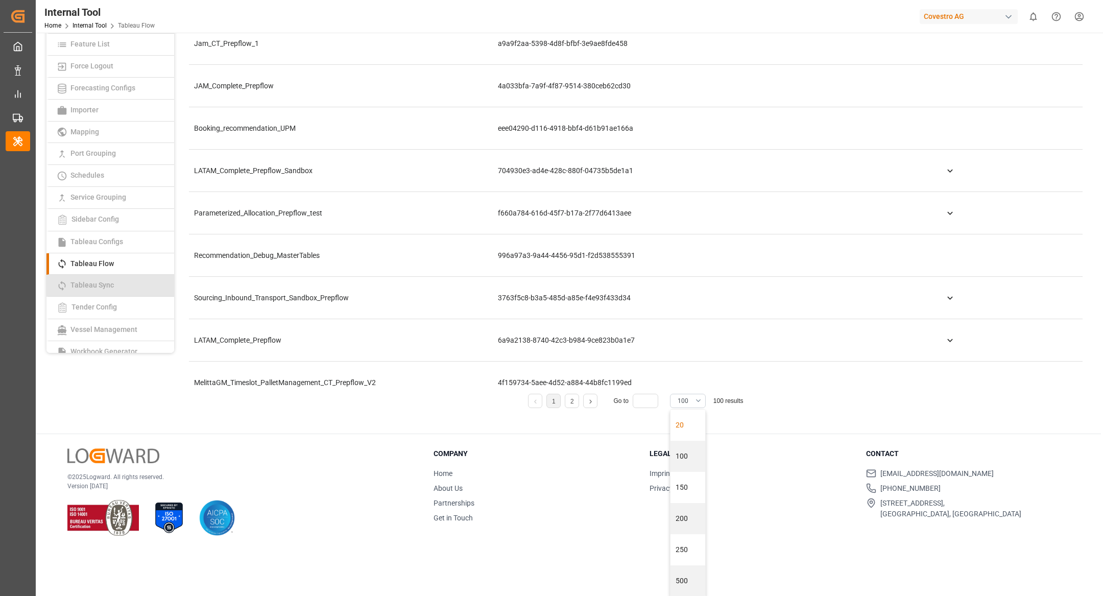
click at [98, 281] on span "Tableau Sync" at bounding box center [92, 285] width 50 height 8
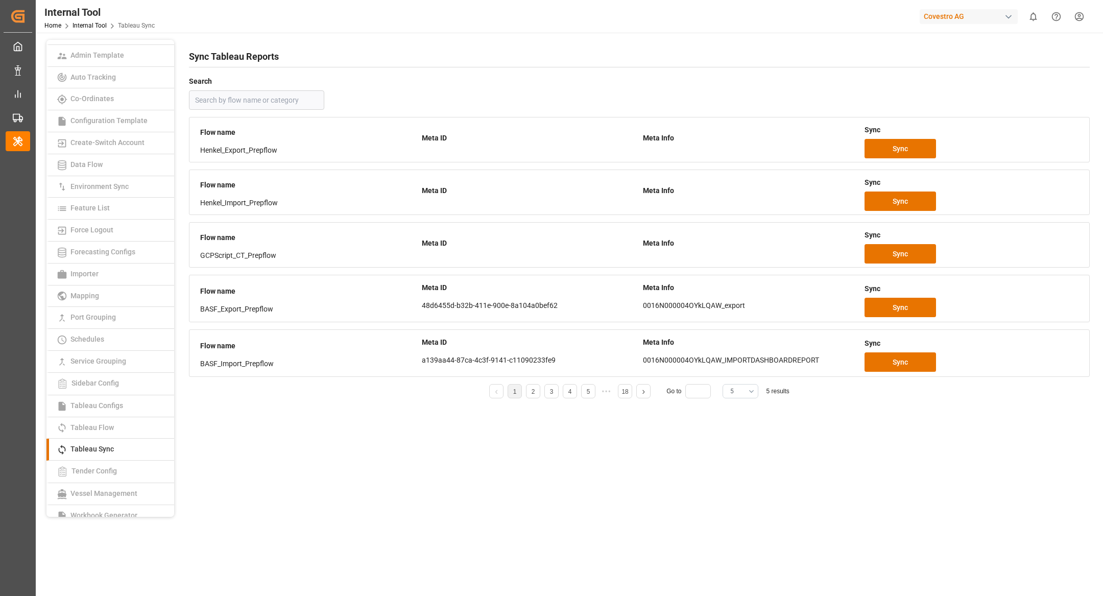
click at [740, 396] on button "5" at bounding box center [740, 391] width 36 height 14
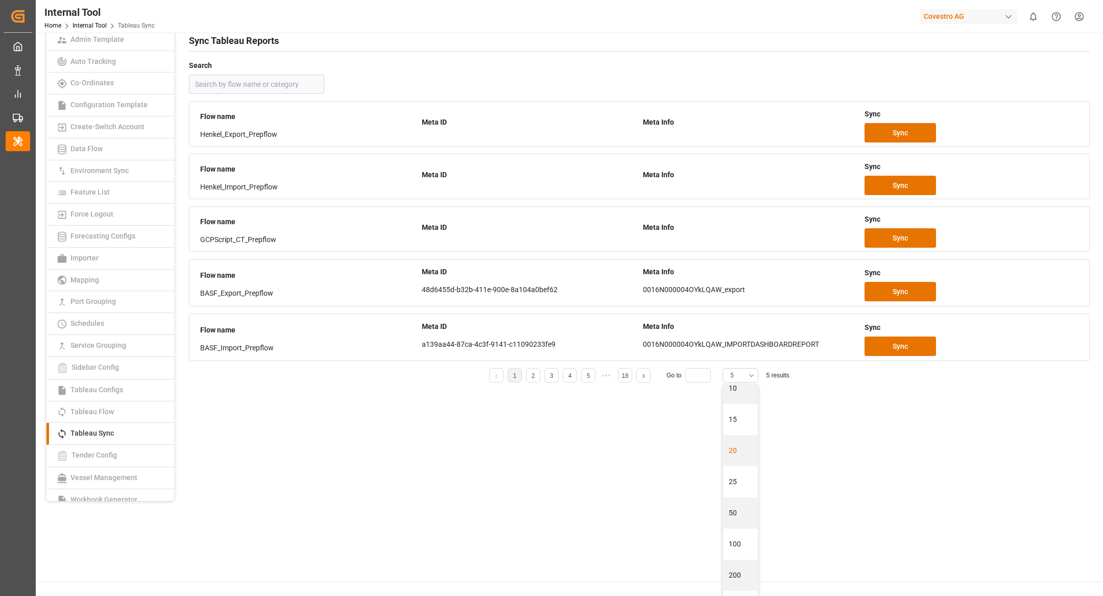
scroll to position [16, 0]
click at [735, 513] on div "50" at bounding box center [740, 512] width 35 height 31
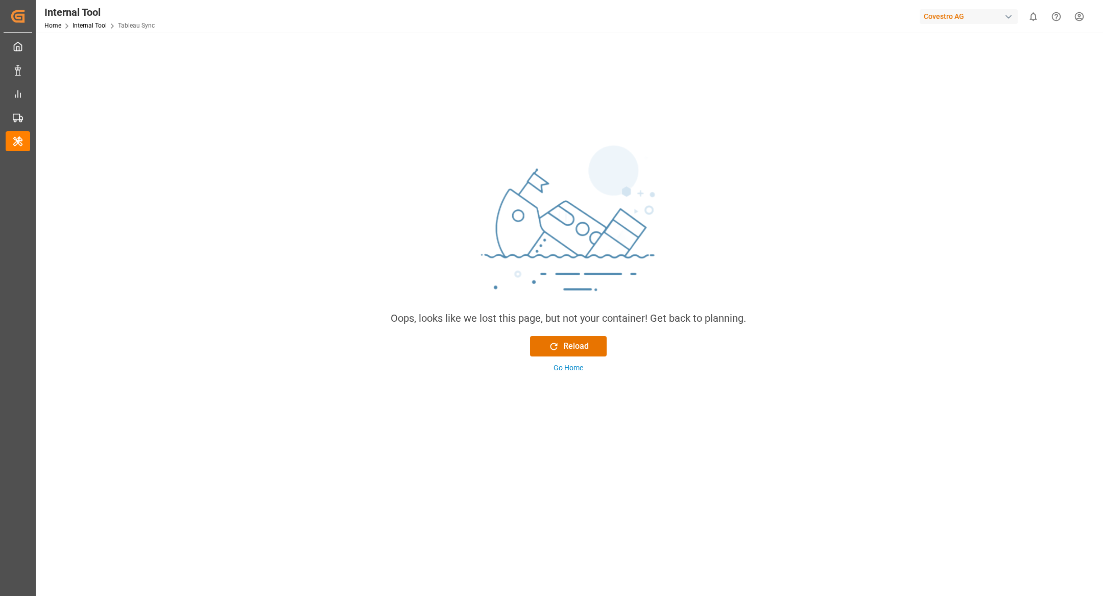
scroll to position [0, 0]
click at [575, 344] on div "Reload" at bounding box center [568, 348] width 40 height 12
click at [588, 346] on div "Reload" at bounding box center [568, 348] width 40 height 12
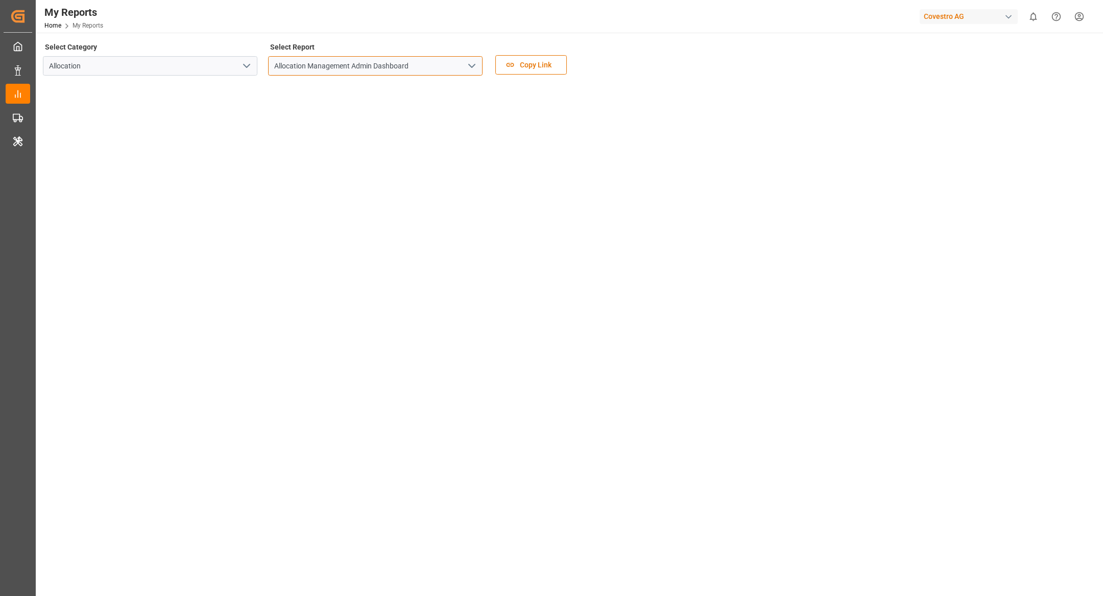
click at [414, 62] on input "Allocation Management Admin Dashboard" at bounding box center [375, 65] width 214 height 19
click at [437, 70] on input "Allocation Management Admin Dashboard" at bounding box center [375, 65] width 214 height 19
click at [458, 73] on input "Allocation Management Admin Dashboard" at bounding box center [375, 65] width 214 height 19
click at [472, 66] on polyline "open menu" at bounding box center [472, 65] width 6 height 3
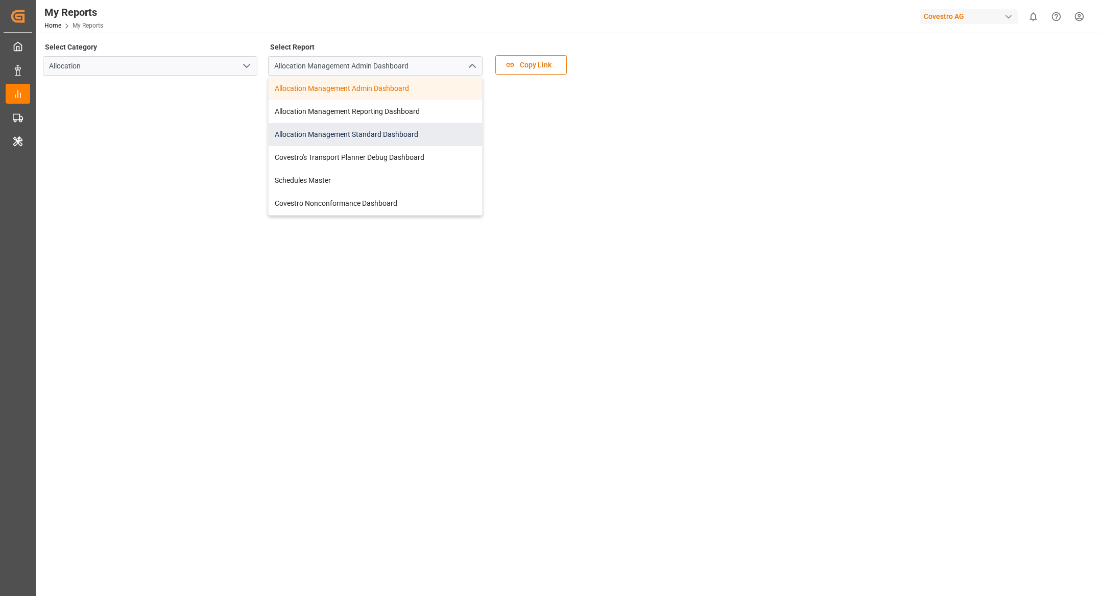
click at [402, 137] on div "Allocation Management Standard Dashboard" at bounding box center [375, 134] width 213 height 23
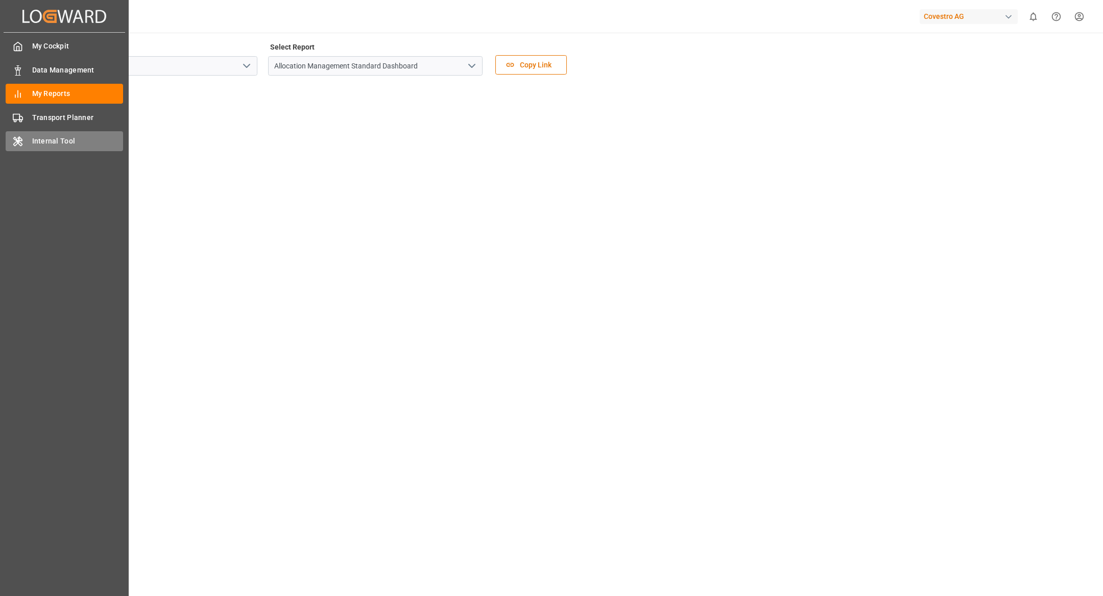
click at [41, 136] on span "Internal Tool" at bounding box center [77, 141] width 91 height 11
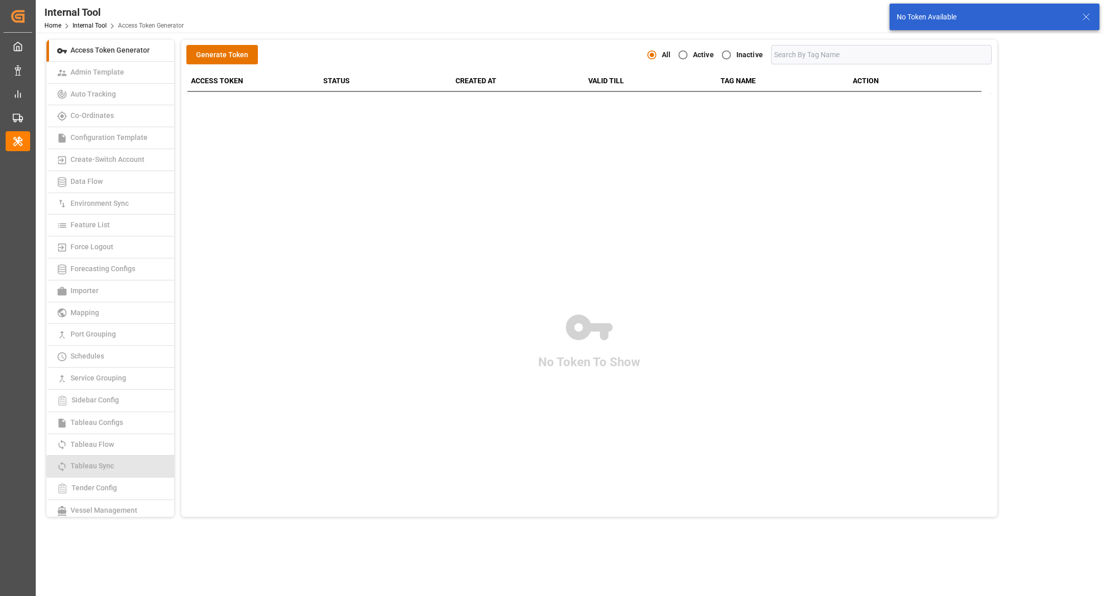
click at [125, 461] on link "Tableau Sync" at bounding box center [110, 466] width 128 height 22
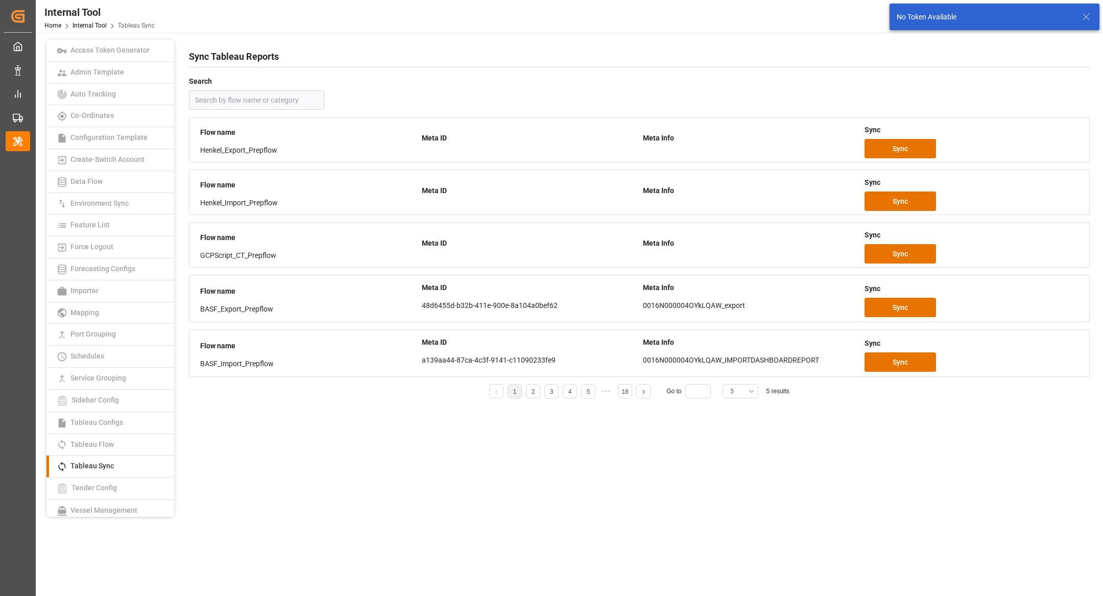
click at [741, 394] on button "5" at bounding box center [740, 391] width 36 height 14
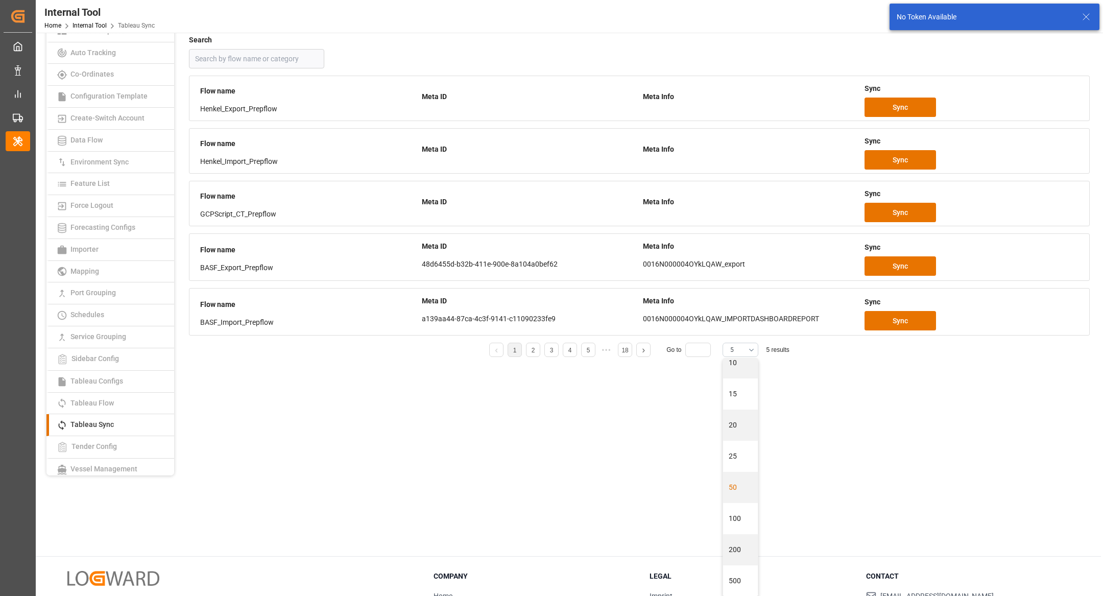
scroll to position [110, 0]
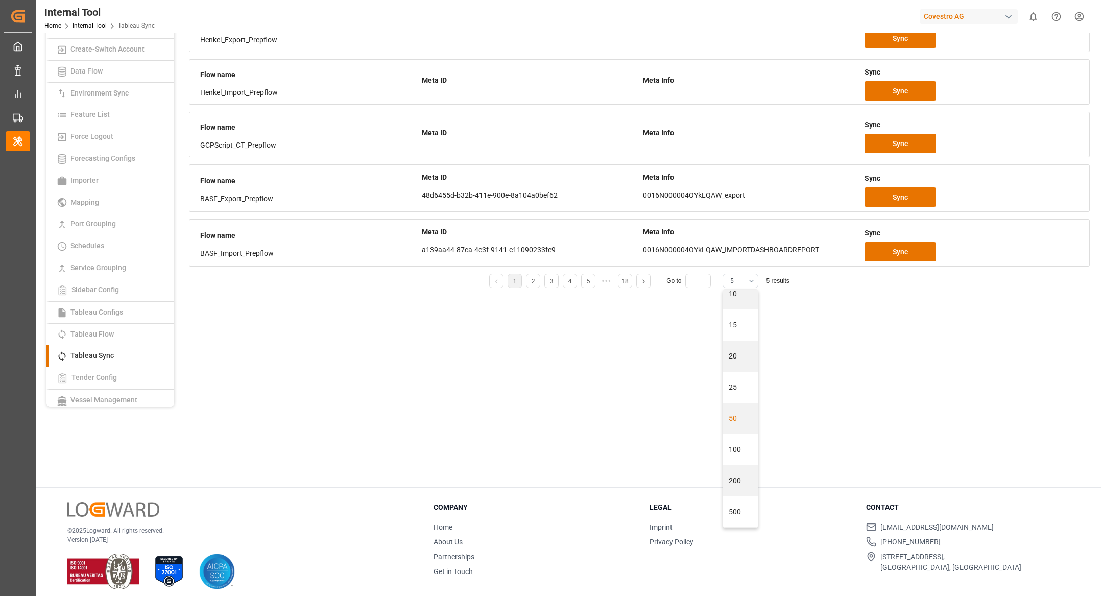
click at [731, 423] on div "50" at bounding box center [740, 418] width 35 height 31
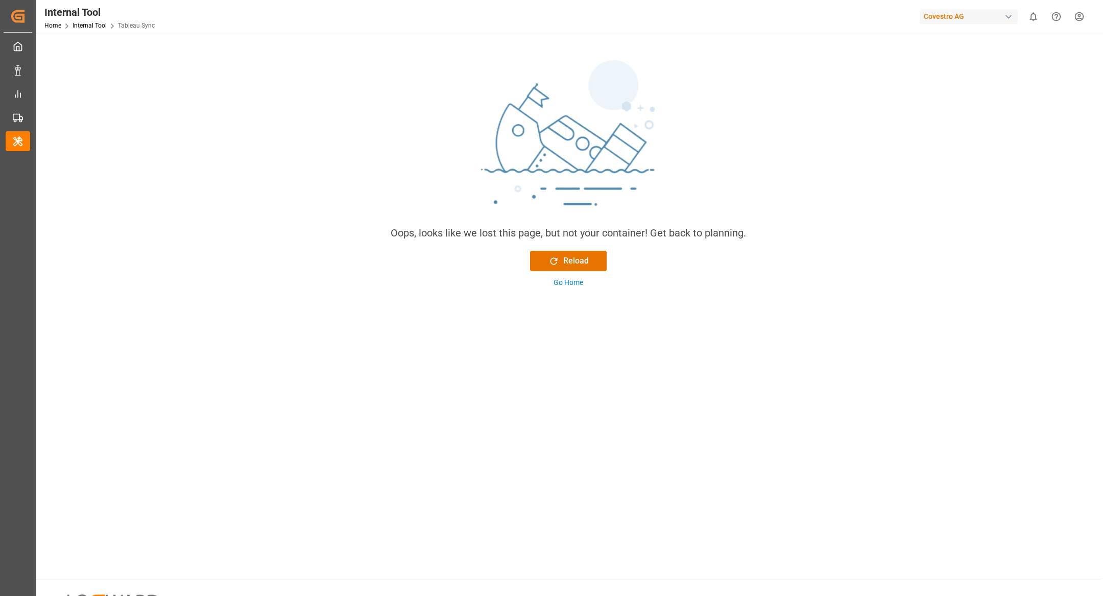
scroll to position [63, 0]
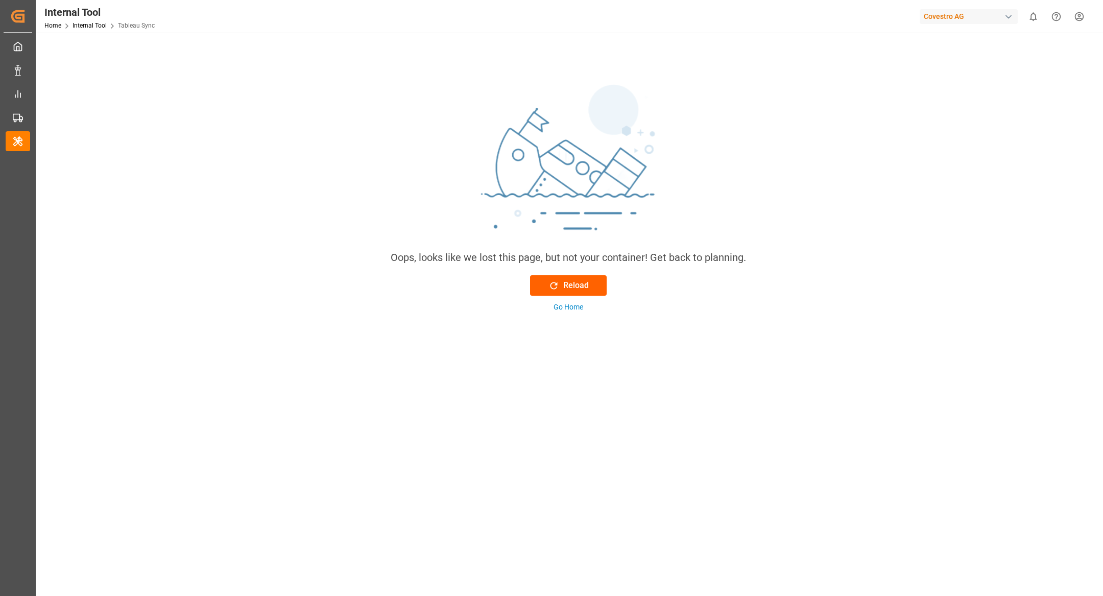
click at [577, 287] on div "Reload" at bounding box center [568, 285] width 40 height 12
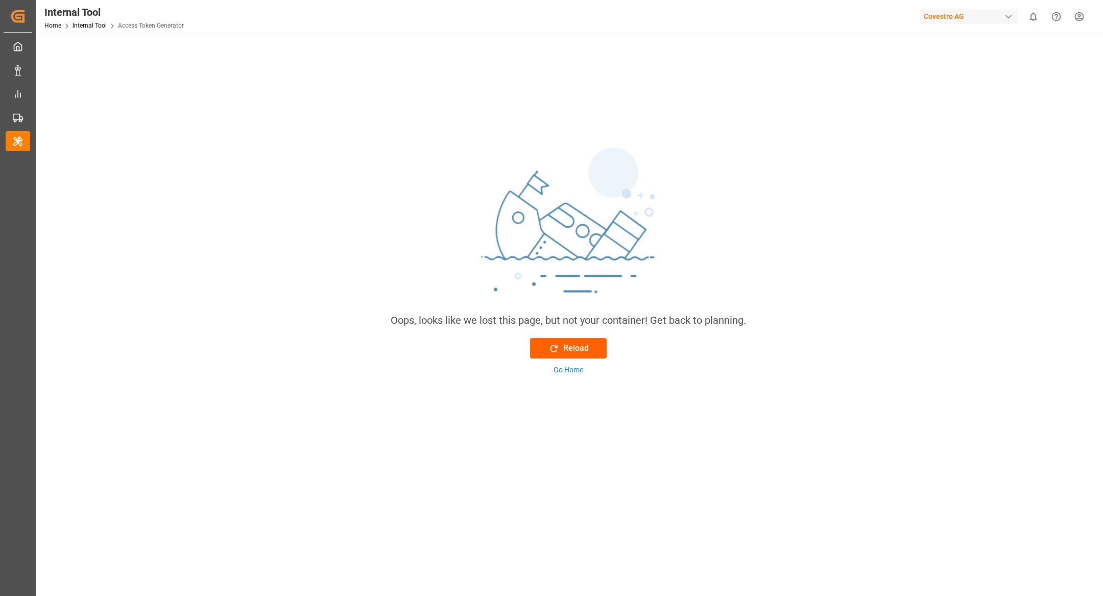
click at [568, 348] on div "Reload" at bounding box center [568, 348] width 40 height 12
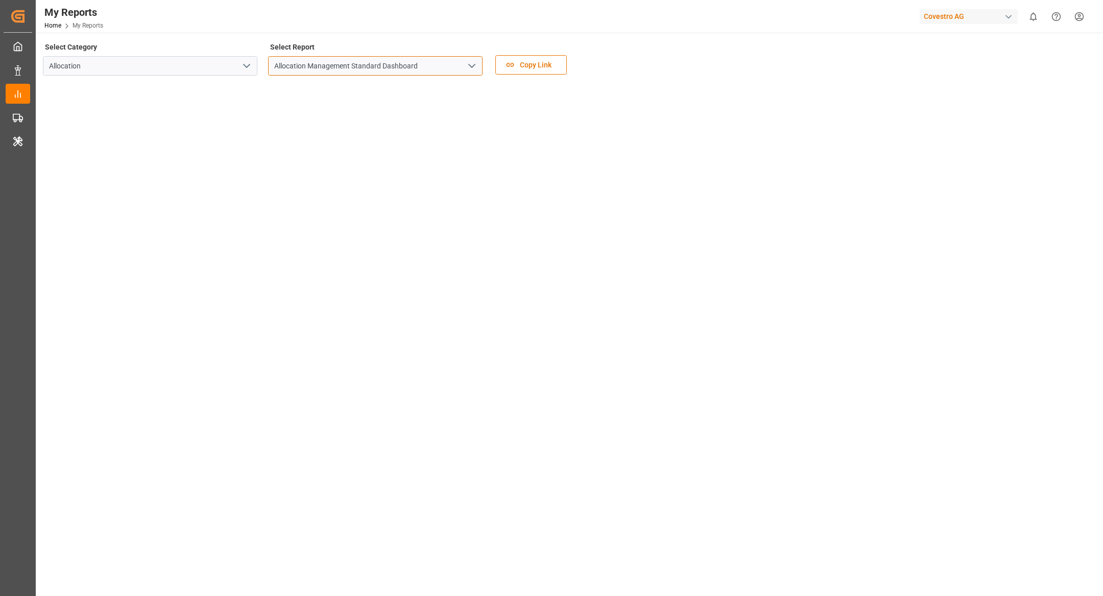
click at [375, 68] on input "Allocation Management Standard Dashboard" at bounding box center [375, 65] width 214 height 19
click at [478, 67] on input "Allocation Management Standard Dashboard" at bounding box center [375, 65] width 214 height 19
click at [465, 68] on button "open menu" at bounding box center [471, 66] width 15 height 16
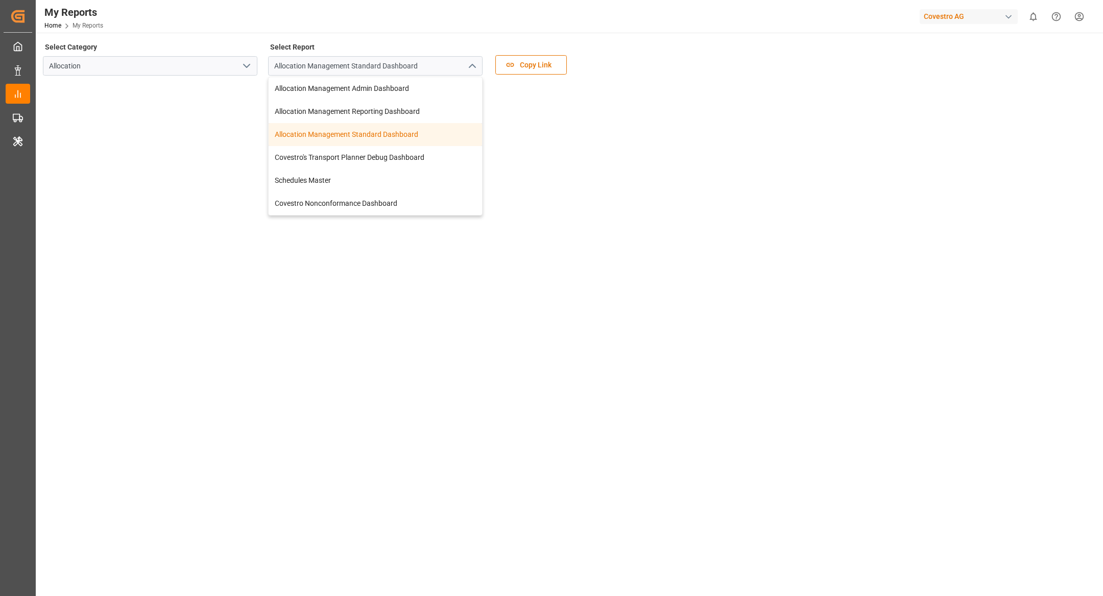
click at [405, 135] on div "Allocation Management Standard Dashboard" at bounding box center [375, 134] width 213 height 23
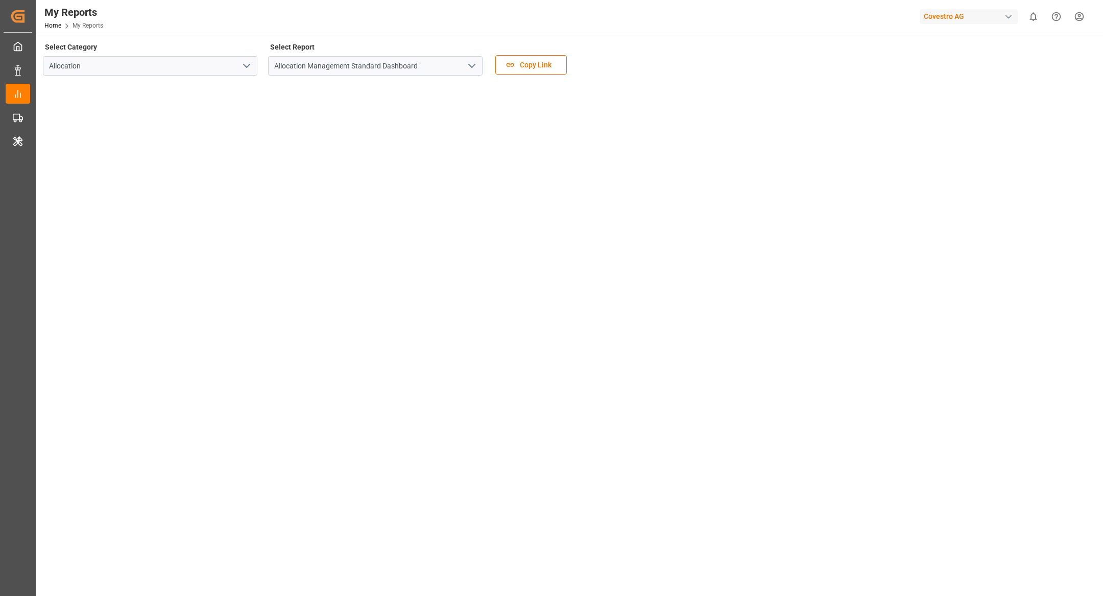
click at [977, 12] on div "Covestro AG" at bounding box center [968, 16] width 98 height 15
type input "compo"
click at [956, 78] on div "[PERSON_NAME] Expert" at bounding box center [970, 68] width 174 height 21
